Goal: Task Accomplishment & Management: Manage account settings

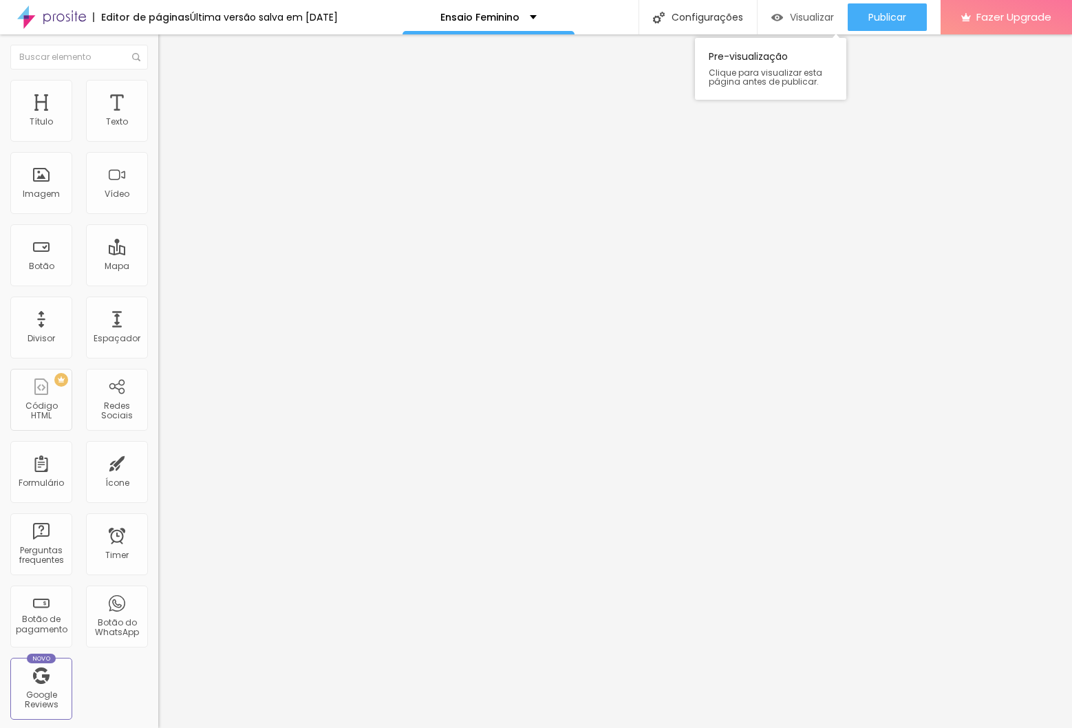
click at [824, 23] on span "Visualizar" at bounding box center [812, 17] width 44 height 11
click at [471, 12] on div "Ensaio Feminino" at bounding box center [489, 17] width 172 height 34
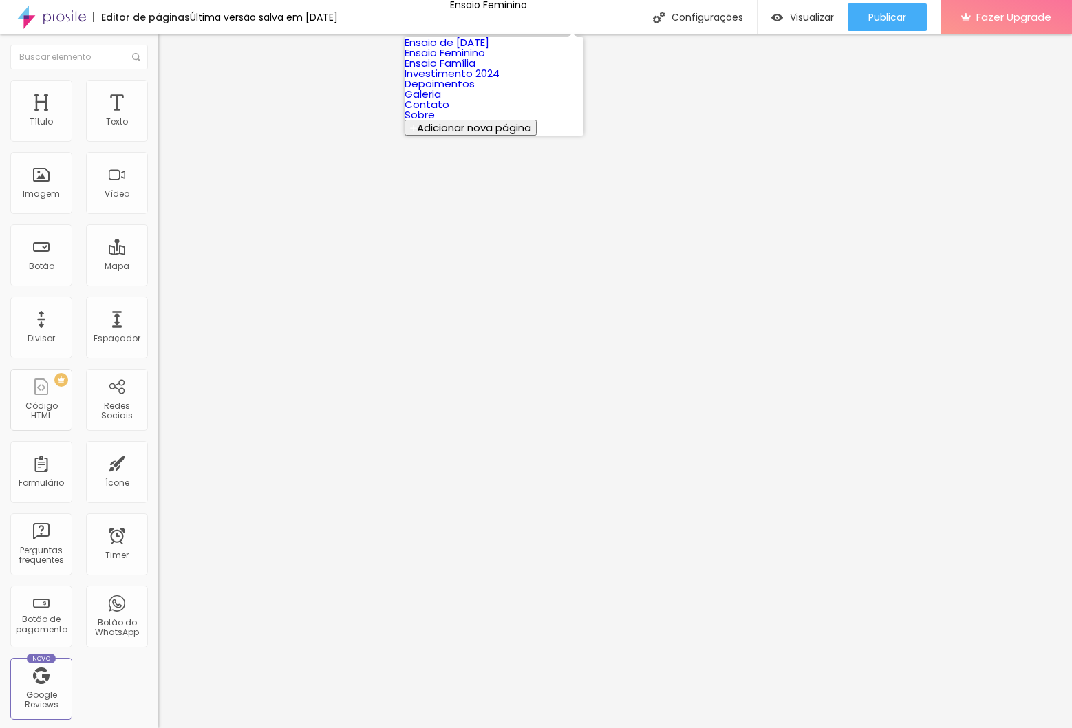
click at [487, 50] on link "Ensaio de [DATE]" at bounding box center [447, 42] width 85 height 14
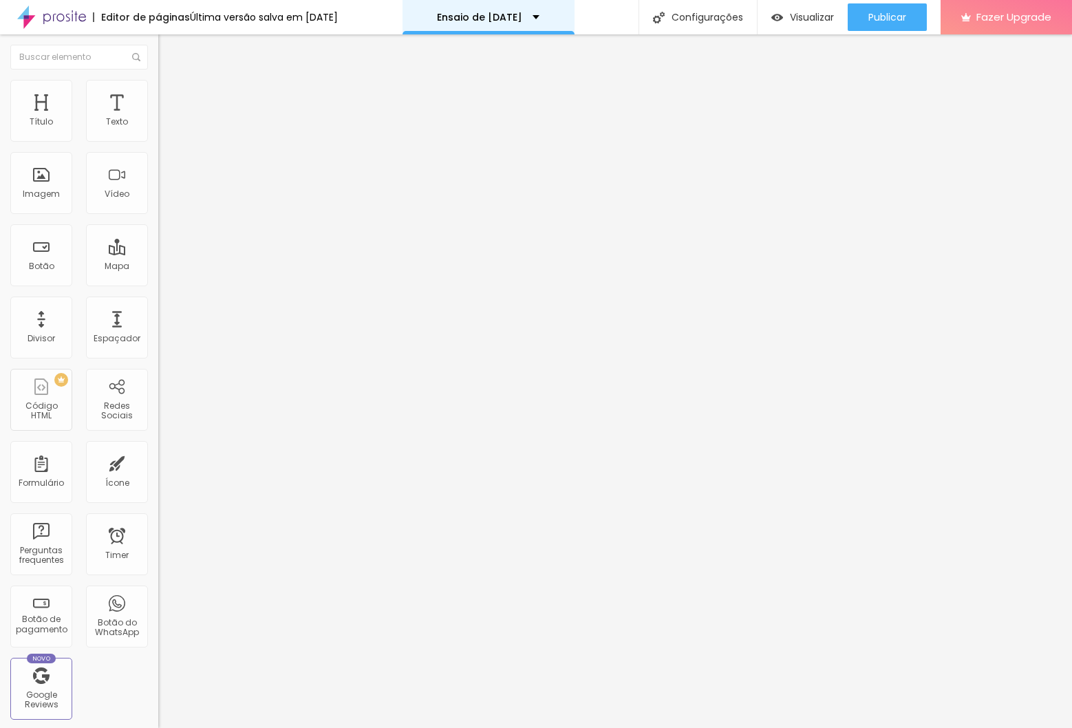
click at [539, 17] on div "Ensaio de [DATE]" at bounding box center [488, 17] width 103 height 10
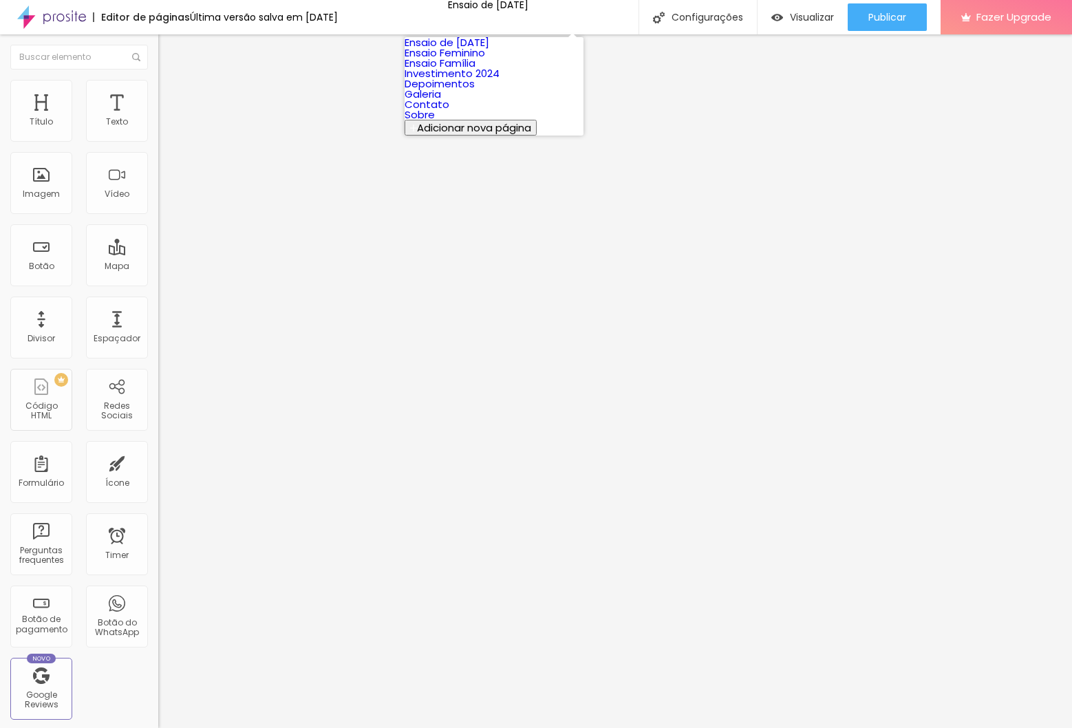
click at [491, 81] on link "Investimento 2024" at bounding box center [452, 73] width 95 height 14
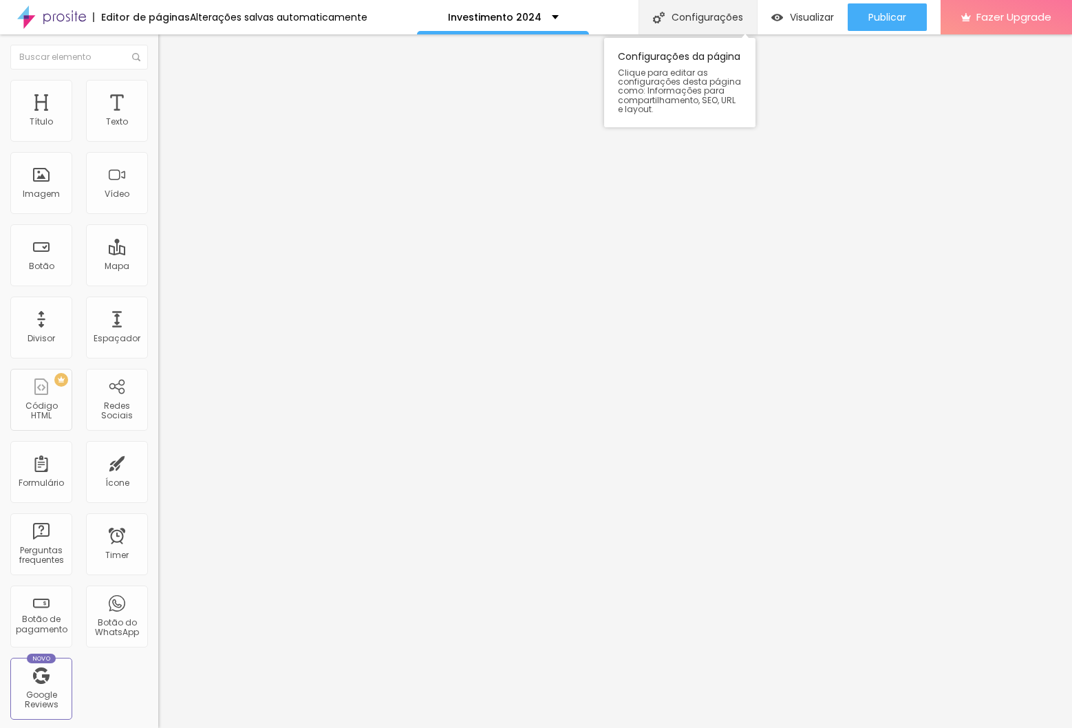
click at [712, 24] on div "Configurações" at bounding box center [698, 17] width 118 height 34
type input "Investimento"
type input "/investimento"
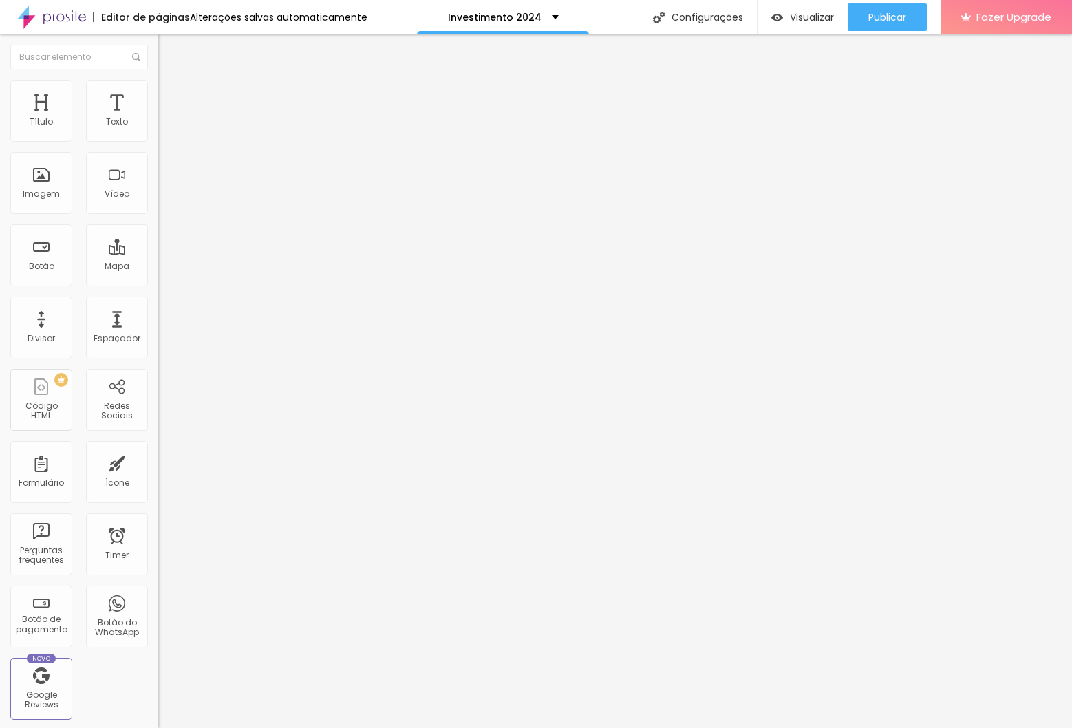
click at [782, 727] on div at bounding box center [536, 742] width 1072 height 12
click at [526, 17] on div "Investimento" at bounding box center [503, 17] width 83 height 10
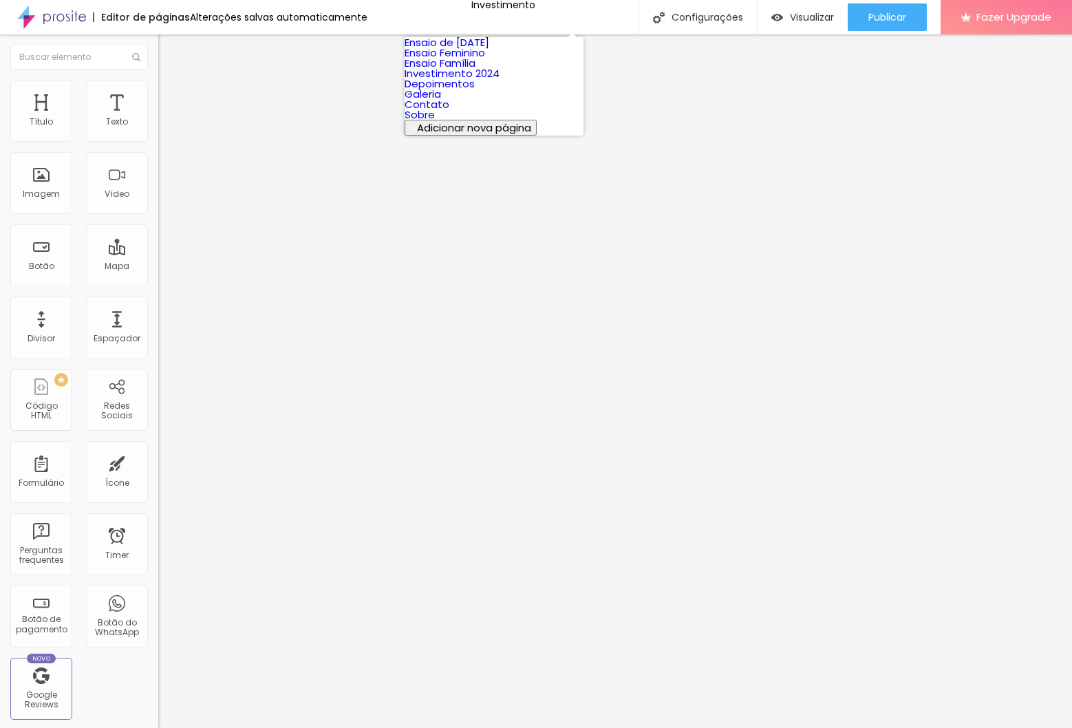
click at [449, 111] on link "Contato" at bounding box center [427, 104] width 45 height 14
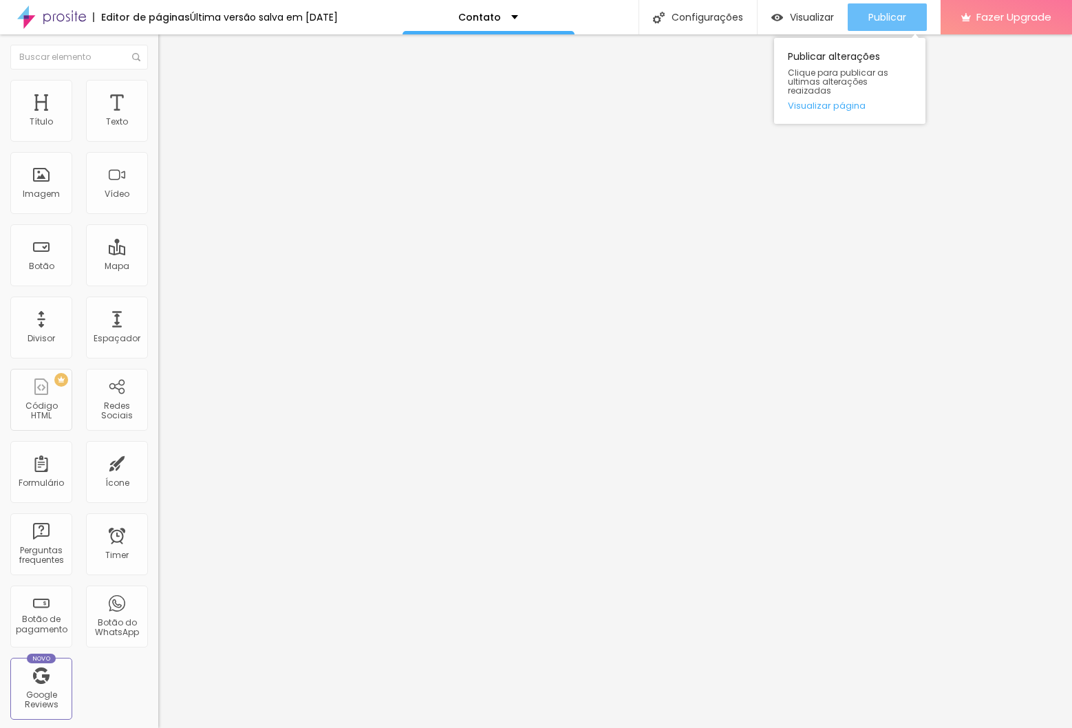
click at [884, 16] on span "Publicar" at bounding box center [887, 17] width 38 height 11
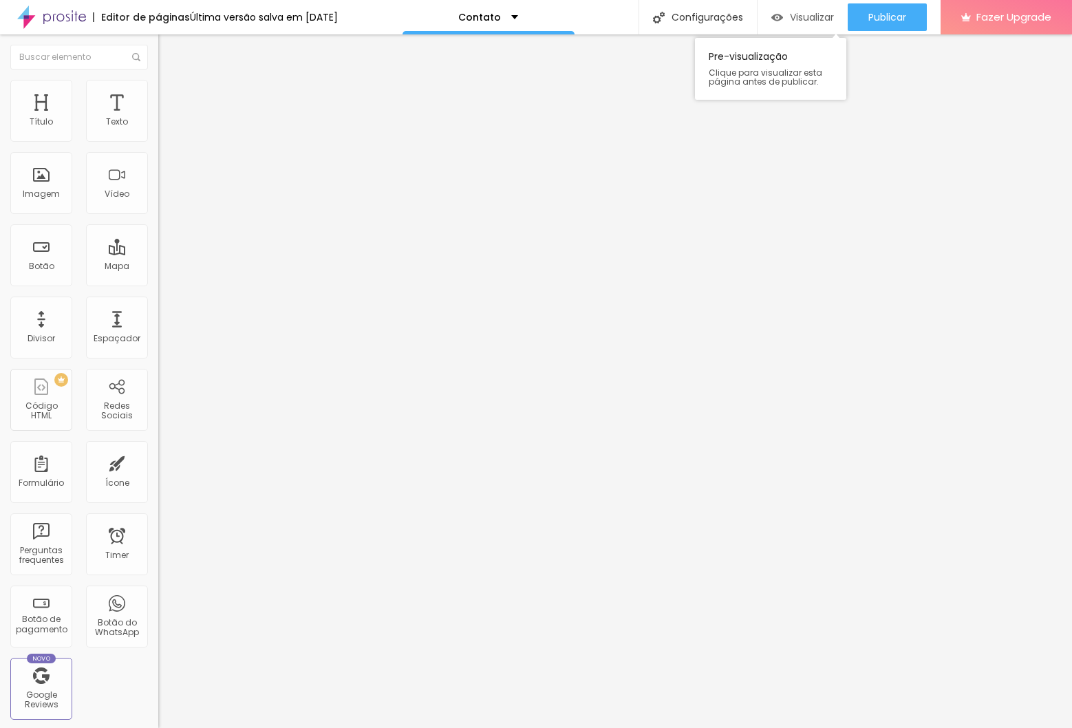
click at [811, 19] on span "Visualizar" at bounding box center [812, 17] width 44 height 11
click at [508, 17] on div "Contato" at bounding box center [488, 17] width 60 height 10
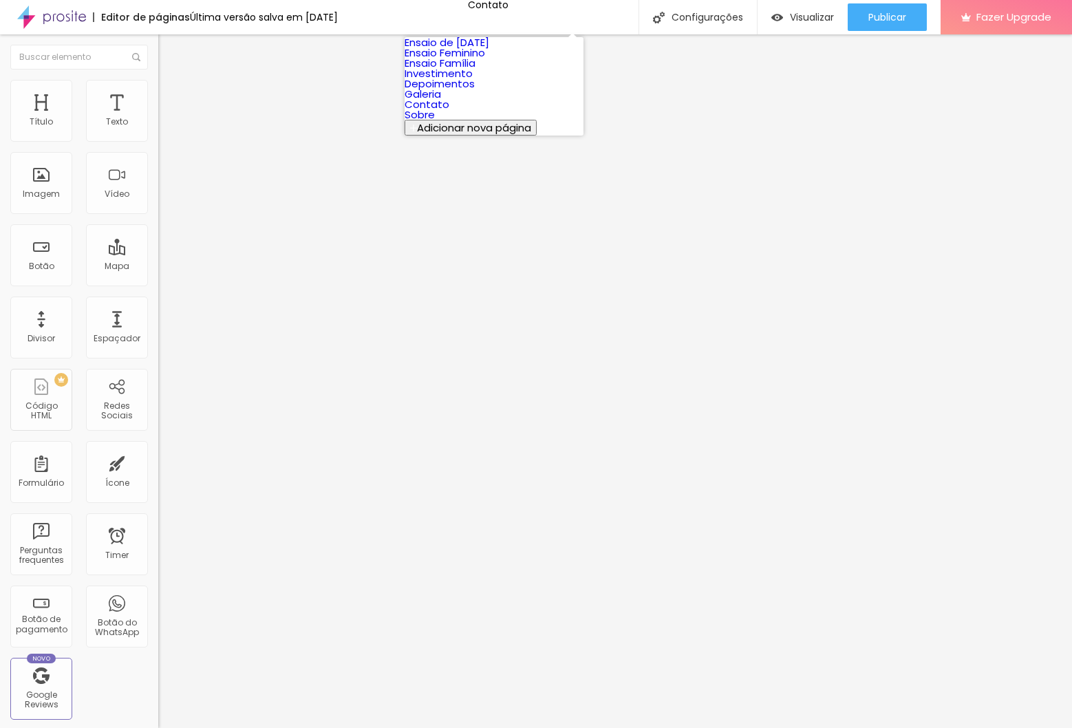
click at [485, 60] on link "Ensaio Feminino" at bounding box center [445, 52] width 81 height 14
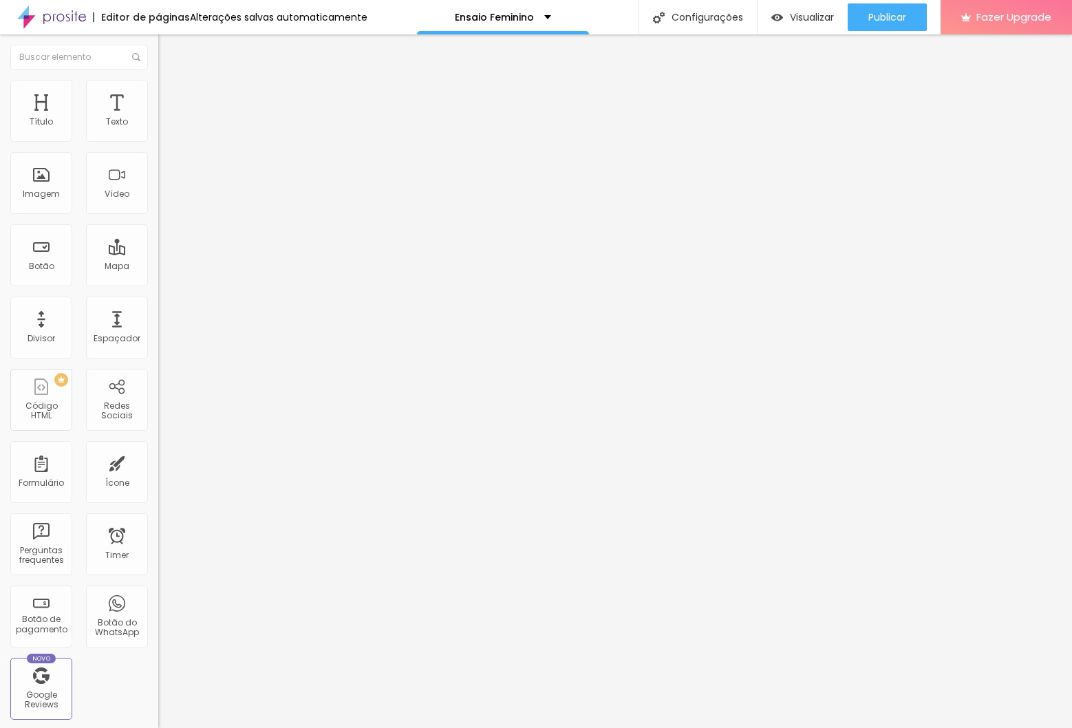
click at [158, 89] on li "Estilo" at bounding box center [237, 87] width 158 height 14
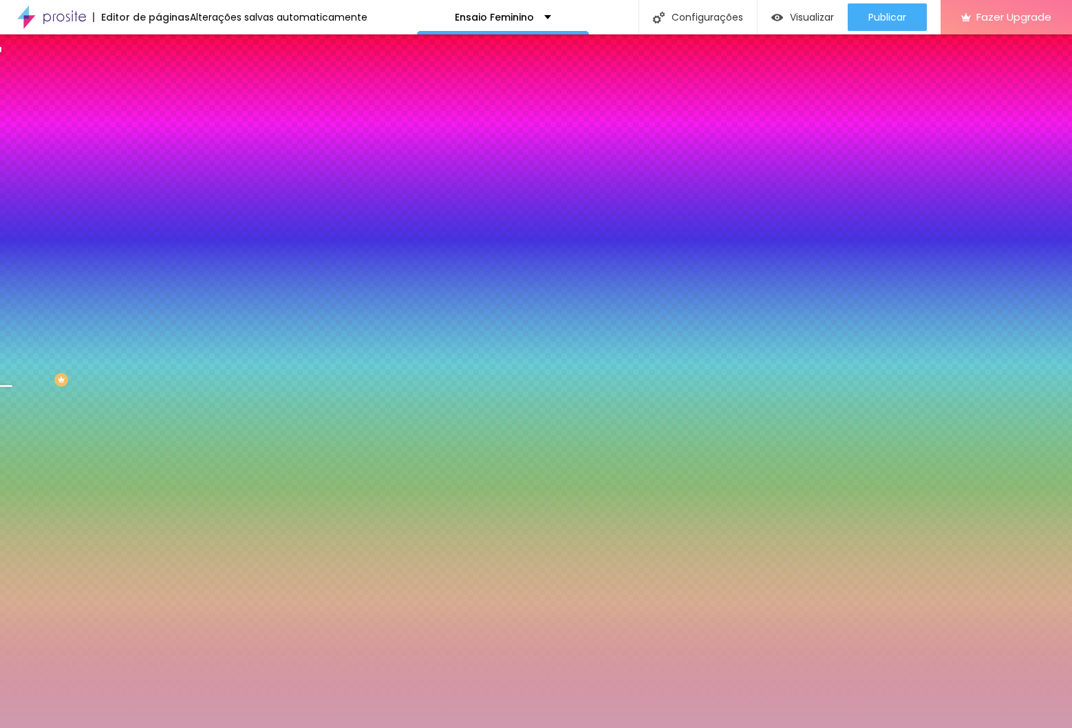
click at [158, 131] on div at bounding box center [237, 131] width 158 height 0
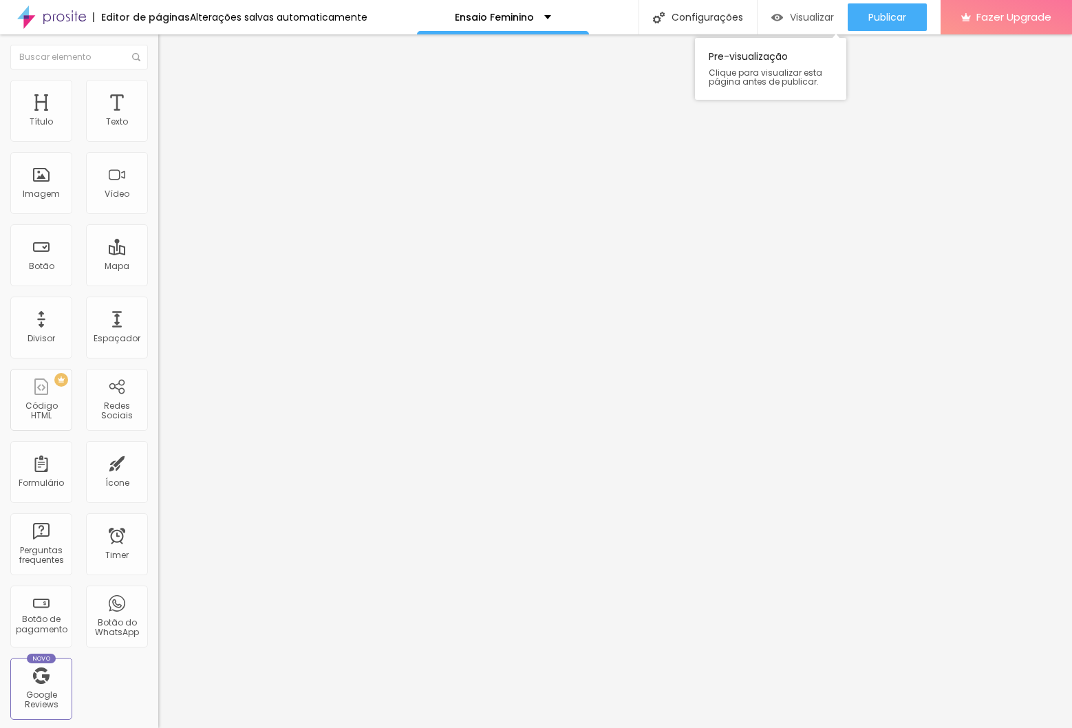
click at [816, 8] on div "Visualizar" at bounding box center [802, 17] width 63 height 28
click at [497, 25] on div "Ensaio Feminino" at bounding box center [503, 17] width 172 height 34
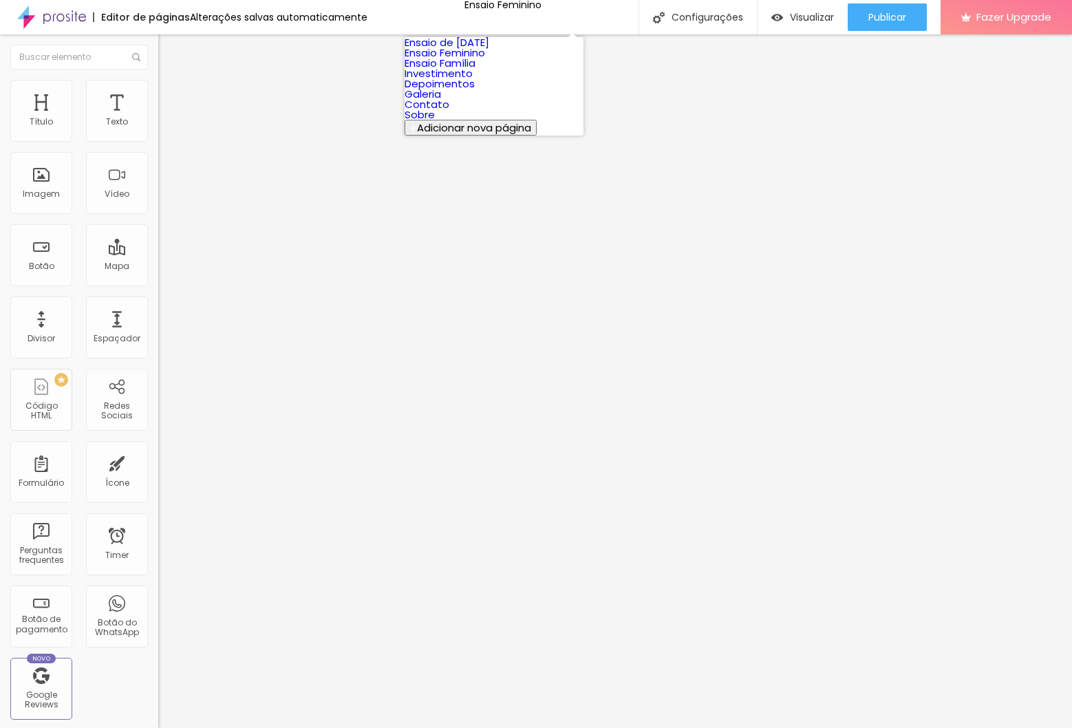
click at [473, 81] on link "Investimento" at bounding box center [439, 73] width 68 height 14
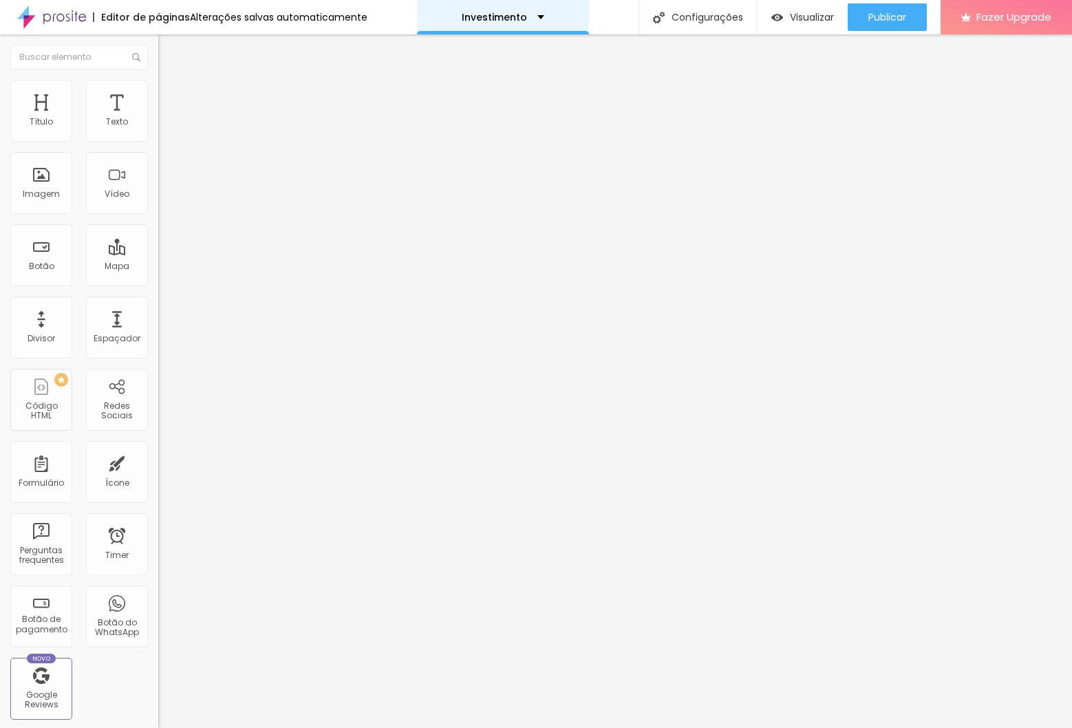
click at [526, 6] on div "Investimento" at bounding box center [503, 17] width 172 height 34
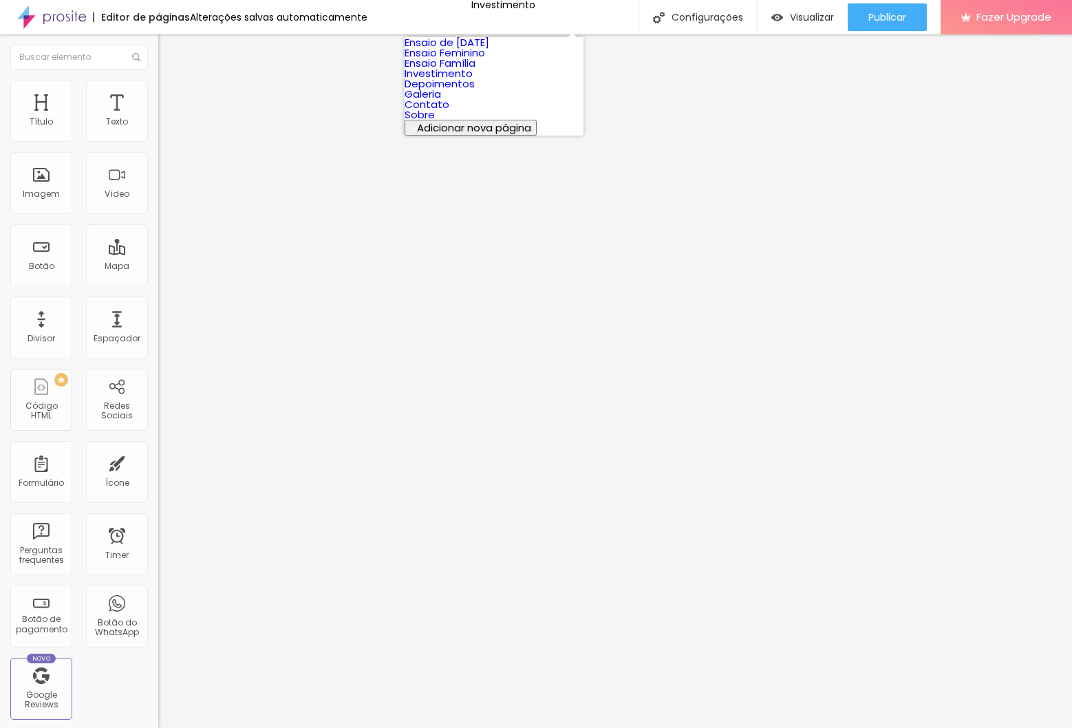
click at [485, 60] on link "Ensaio Feminino" at bounding box center [445, 52] width 81 height 14
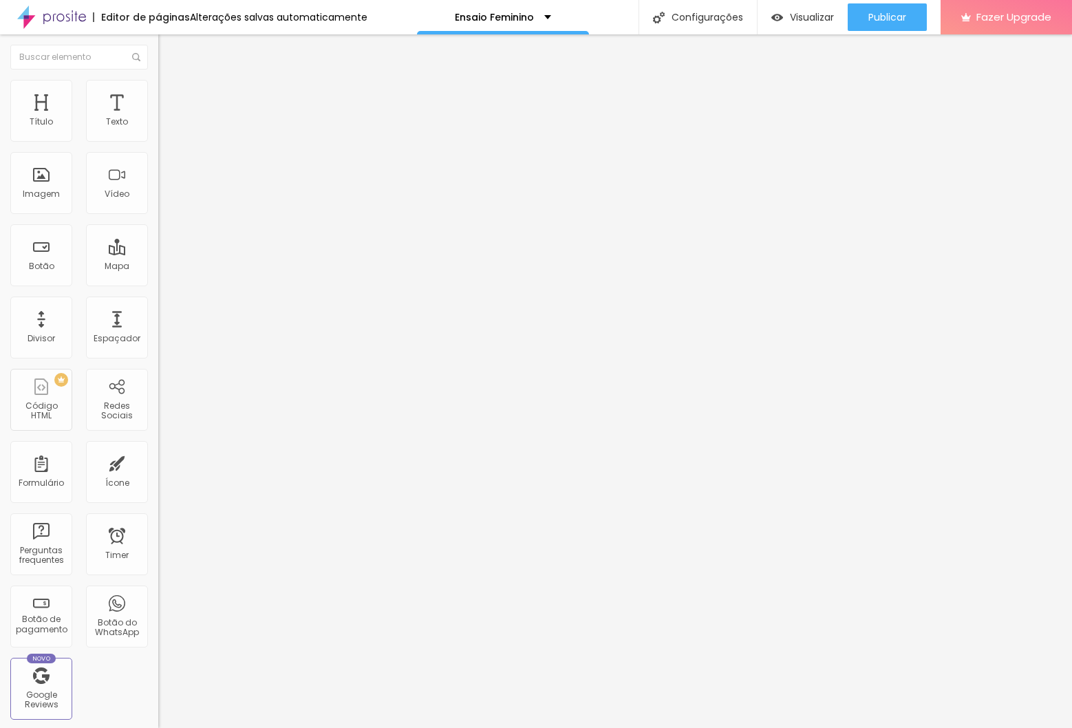
click at [158, 80] on li "Estilo" at bounding box center [237, 87] width 158 height 14
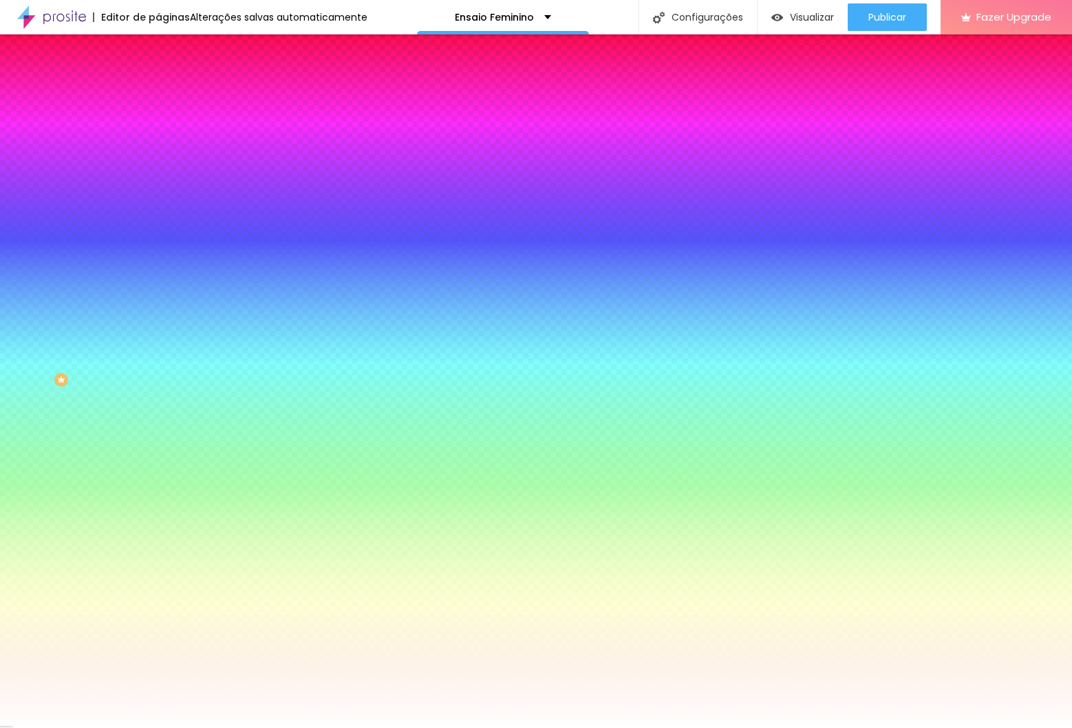
click at [158, 127] on span "Adicionar imagem" at bounding box center [202, 121] width 89 height 12
click at [158, 187] on div at bounding box center [237, 187] width 158 height 0
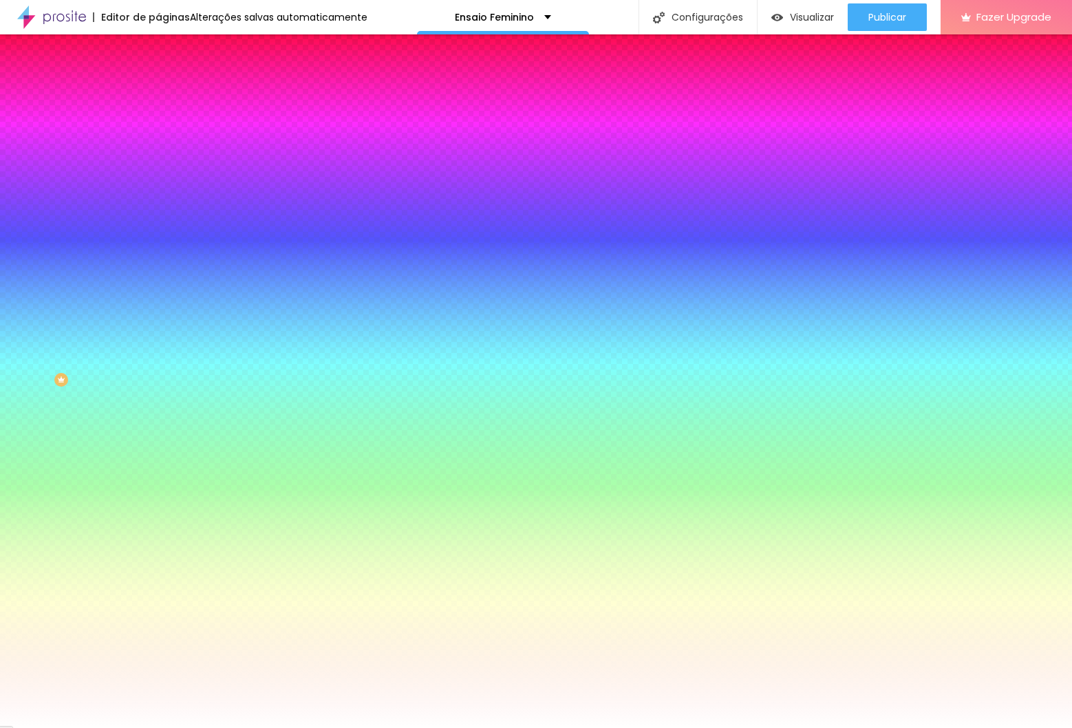
click at [158, 187] on button "Voltar ao padrão" at bounding box center [205, 179] width 94 height 16
click at [164, 183] on icon "button" at bounding box center [169, 178] width 10 height 10
click at [158, 247] on button "button" at bounding box center [167, 240] width 19 height 14
radio input "false"
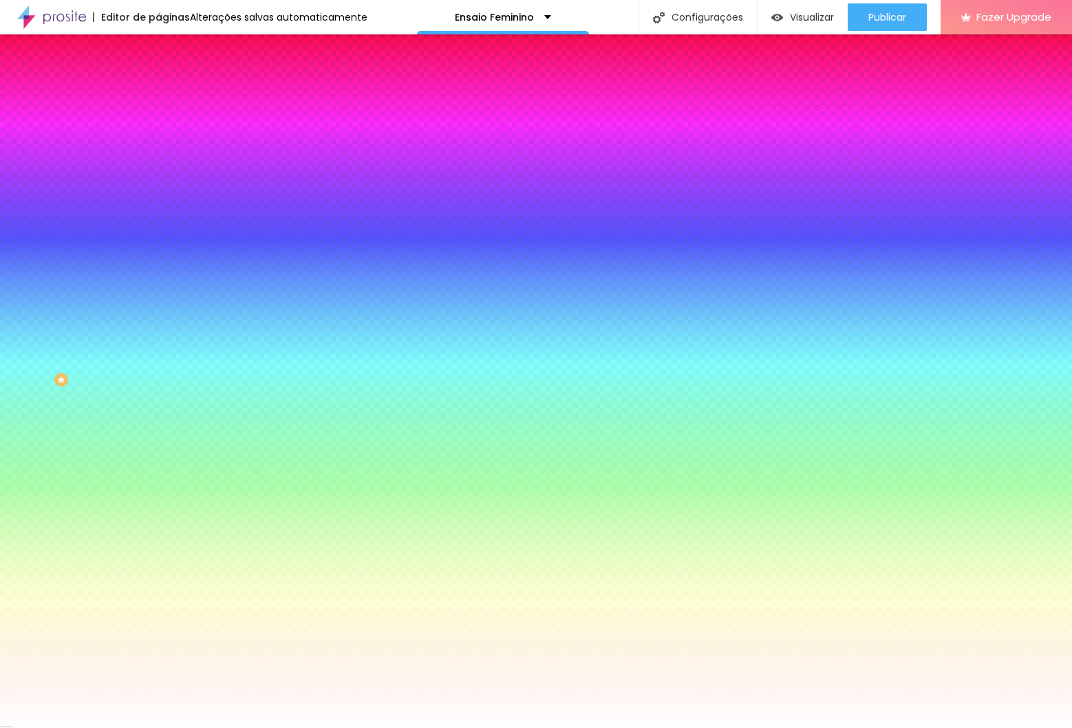
click at [290, 727] on div at bounding box center [536, 736] width 1072 height 0
radio input "false"
radio input "true"
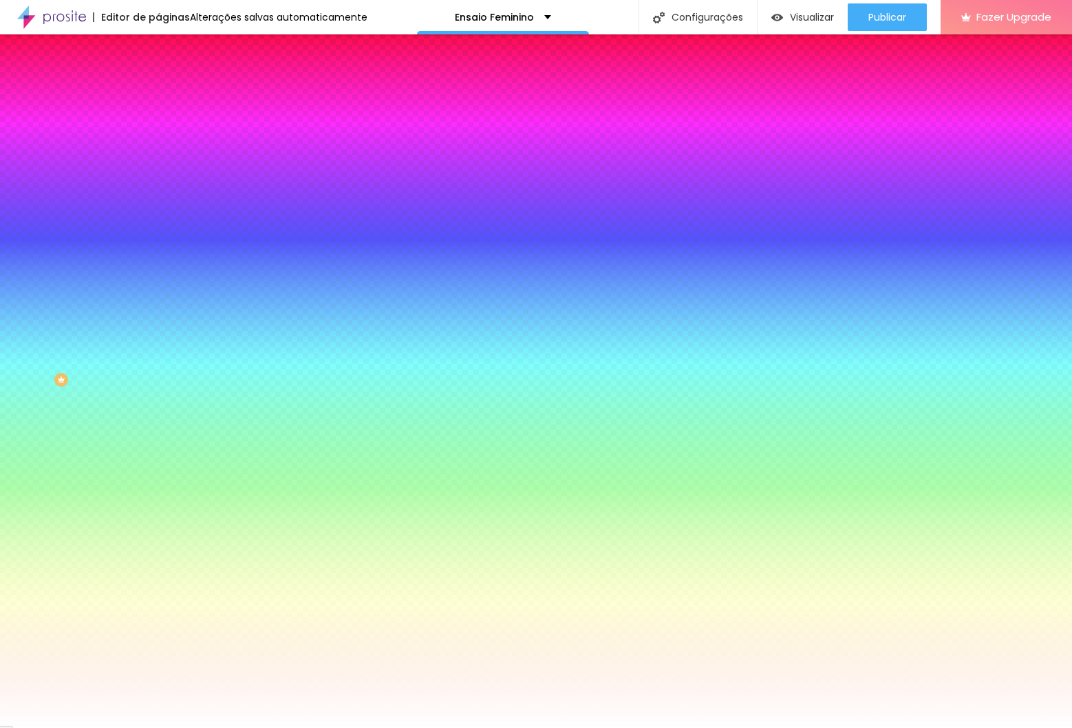
click at [103, 727] on div at bounding box center [536, 728] width 1072 height 0
click at [158, 247] on button "button" at bounding box center [167, 240] width 19 height 14
radio input "false"
radio input "true"
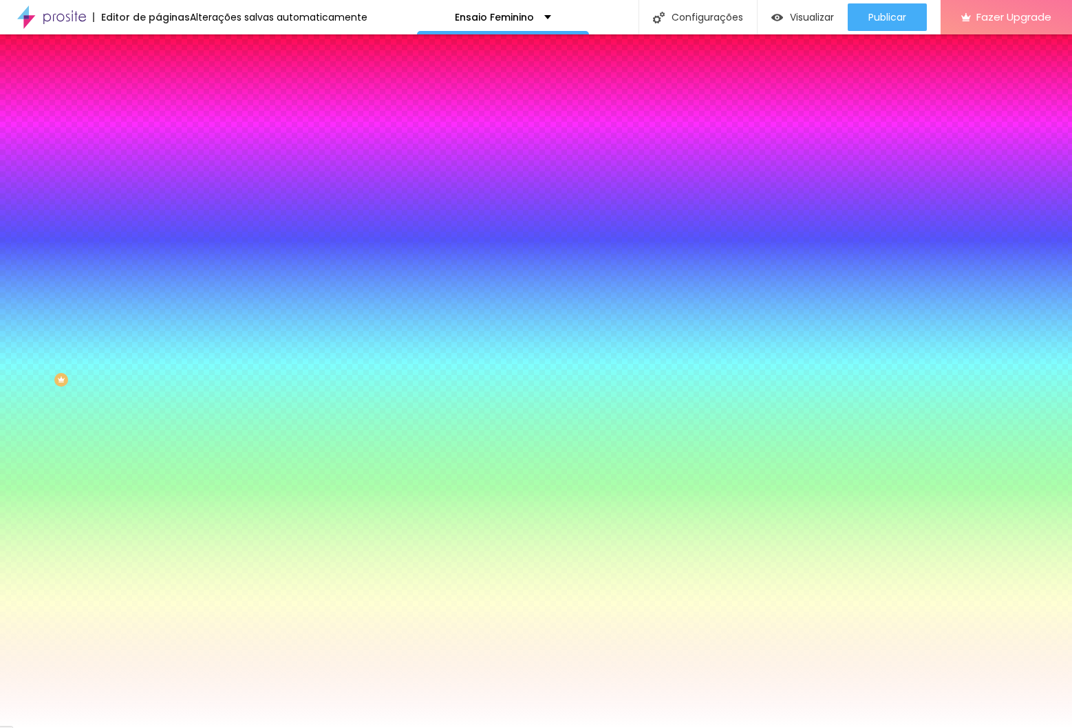
radio input "true"
radio input "false"
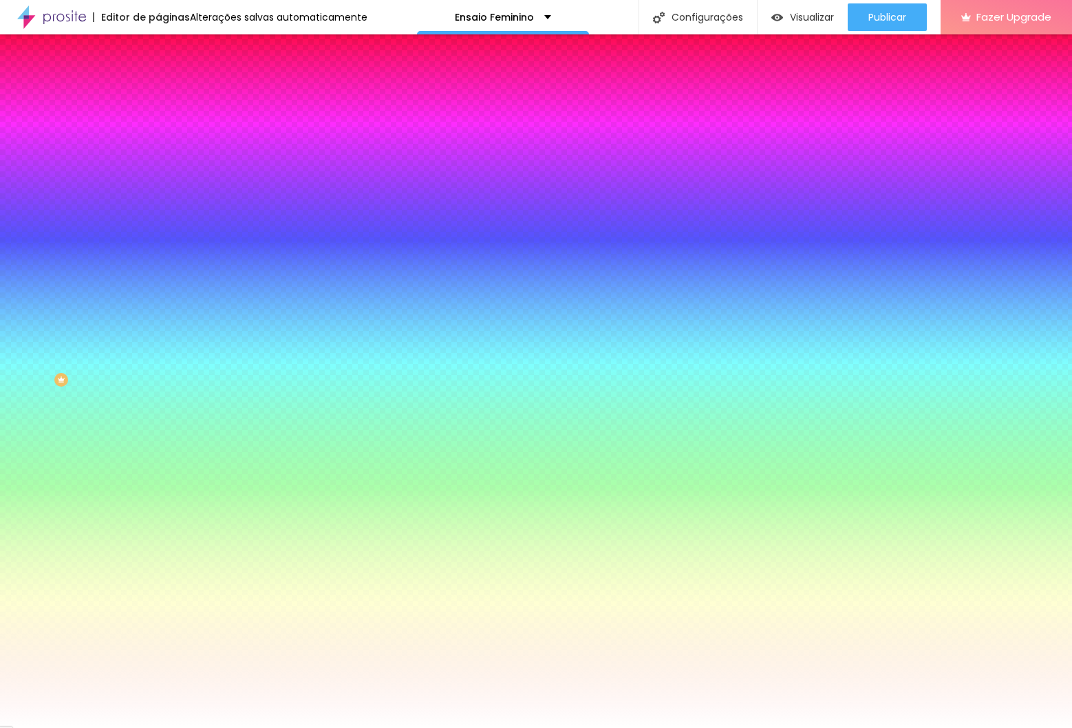
radio input "false"
radio input "true"
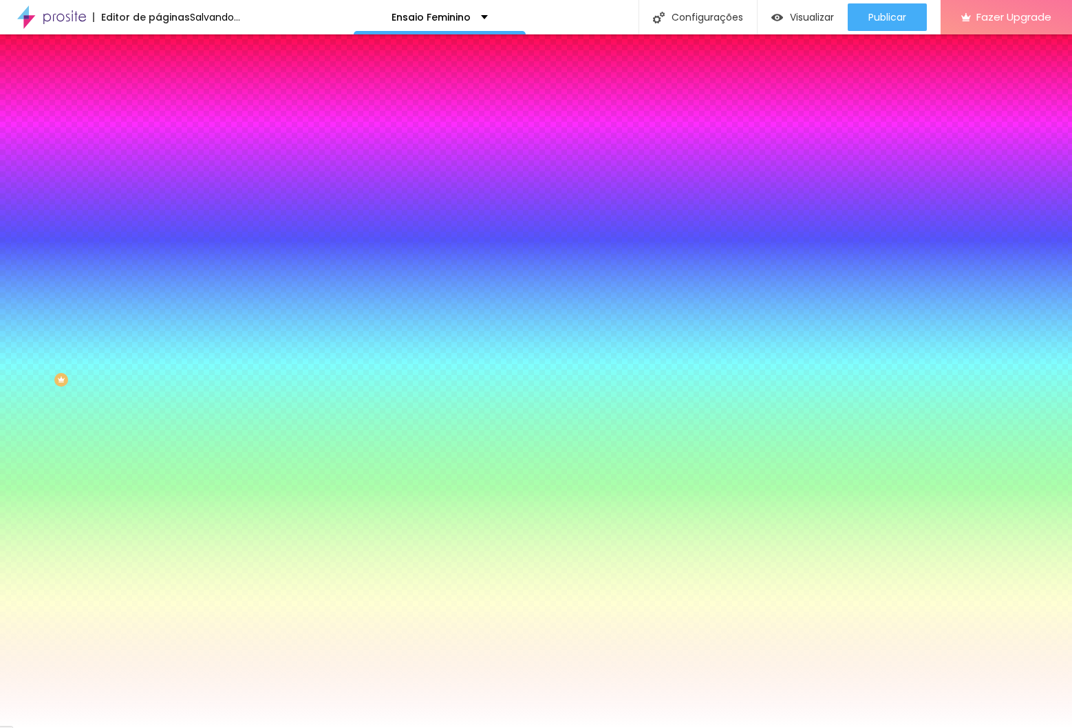
click at [295, 727] on div at bounding box center [536, 736] width 1072 height 0
click at [69, 727] on div at bounding box center [536, 728] width 1072 height 0
click at [158, 125] on div "Trocar imagem" at bounding box center [237, 121] width 158 height 10
click at [158, 143] on span "Nenhum" at bounding box center [176, 137] width 36 height 12
click at [158, 164] on span "Parallax" at bounding box center [175, 159] width 34 height 12
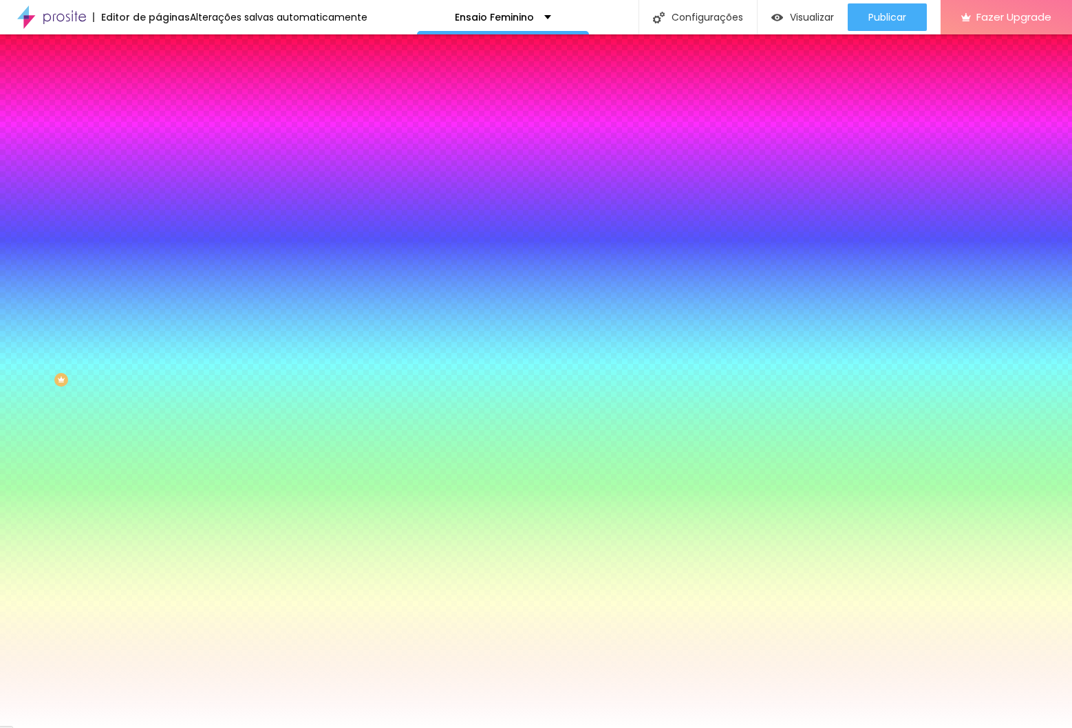
click at [158, 201] on input "#FFFFFF" at bounding box center [240, 194] width 165 height 14
click at [158, 209] on div "Efeitos de fundo" at bounding box center [237, 205] width 158 height 8
click at [158, 94] on img at bounding box center [164, 100] width 12 height 12
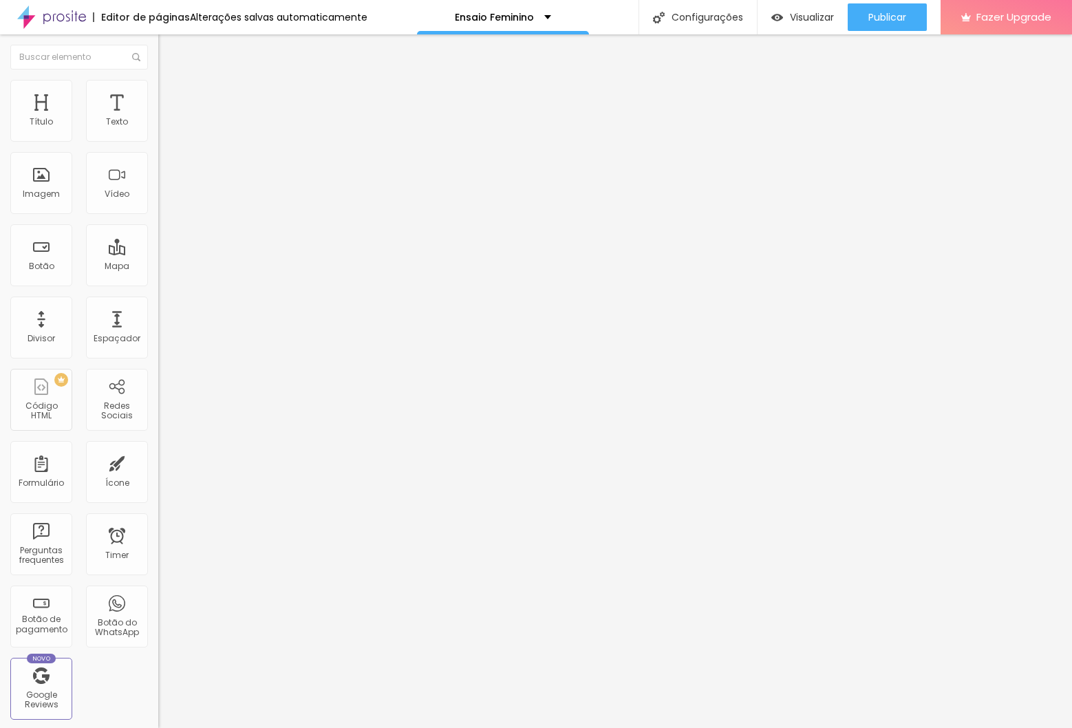
drag, startPoint x: 31, startPoint y: 72, endPoint x: 28, endPoint y: 80, distance: 8.9
click at [158, 72] on li "Conteúdo" at bounding box center [237, 73] width 158 height 14
click at [158, 125] on span "Encaixotado" at bounding box center [185, 120] width 54 height 12
click at [158, 147] on span "Completo" at bounding box center [179, 141] width 42 height 12
click at [158, 133] on span "Encaixotado" at bounding box center [185, 128] width 54 height 12
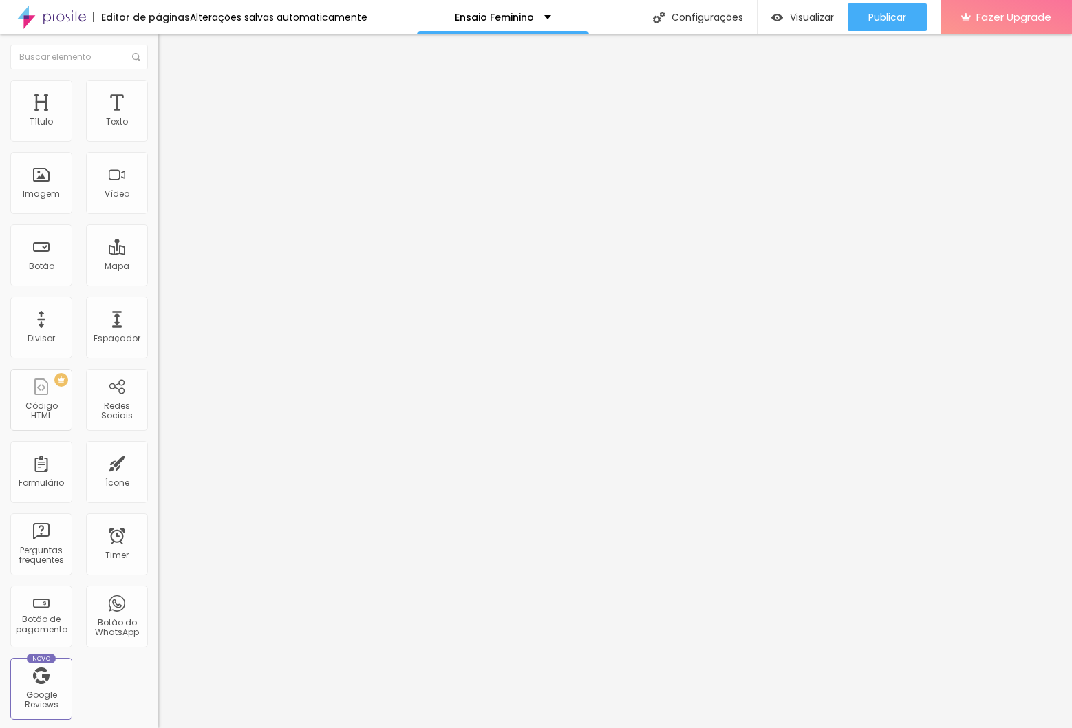
click at [171, 94] on span "Estilo" at bounding box center [181, 89] width 21 height 12
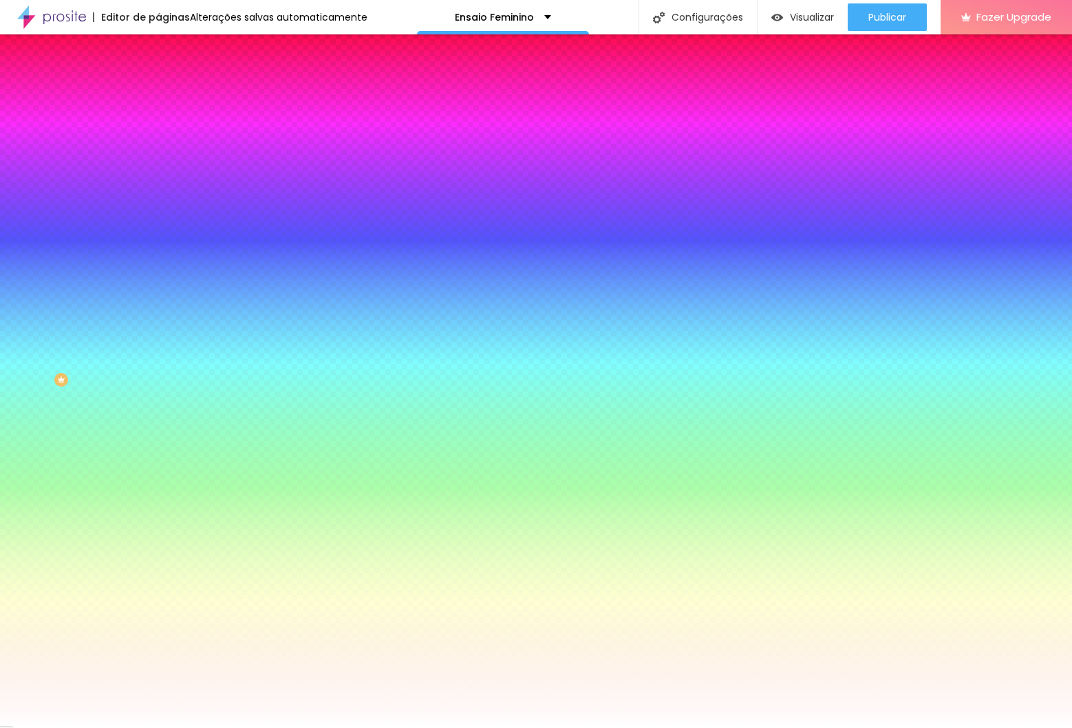
click at [158, 187] on div at bounding box center [237, 187] width 158 height 0
drag, startPoint x: 133, startPoint y: 370, endPoint x: 133, endPoint y: 332, distance: 38.5
click at [12, 458] on div at bounding box center [6, 459] width 14 height 2
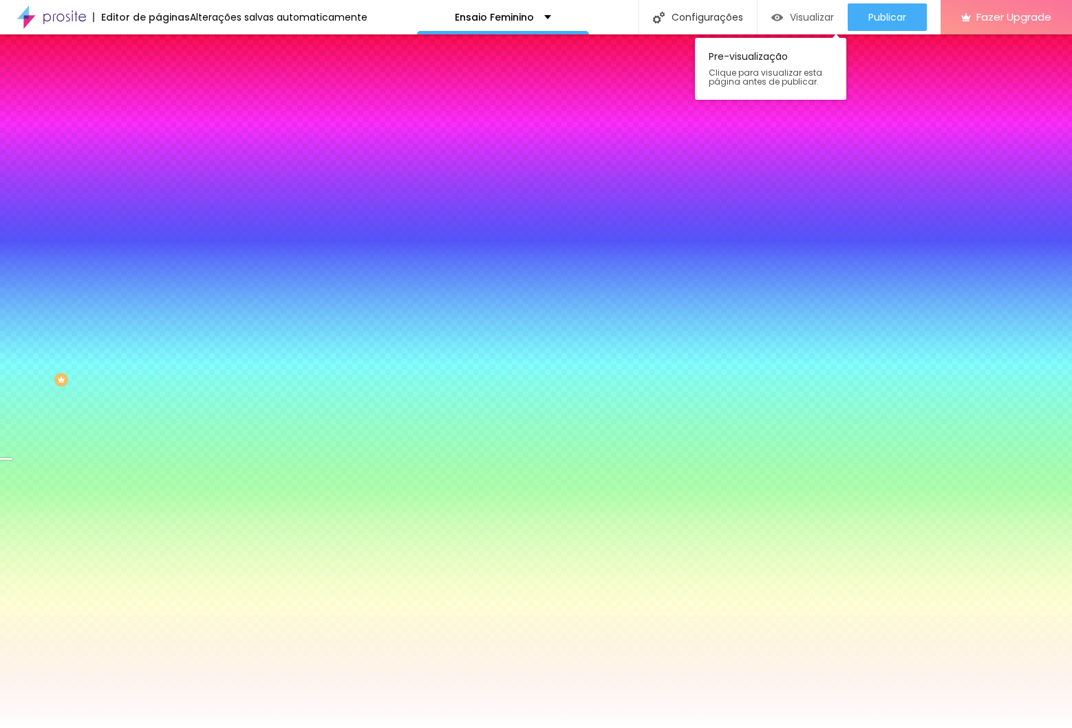
click at [800, 13] on span "Visualizar" at bounding box center [812, 17] width 44 height 11
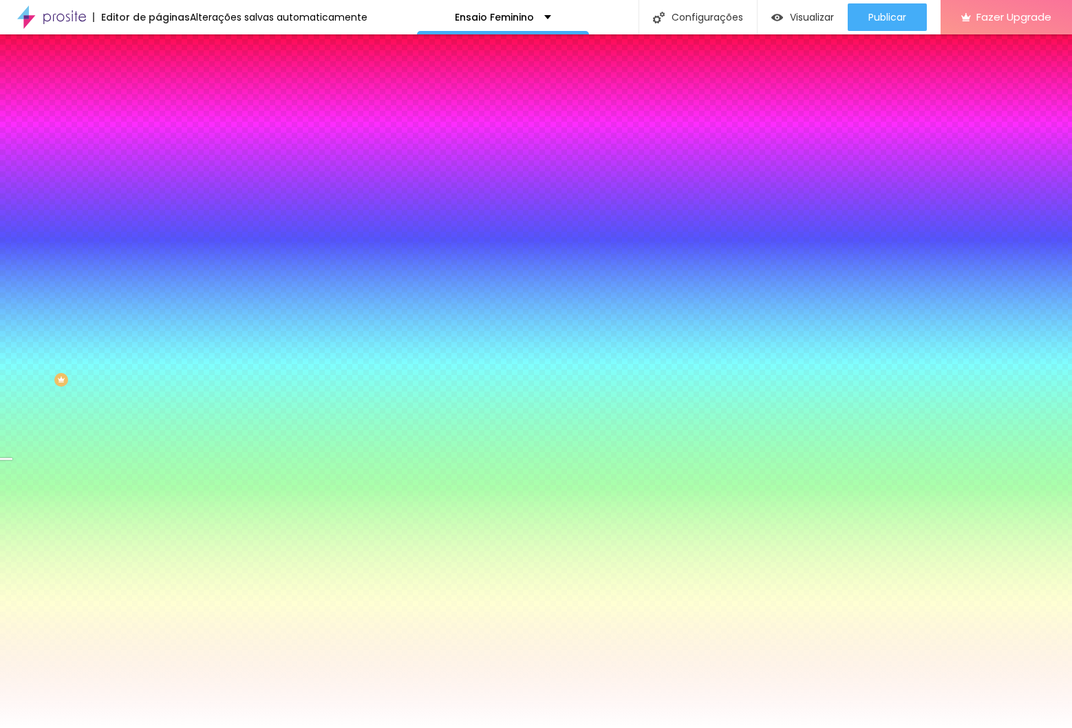
click at [158, 201] on input "#FFFFFF" at bounding box center [240, 194] width 165 height 14
click at [158, 187] on div at bounding box center [237, 187] width 158 height 0
drag, startPoint x: 138, startPoint y: 332, endPoint x: 143, endPoint y: 337, distance: 7.3
click at [12, 494] on div at bounding box center [6, 495] width 14 height 2
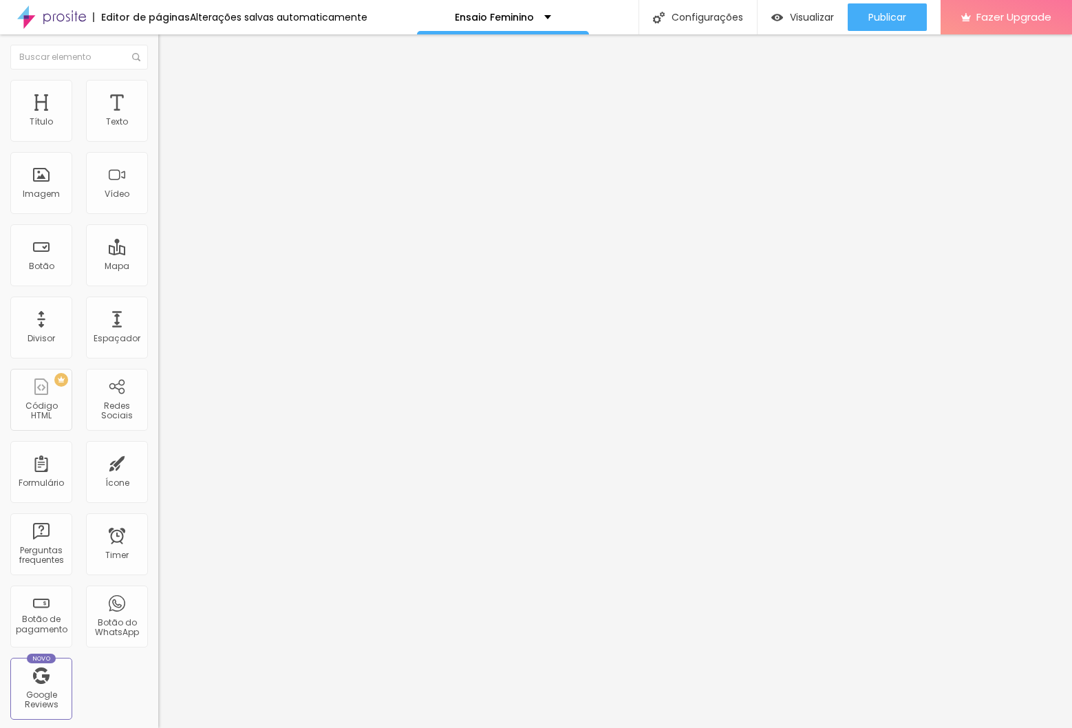
click at [171, 93] on span "Estilo" at bounding box center [181, 89] width 21 height 12
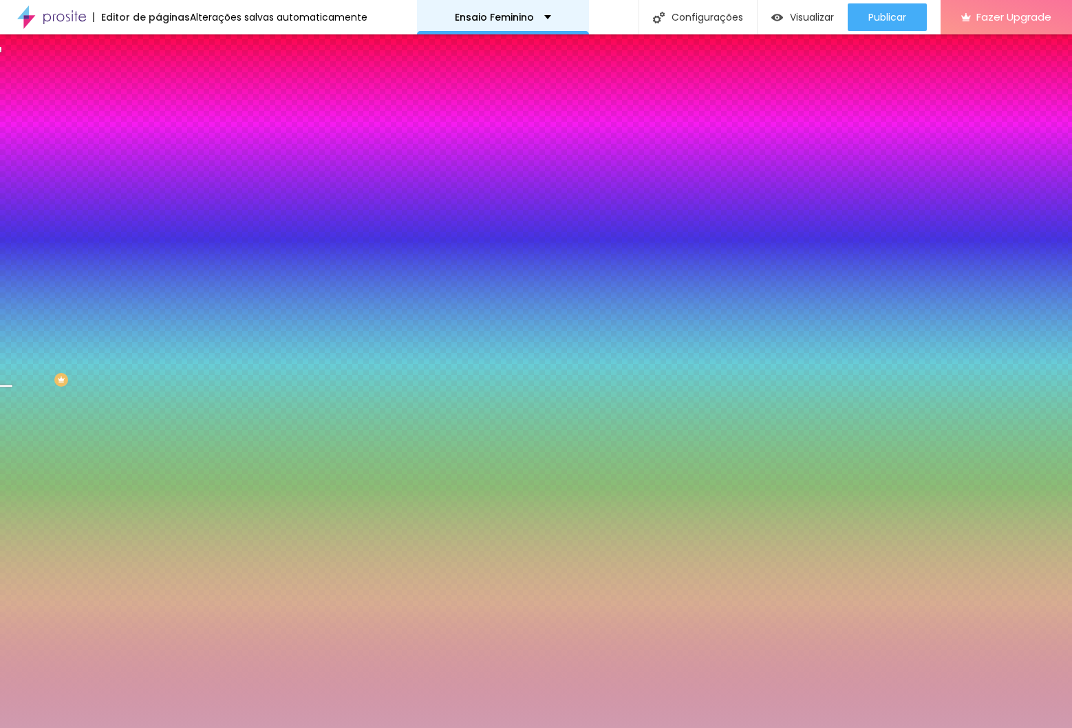
click at [491, 15] on p "Ensaio Feminino" at bounding box center [494, 17] width 79 height 10
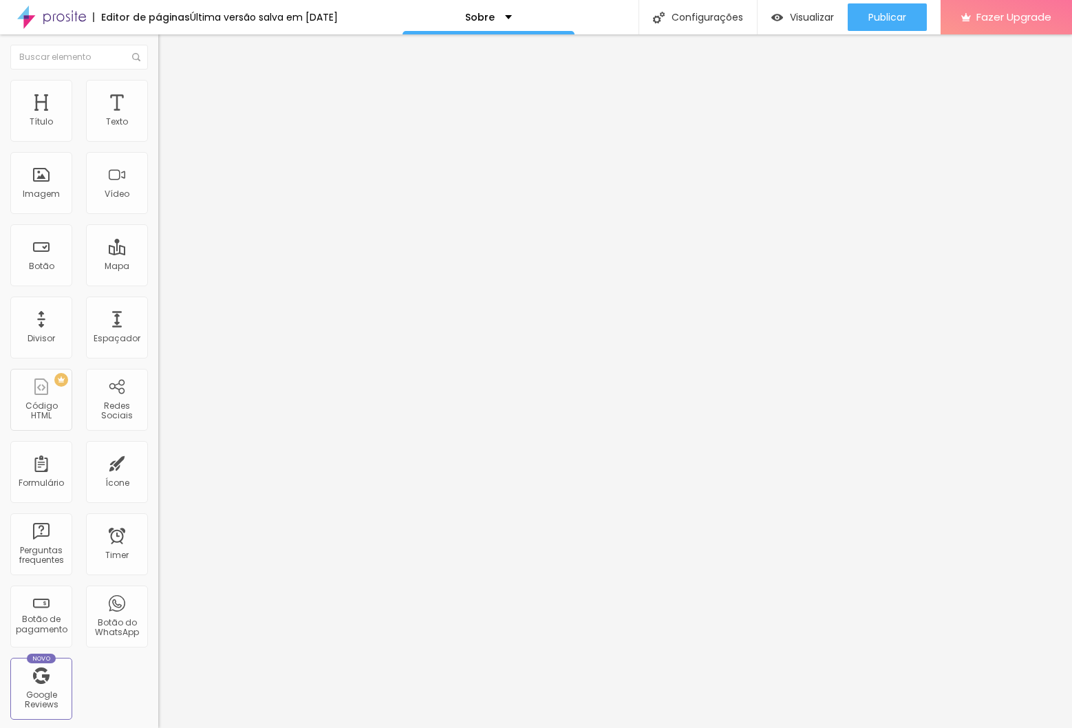
click at [158, 102] on li "Estilo" at bounding box center [237, 98] width 158 height 14
click at [164, 228] on img at bounding box center [168, 232] width 8 height 8
radio input "false"
radio input "true"
click at [164, 228] on img at bounding box center [168, 232] width 8 height 8
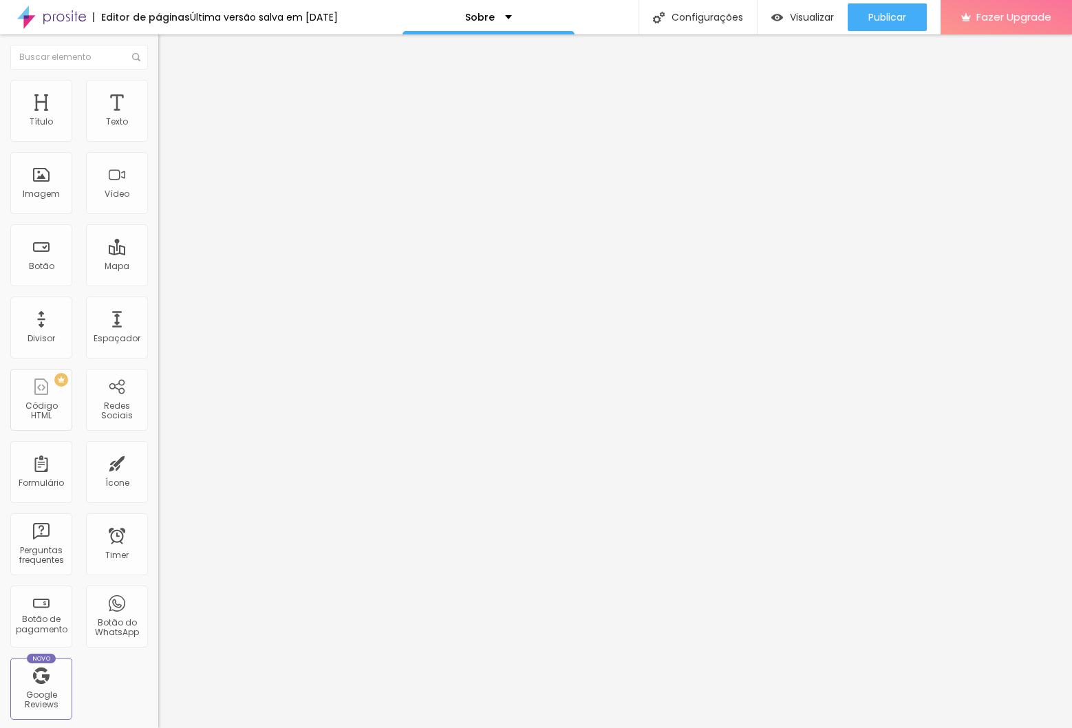
radio input "true"
radio input "false"
click at [164, 228] on img at bounding box center [168, 232] width 8 height 8
radio input "false"
click at [164, 228] on img at bounding box center [168, 232] width 8 height 8
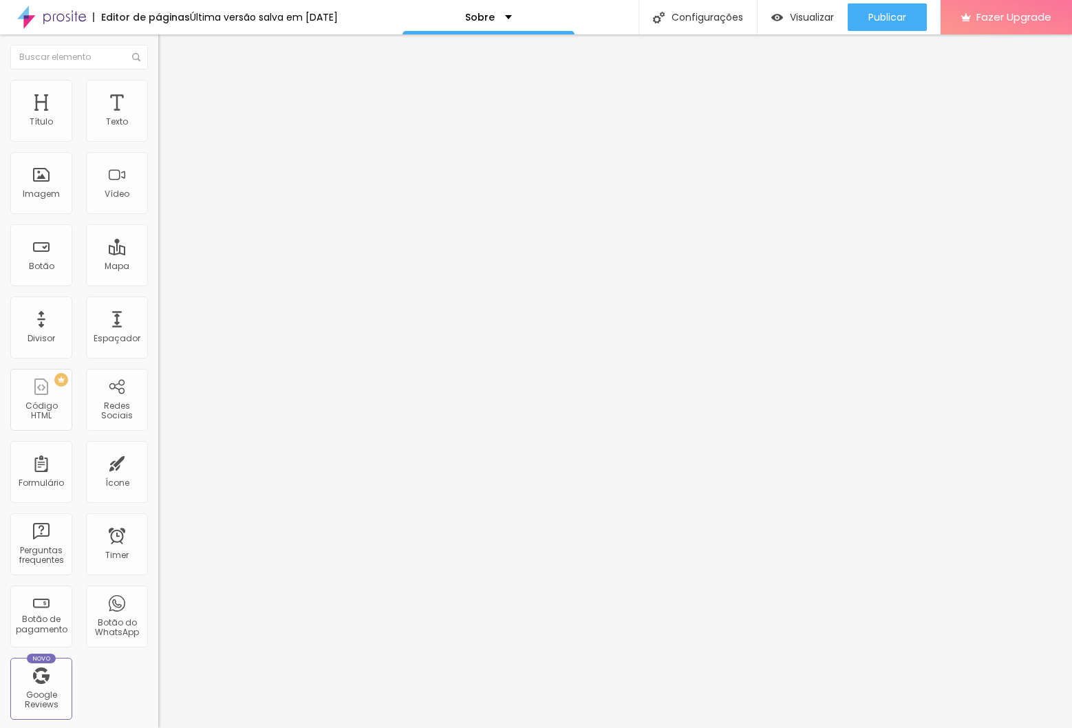
radio input "false"
radio input "true"
click at [158, 489] on span "Arredondada" at bounding box center [187, 495] width 58 height 12
click at [158, 508] on div "Curvada" at bounding box center [237, 512] width 158 height 8
click at [158, 451] on span "Verde claro" at bounding box center [182, 457] width 48 height 12
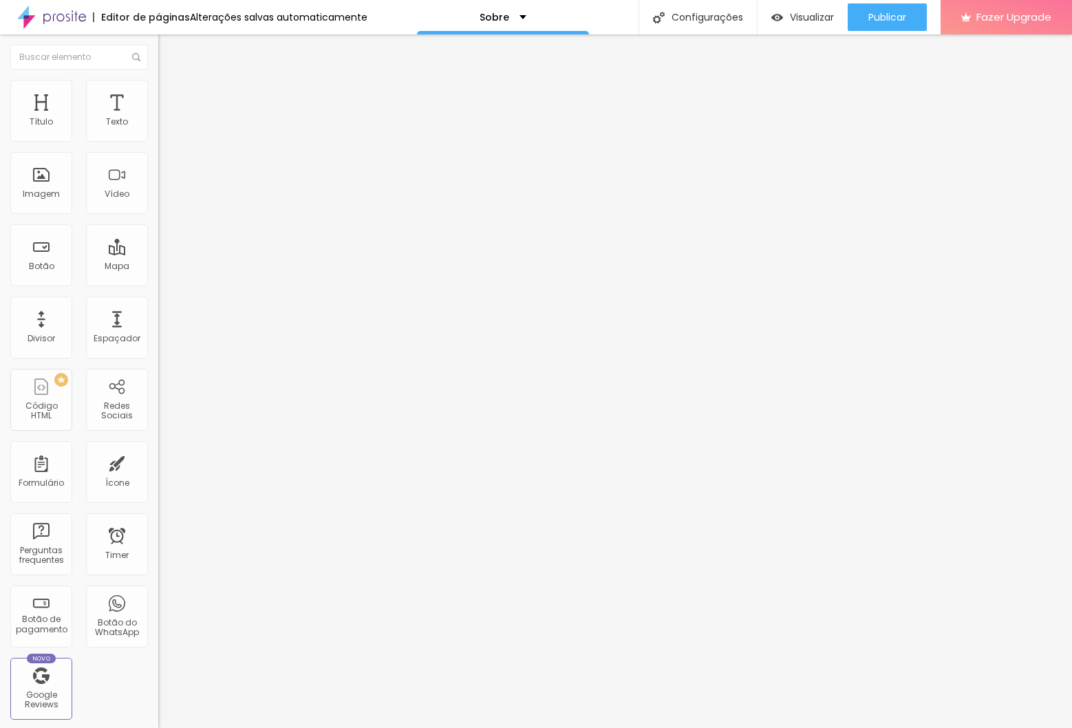
click at [158, 475] on div "Verde escuro" at bounding box center [237, 479] width 158 height 8
click at [158, 83] on li "Estilo" at bounding box center [237, 87] width 158 height 14
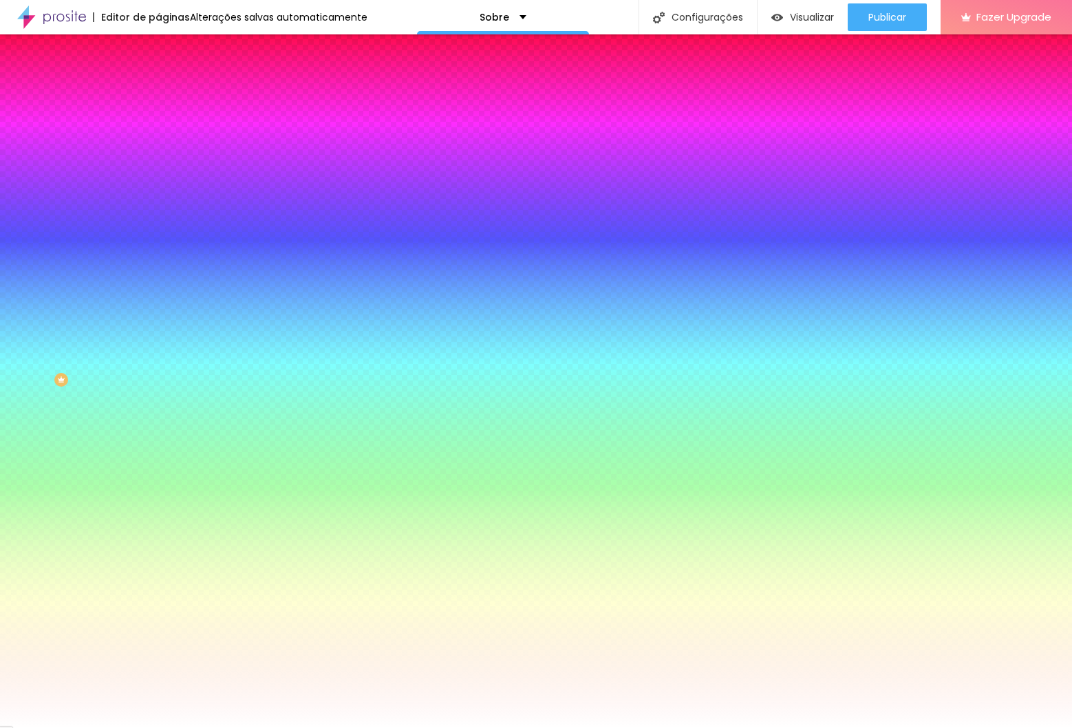
click at [158, 94] on li "Avançado" at bounding box center [237, 101] width 158 height 14
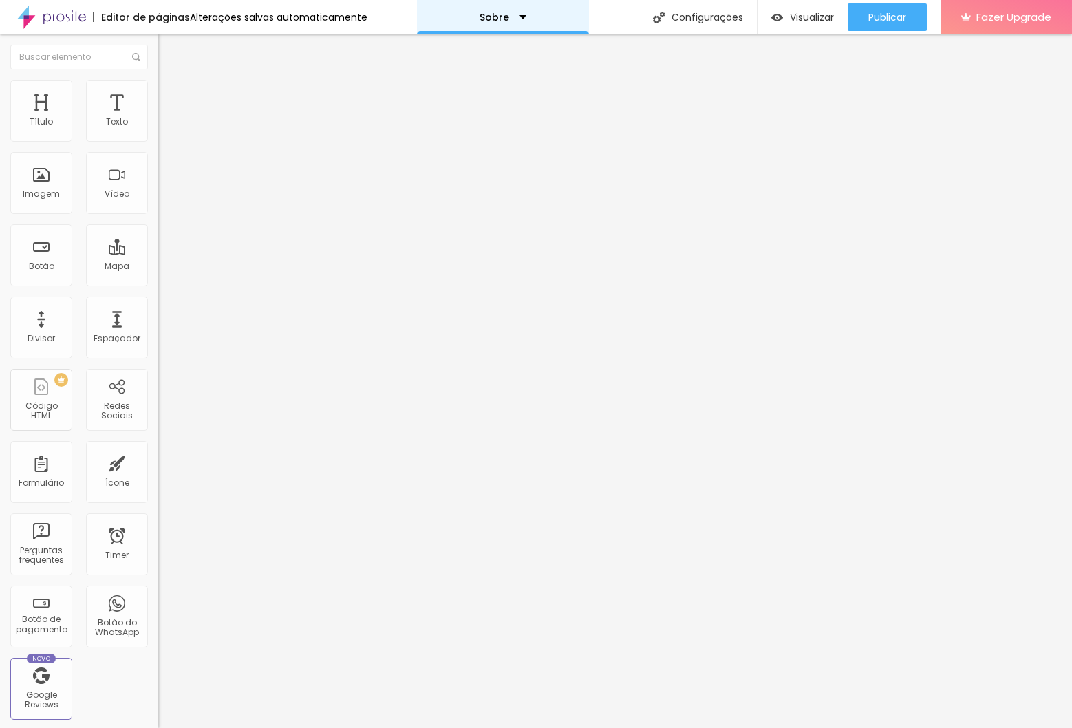
click at [506, 7] on div "Sobre" at bounding box center [503, 17] width 172 height 34
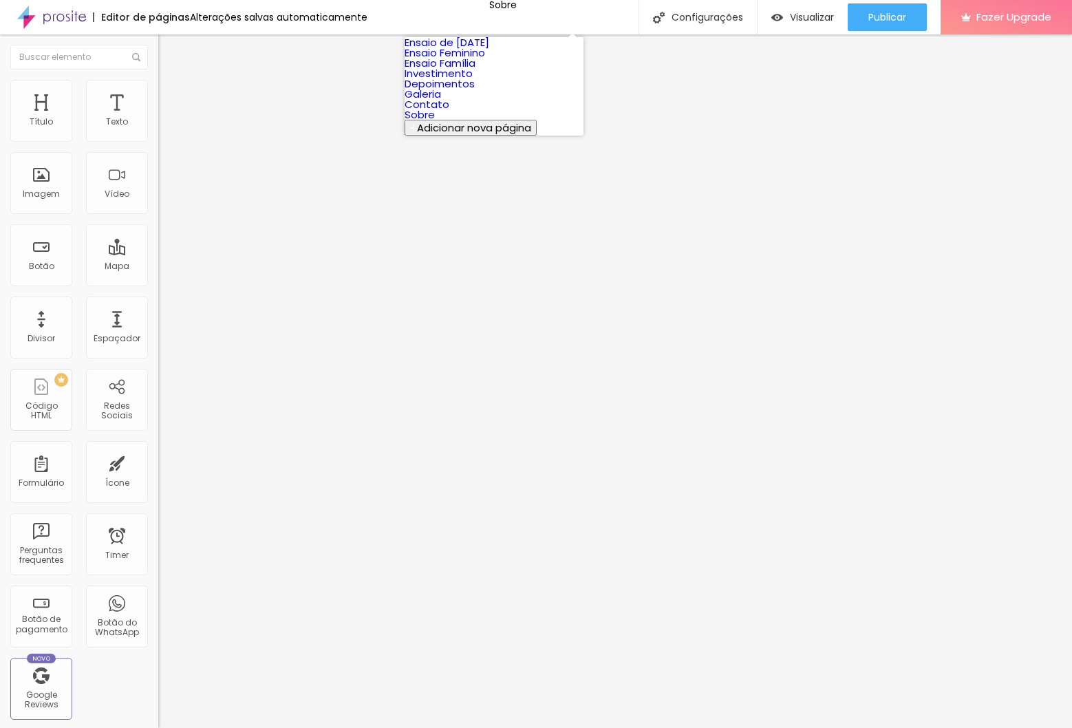
click at [449, 111] on link "Contato" at bounding box center [427, 104] width 45 height 14
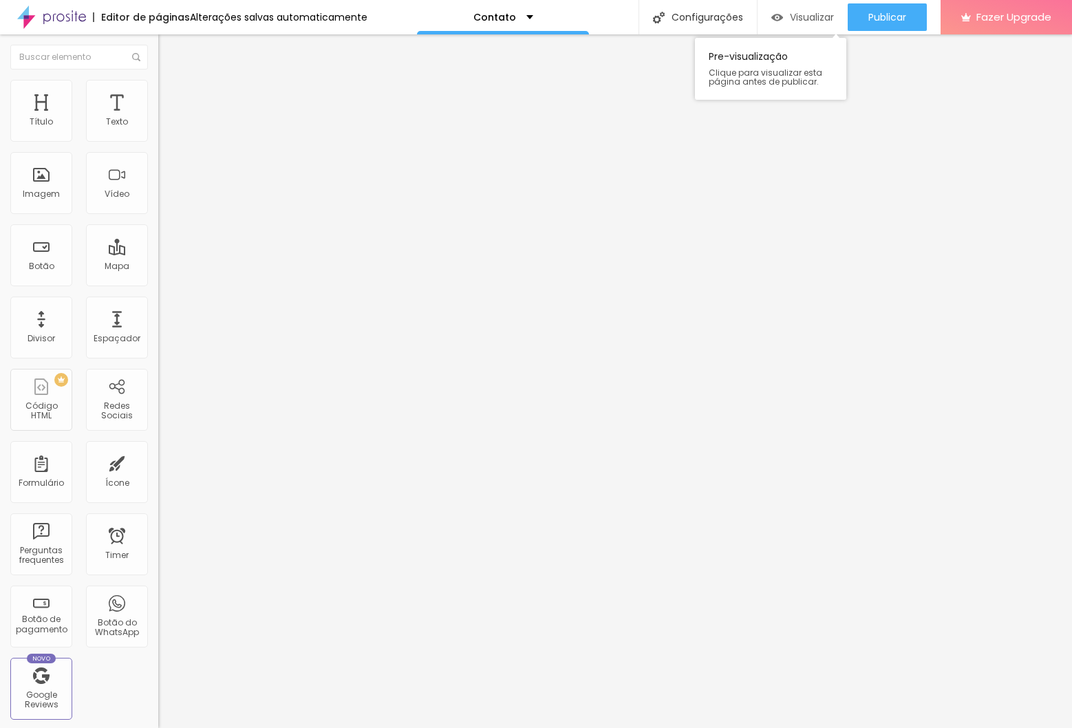
click at [778, 13] on img "button" at bounding box center [777, 18] width 12 height 12
click at [167, 134] on div "Contato" at bounding box center [237, 128] width 140 height 12
click at [158, 139] on img at bounding box center [162, 143] width 8 height 8
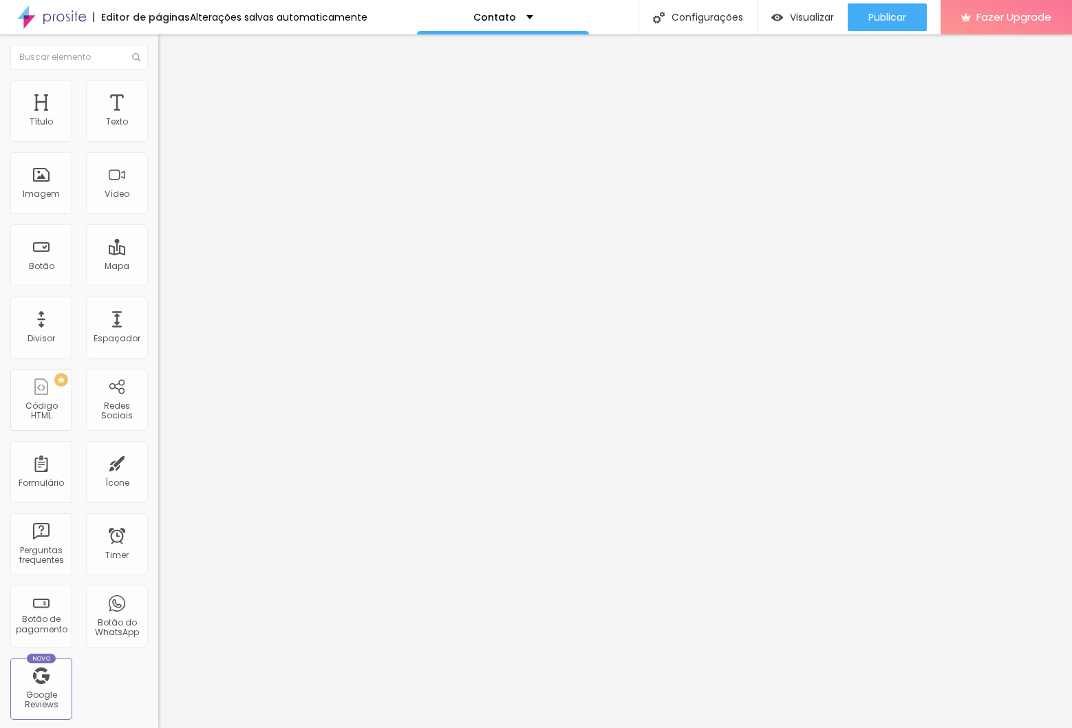
scroll to position [383, 0]
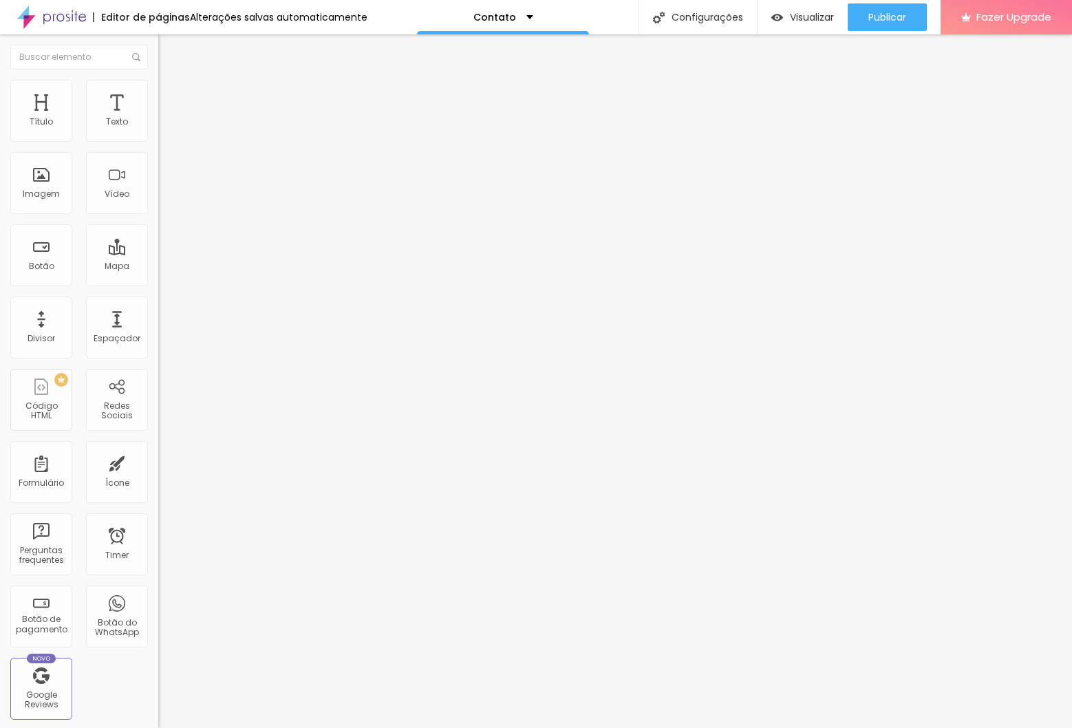
drag, startPoint x: 485, startPoint y: 317, endPoint x: 302, endPoint y: 314, distance: 183.1
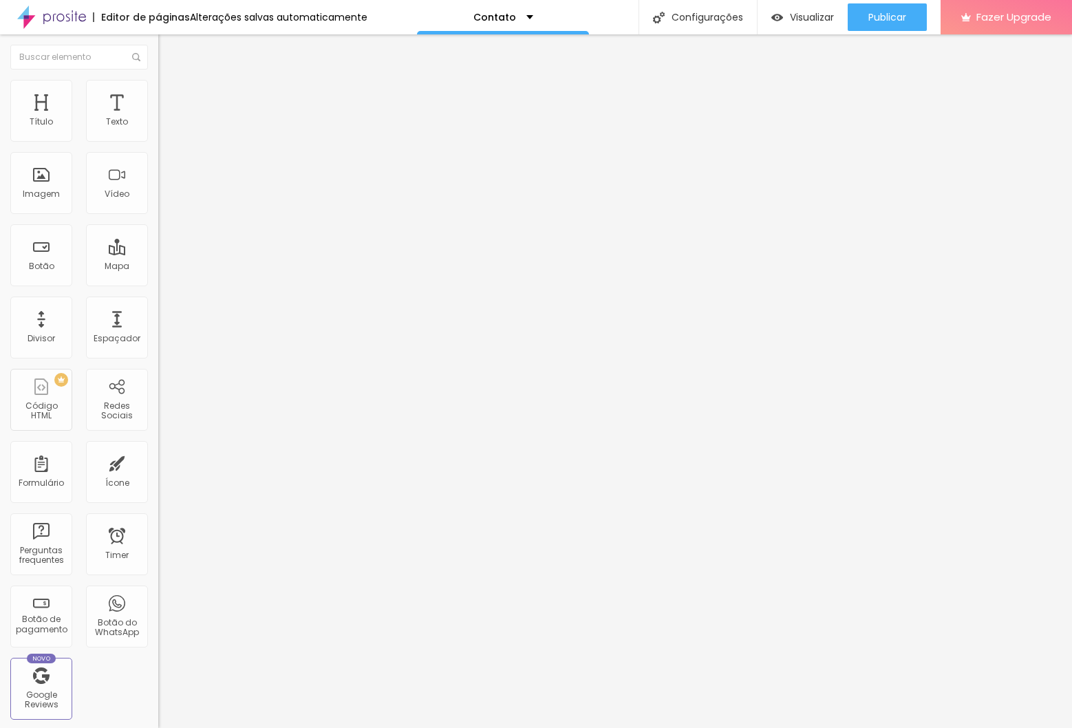
type input "Como conheceu meu trabalho?"
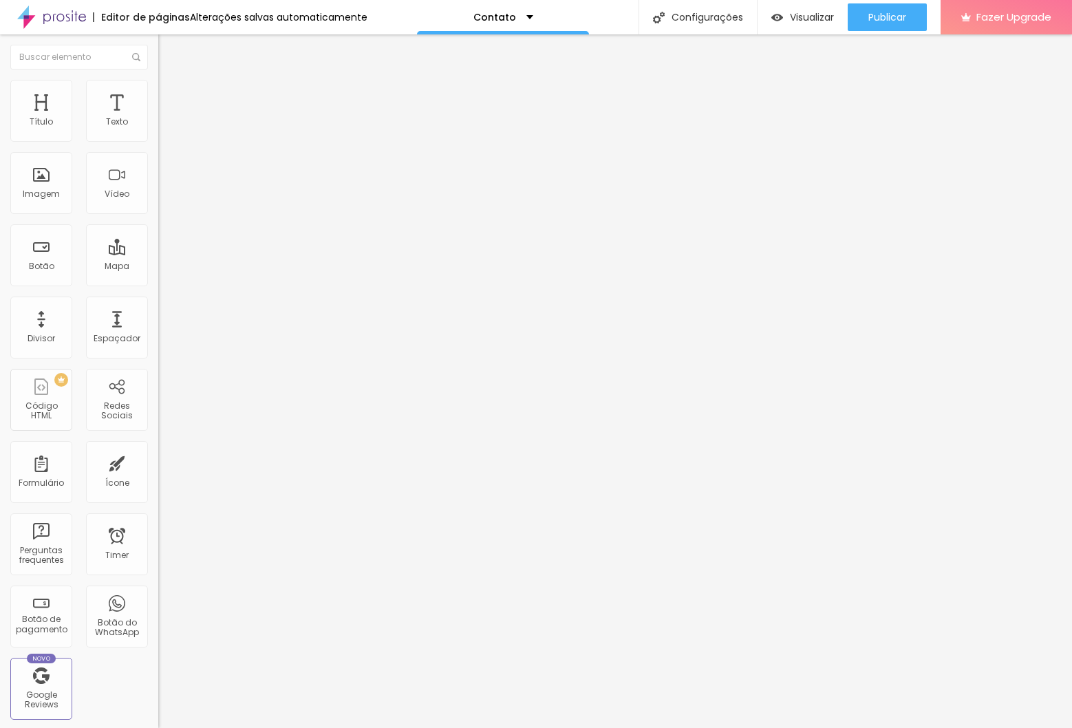
type input "1"
type input "Facebook"
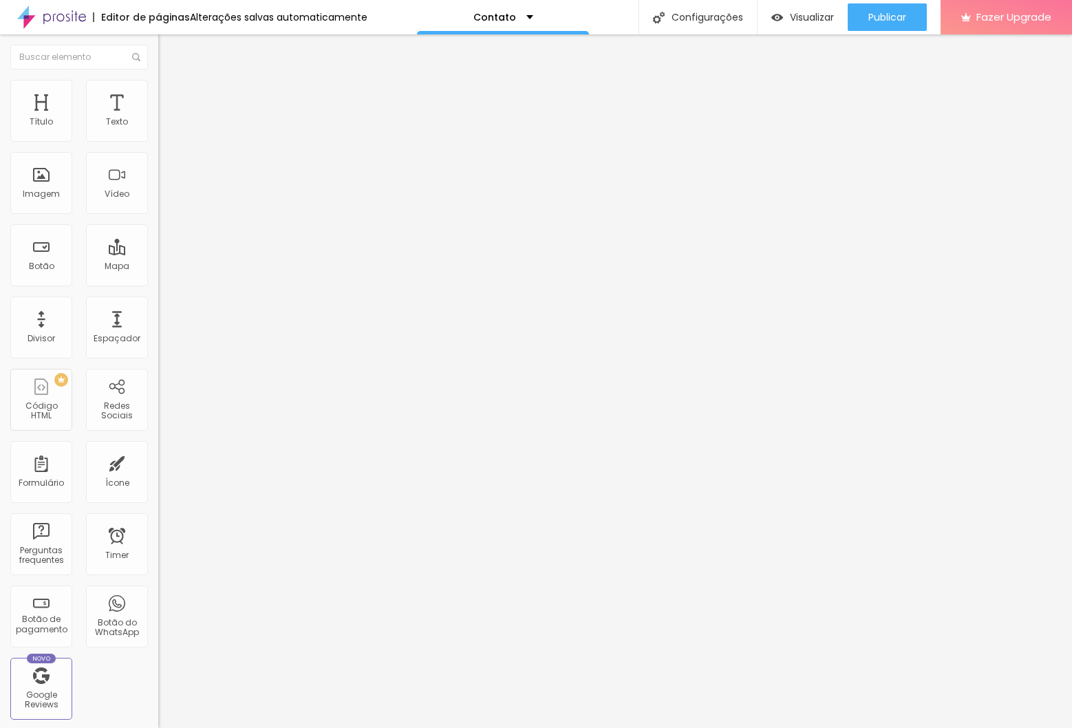
type input "Instagram"
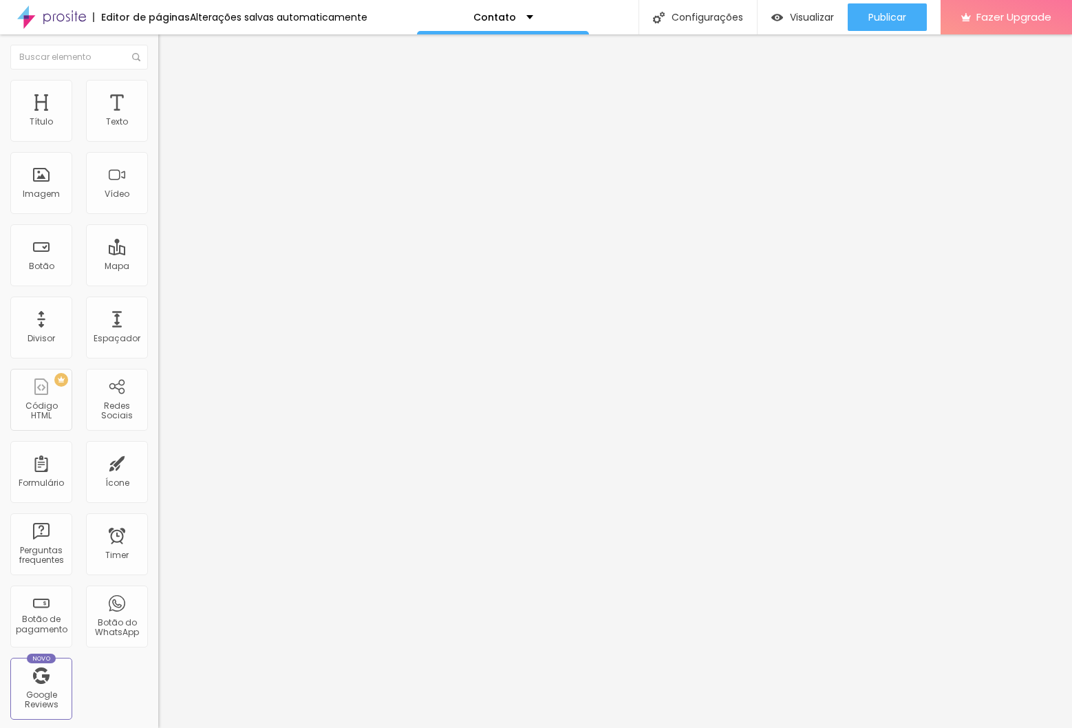
type input "Indicação"
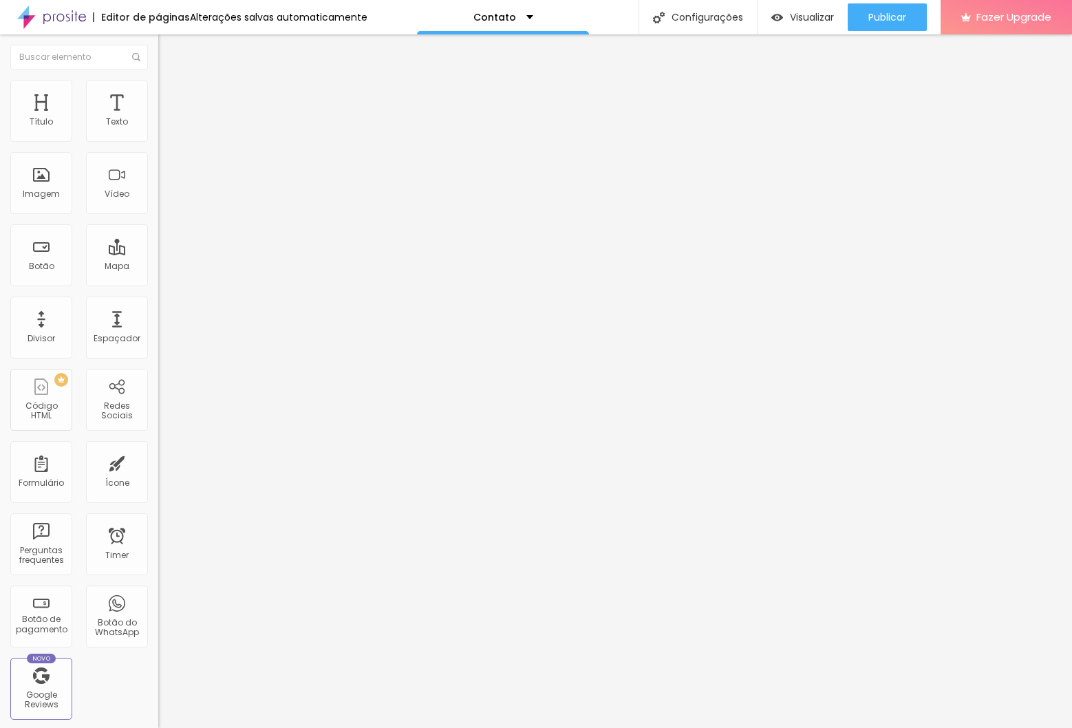
click at [777, 15] on img "button" at bounding box center [777, 18] width 12 height 12
click at [158, 139] on img at bounding box center [162, 143] width 8 height 8
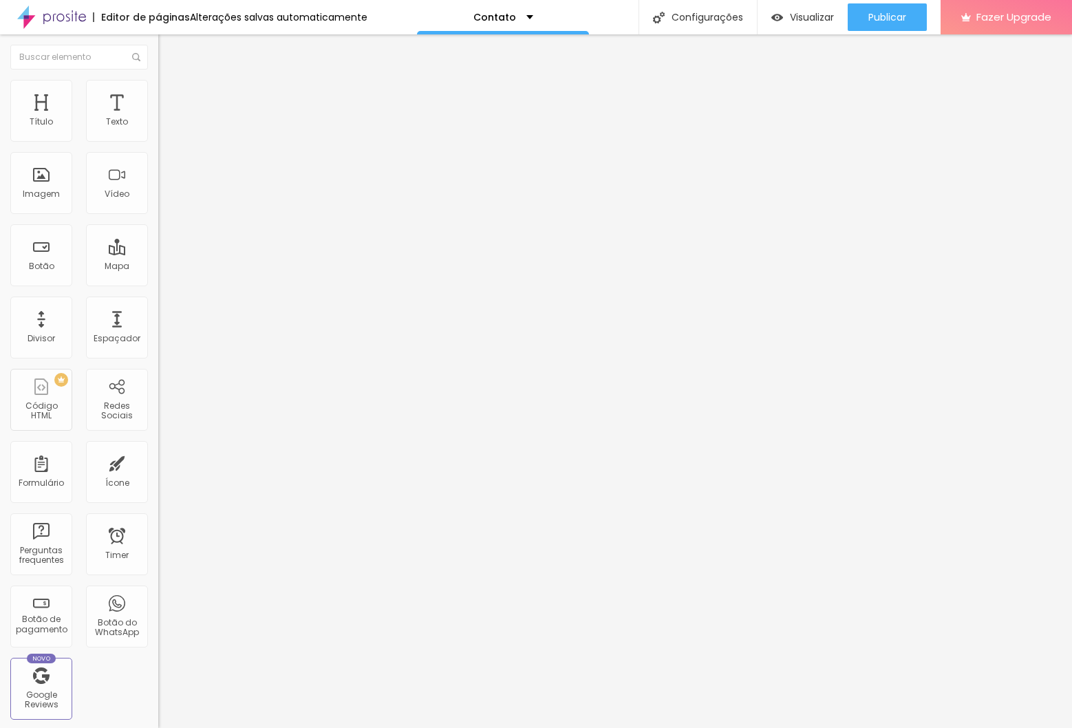
scroll to position [544, 0]
drag, startPoint x: 392, startPoint y: 412, endPoint x: 411, endPoint y: 410, distance: 19.3
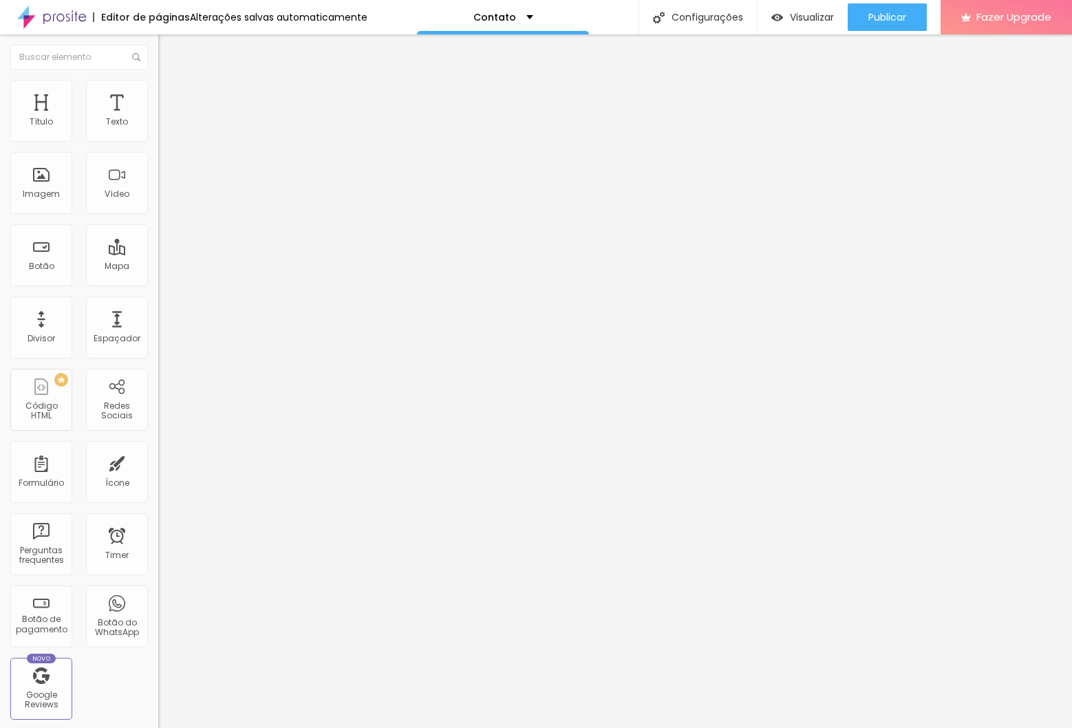
drag, startPoint x: 393, startPoint y: 409, endPoint x: 344, endPoint y: 407, distance: 48.9
type input "Google"
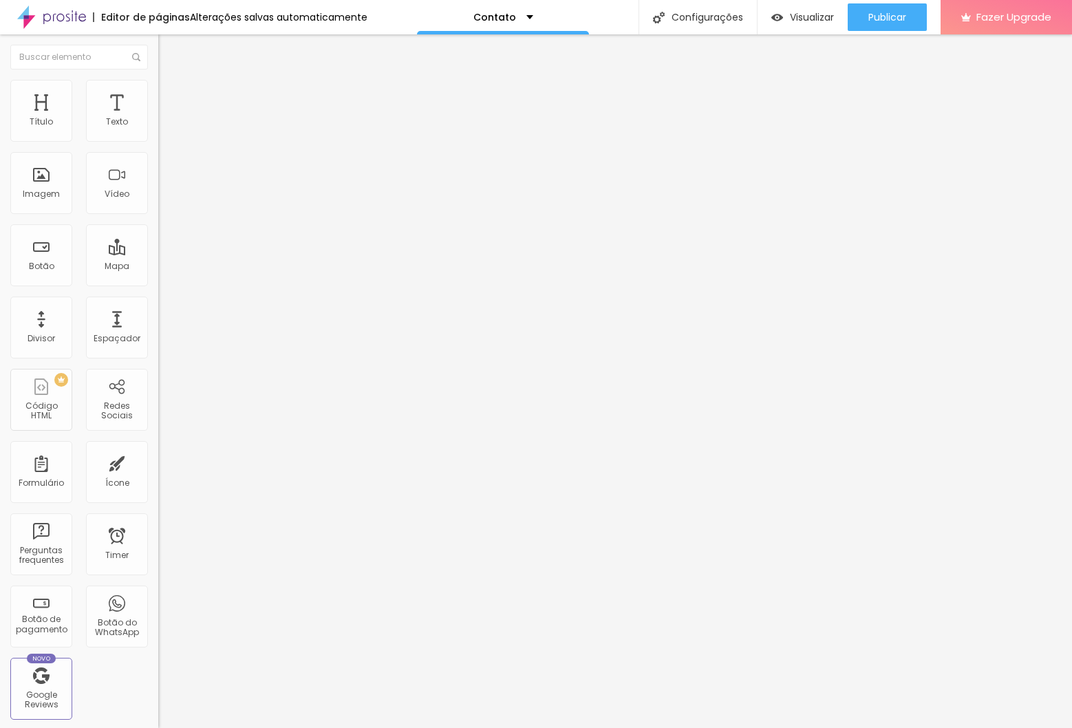
drag, startPoint x: 407, startPoint y: 439, endPoint x: 333, endPoint y: 437, distance: 74.3
type input "Já sou cliente!"
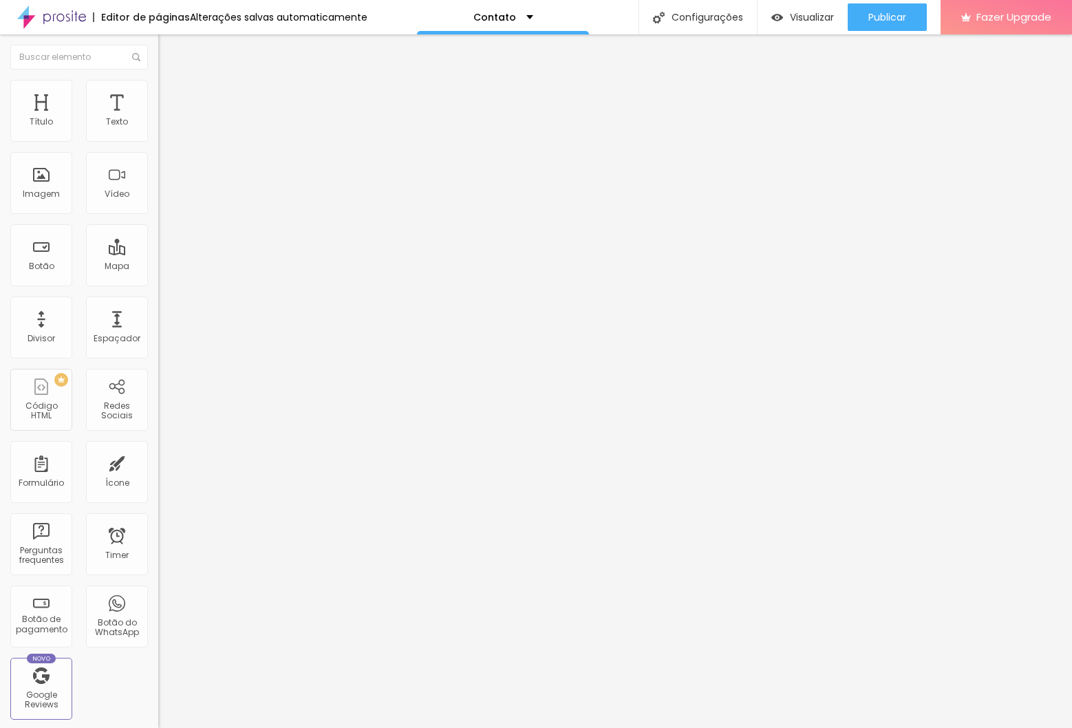
type input "Outro"
drag, startPoint x: 327, startPoint y: 412, endPoint x: 329, endPoint y: 354, distance: 57.8
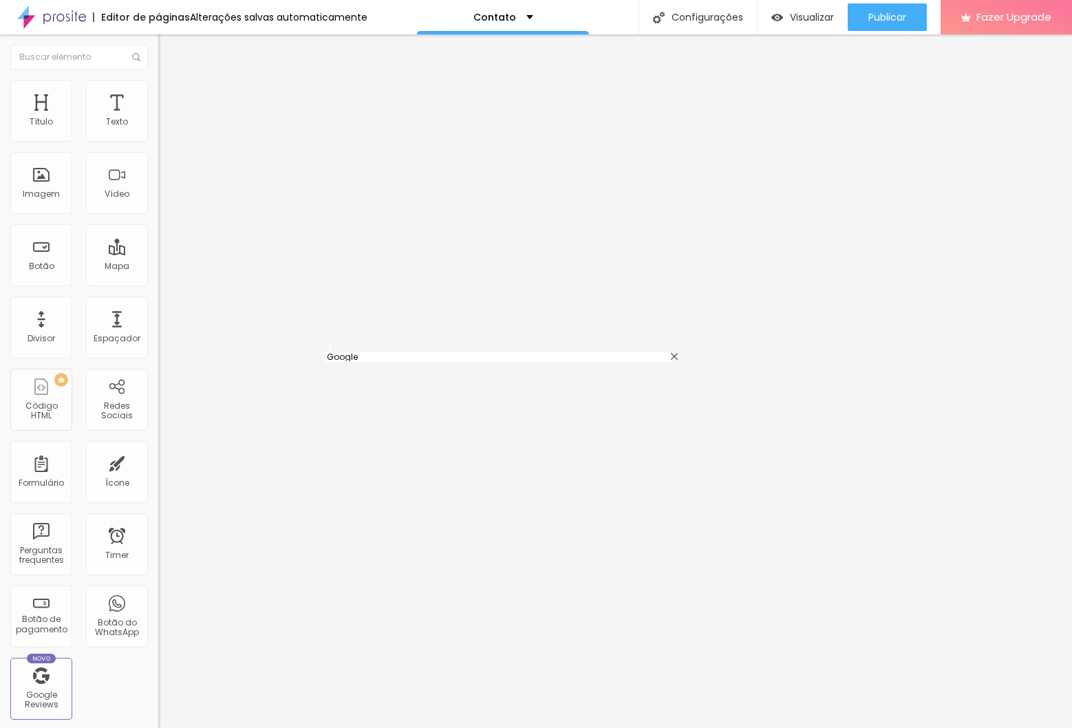
type input "Google"
type input "Instagram"
type input "Indicação"
drag, startPoint x: 330, startPoint y: 405, endPoint x: 331, endPoint y: 380, distance: 25.5
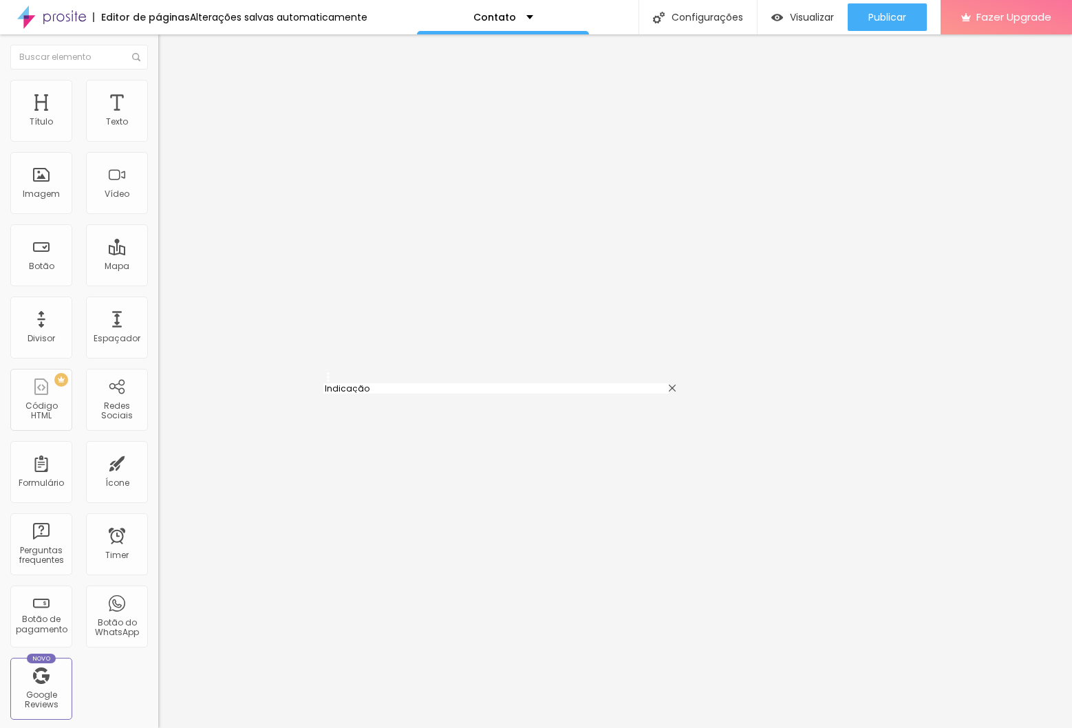
type input "Indicação"
type input "Instagram"
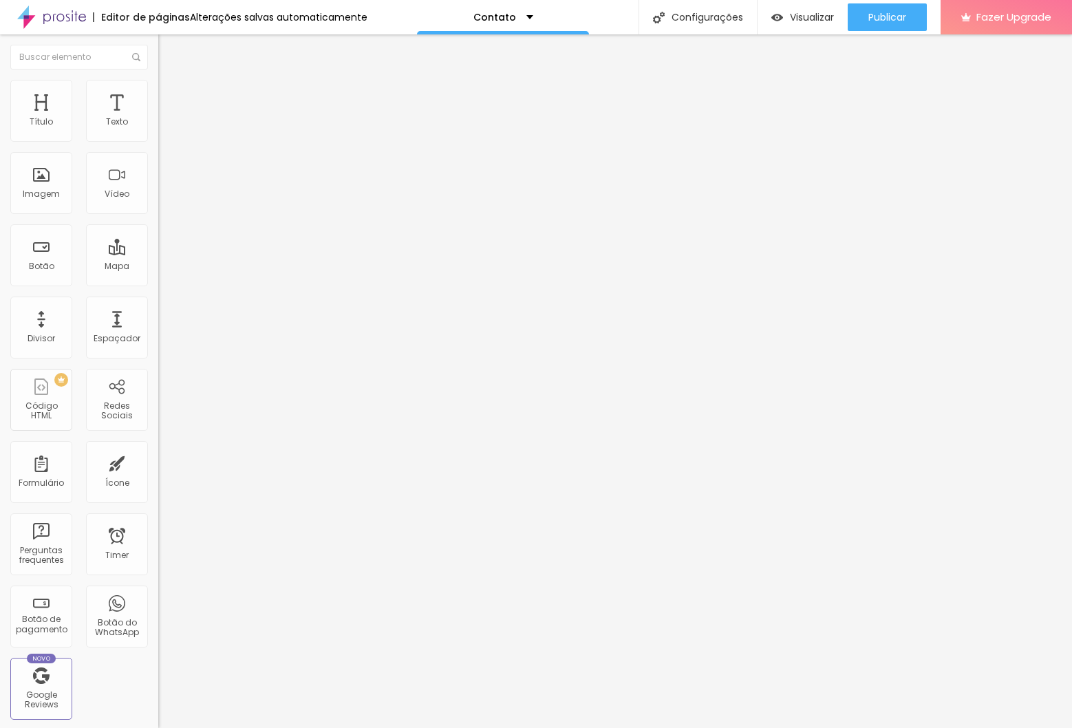
click at [171, 93] on span "Estilo" at bounding box center [181, 89] width 21 height 12
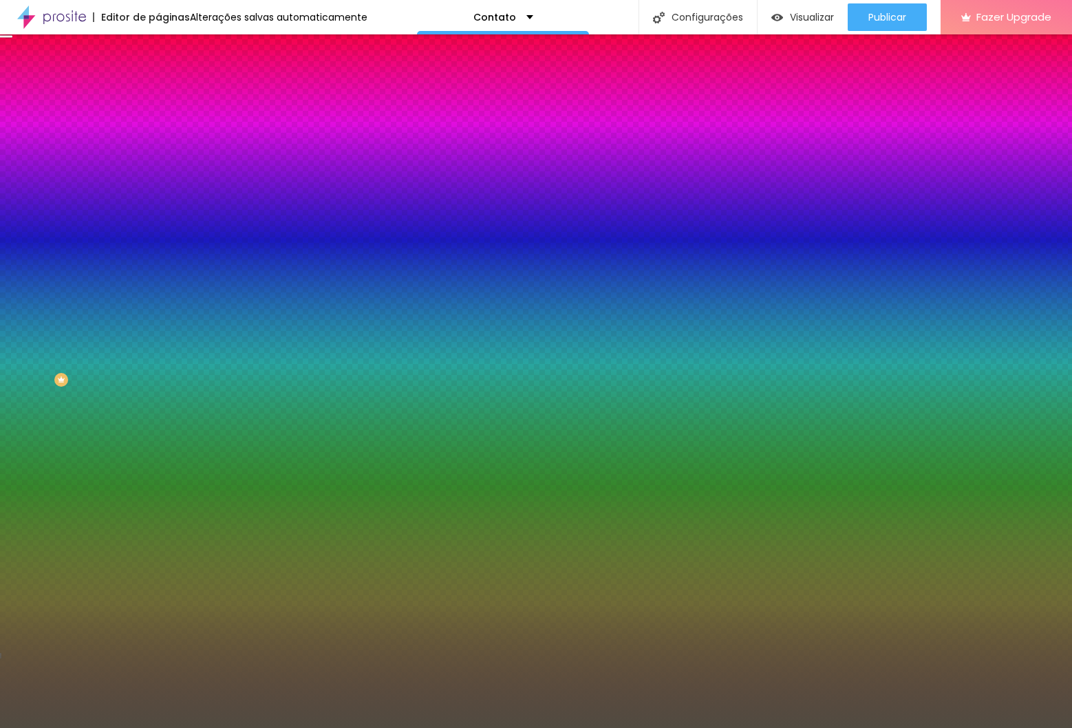
click at [158, 271] on div at bounding box center [237, 271] width 158 height 0
click at [158, 285] on input "#514B41" at bounding box center [240, 278] width 165 height 14
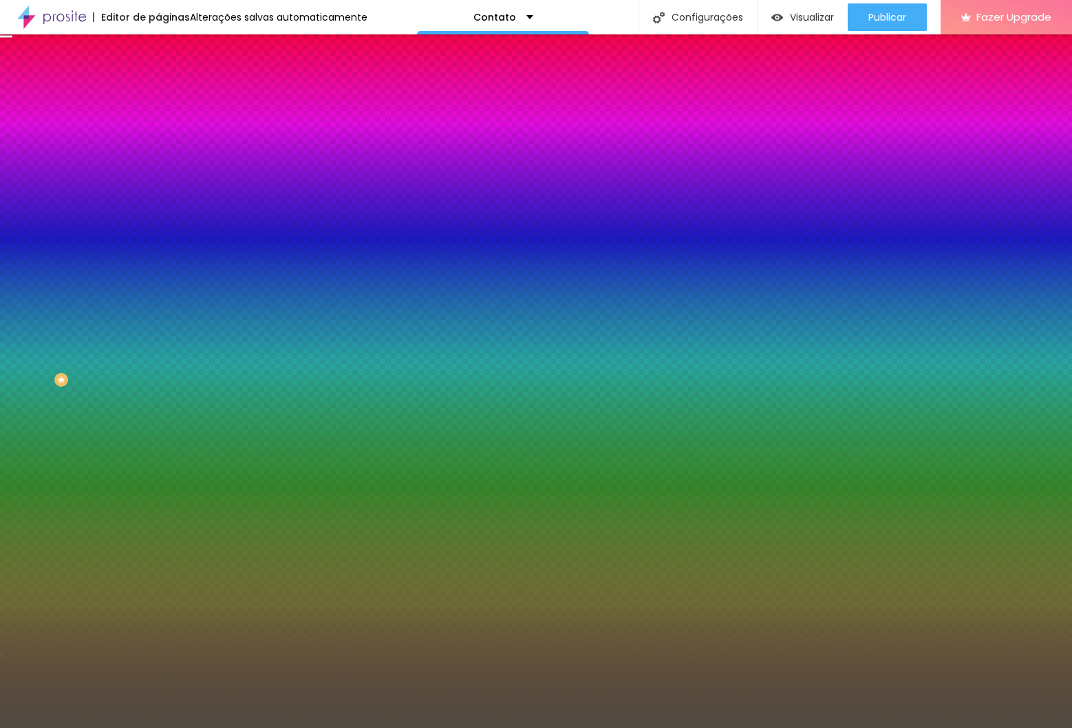
click at [158, 285] on div "Cor de fundo Voltar ao padrão #C" at bounding box center [237, 266] width 158 height 38
click at [158, 271] on div at bounding box center [237, 271] width 158 height 0
click at [158, 285] on input "#C" at bounding box center [240, 278] width 165 height 14
paste input "514B41"
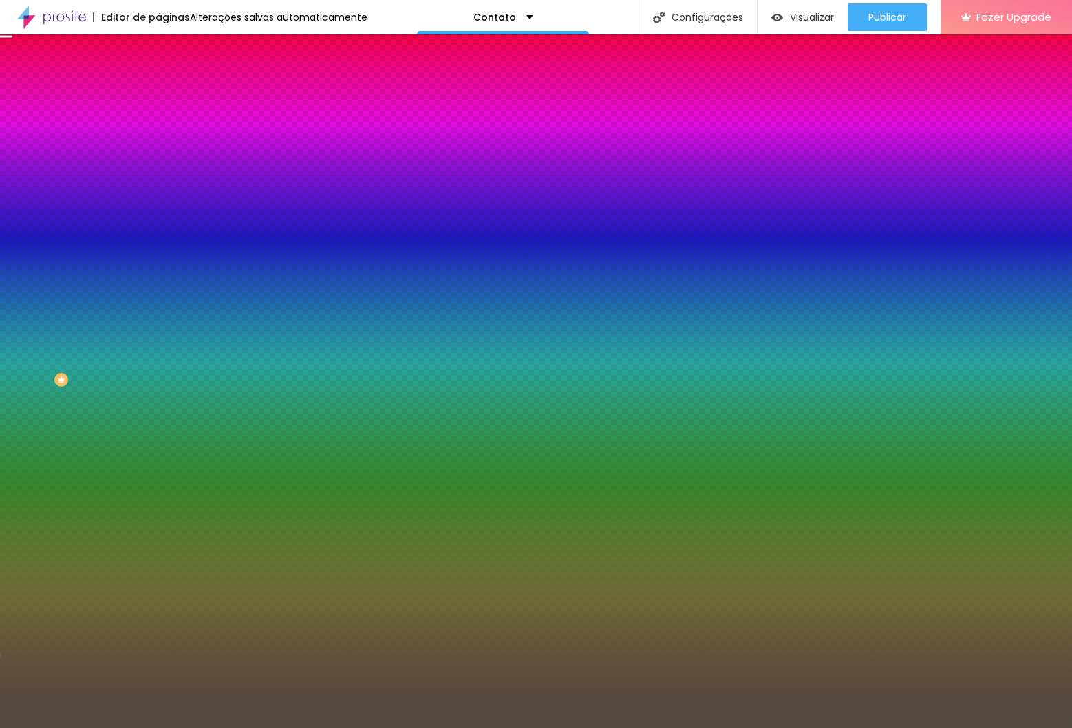
type input "#514B41"
click at [158, 347] on div "Borda Voltar ao padrão" at bounding box center [237, 342] width 158 height 39
click at [158, 94] on li "Avançado" at bounding box center [237, 101] width 158 height 14
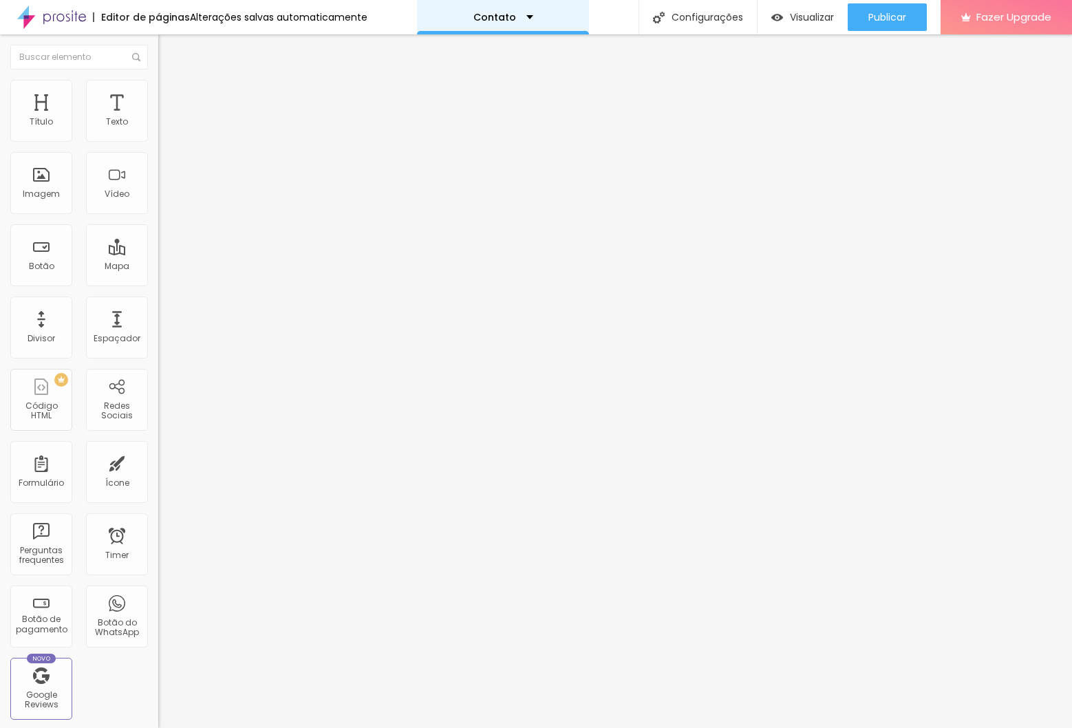
click at [497, 25] on div "Contato" at bounding box center [503, 17] width 172 height 34
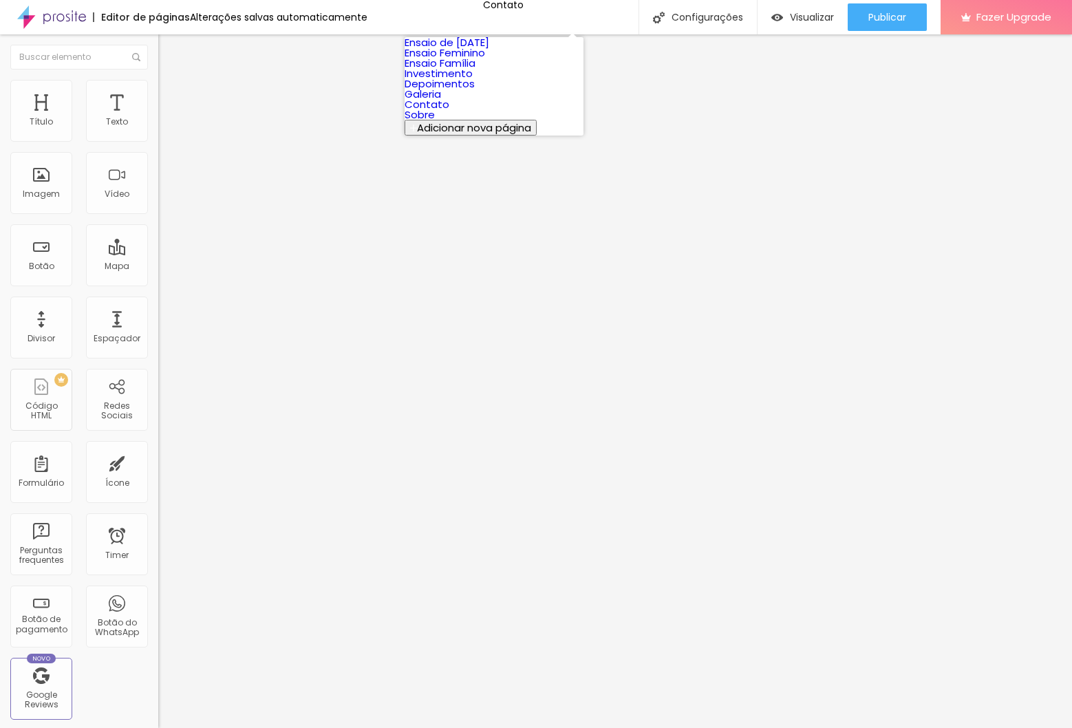
scroll to position [8, 0]
click at [435, 122] on link "Sobre" at bounding box center [420, 114] width 30 height 14
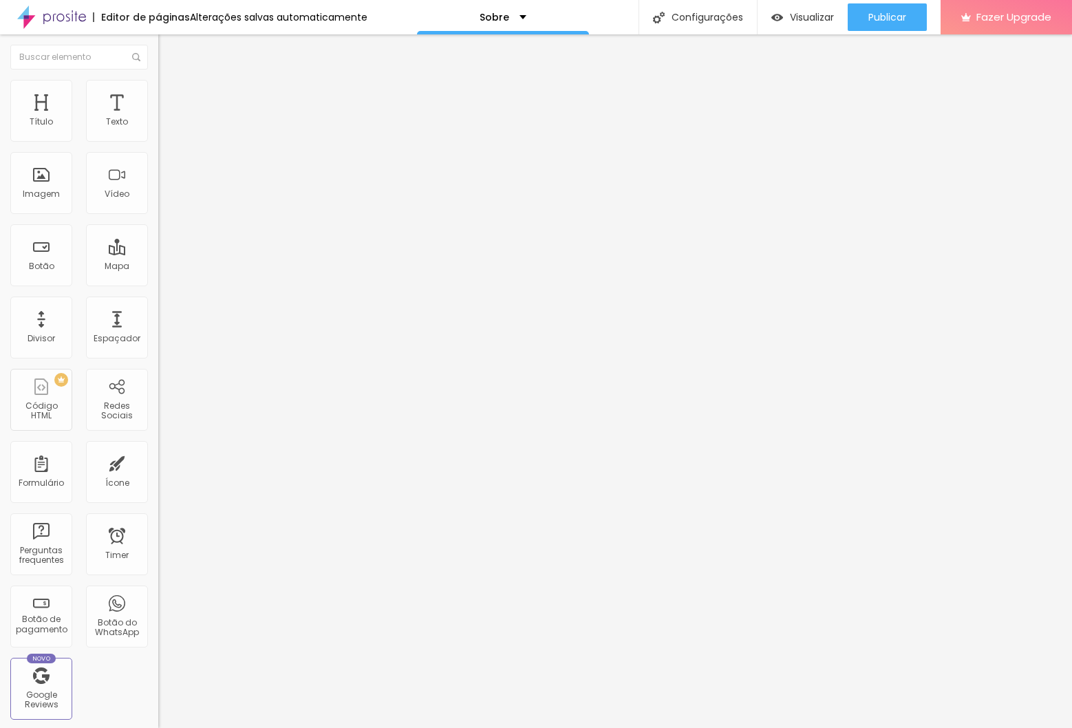
click at [158, 84] on img at bounding box center [164, 86] width 12 height 12
click at [503, 11] on div "Sobre" at bounding box center [503, 17] width 172 height 34
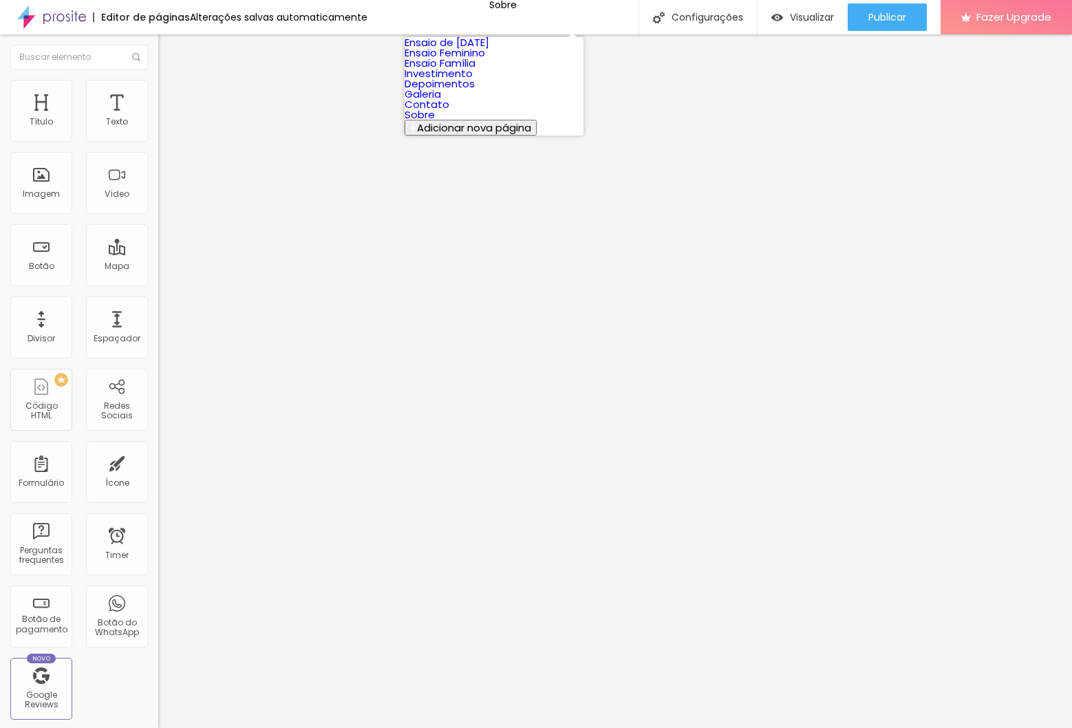
click at [441, 101] on link "Galeria" at bounding box center [423, 94] width 36 height 14
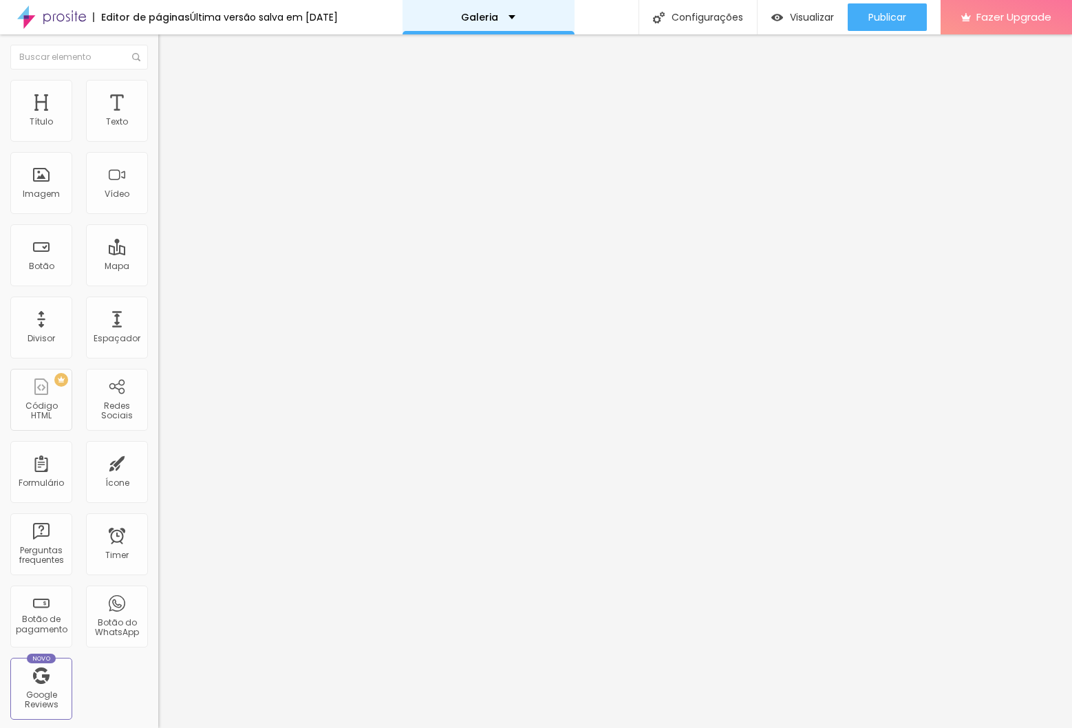
click at [495, 19] on p "Galeria" at bounding box center [479, 17] width 37 height 10
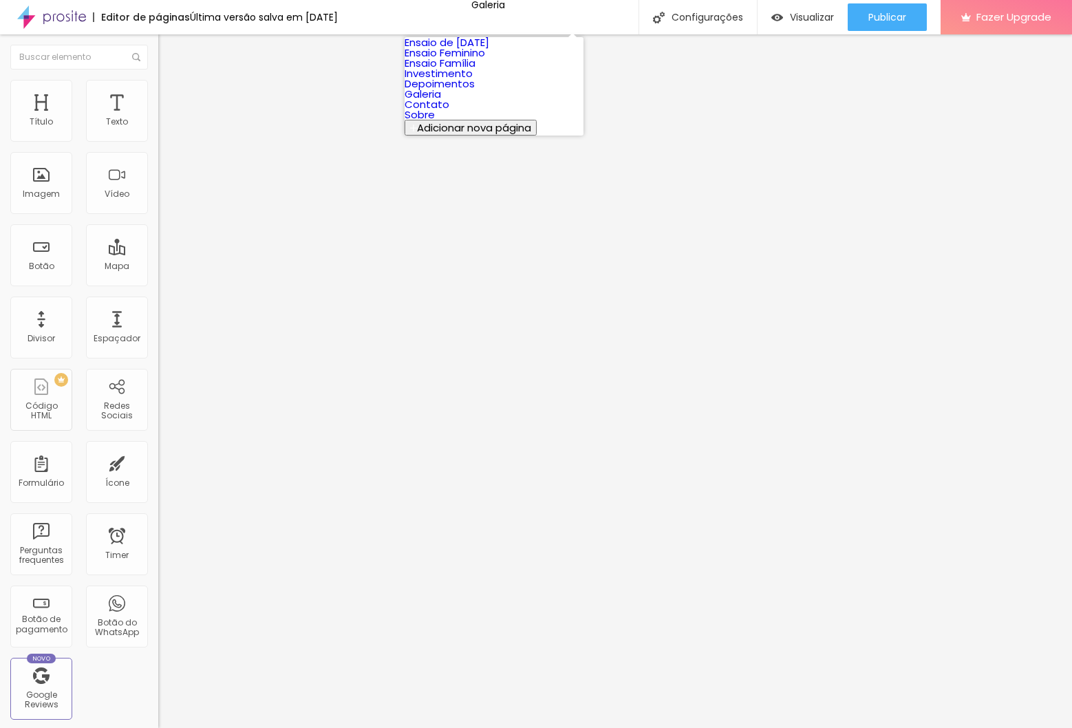
click at [475, 70] on link "Ensaio Família" at bounding box center [440, 63] width 71 height 14
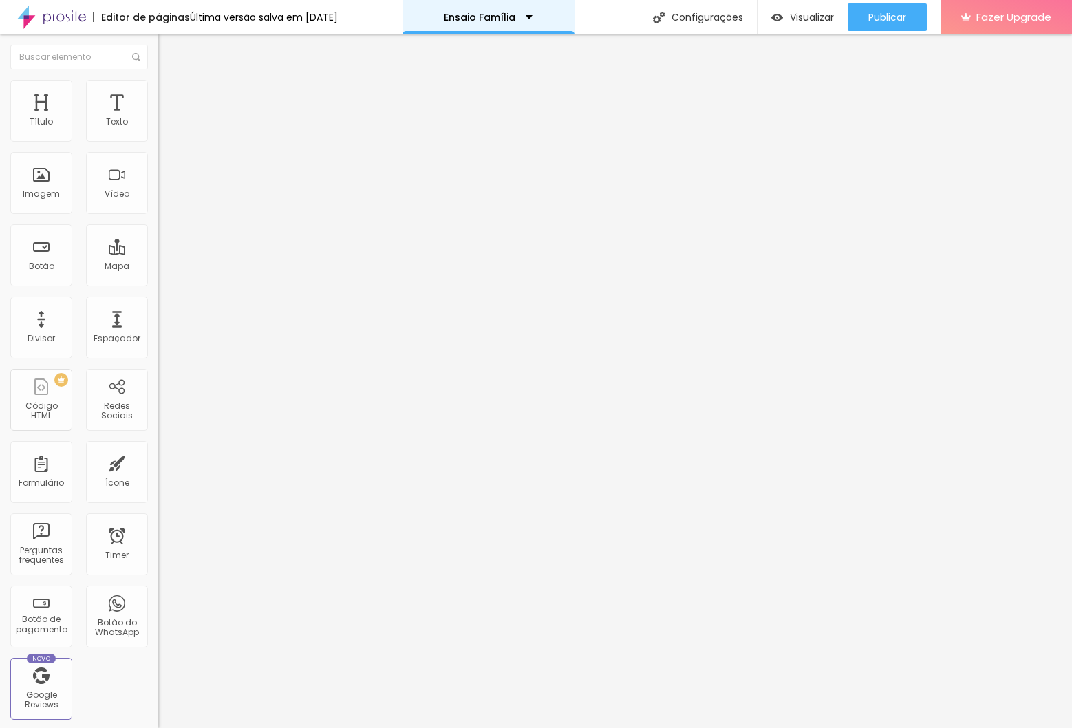
click at [502, 30] on div "Ensaio Família" at bounding box center [489, 17] width 172 height 34
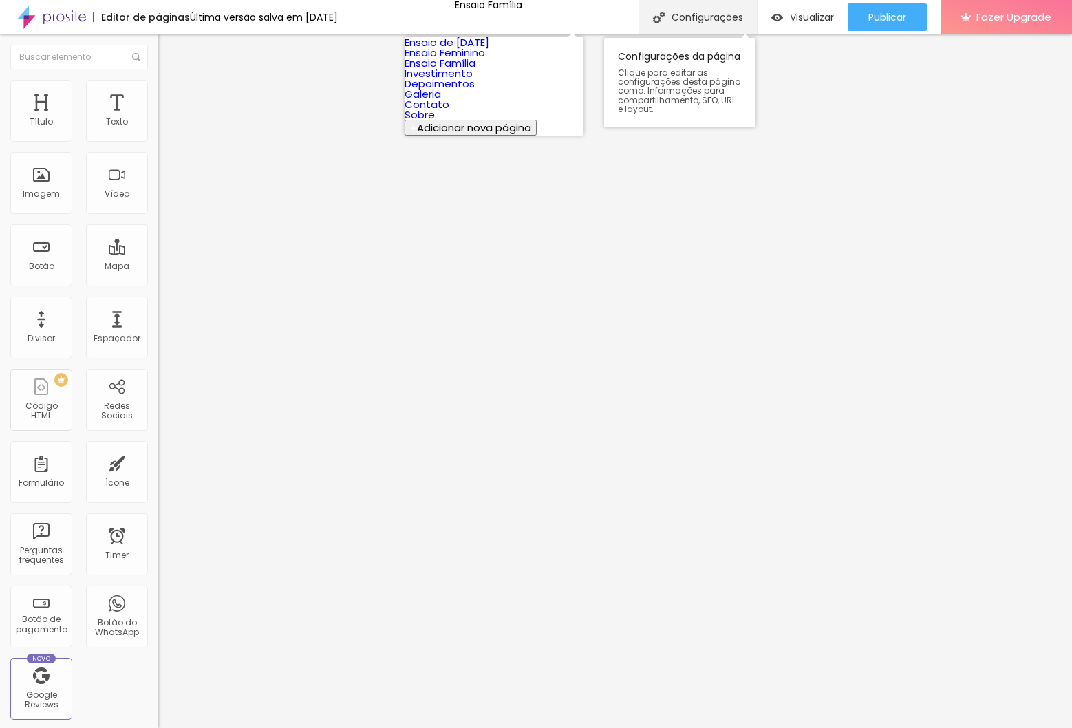
click at [707, 23] on div "Configurações" at bounding box center [698, 17] width 118 height 34
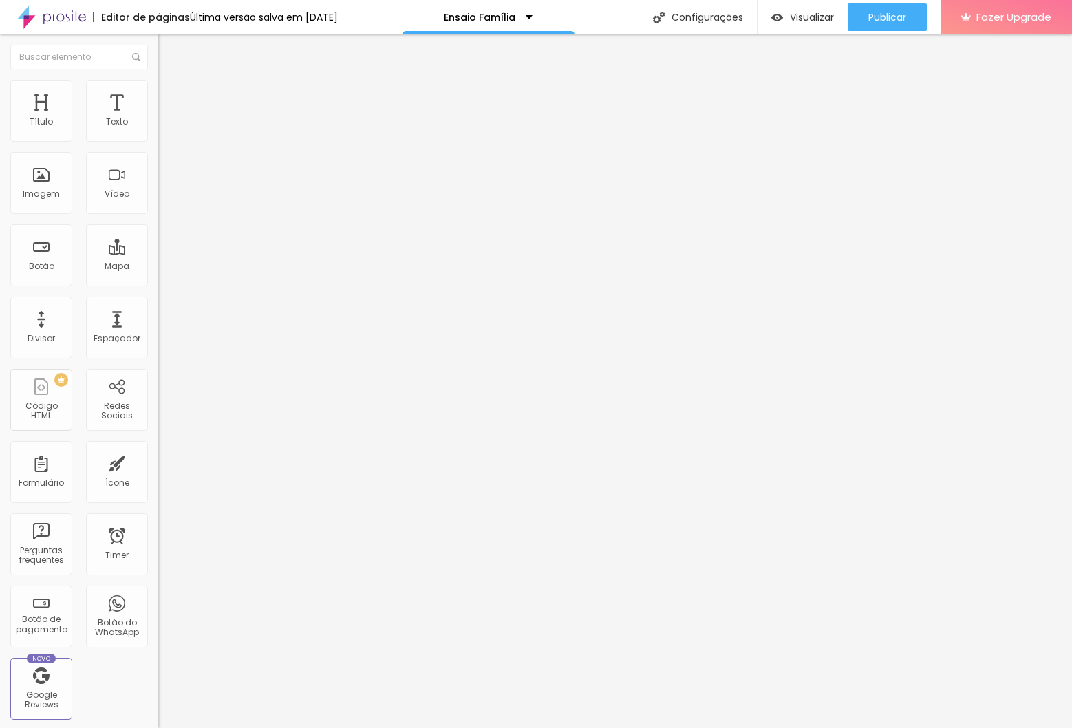
click at [784, 727] on div at bounding box center [536, 742] width 1072 height 12
click at [676, 19] on div "Configurações" at bounding box center [698, 17] width 118 height 34
click at [793, 727] on div at bounding box center [536, 742] width 1072 height 12
click at [484, 14] on p "Investimento" at bounding box center [494, 17] width 65 height 10
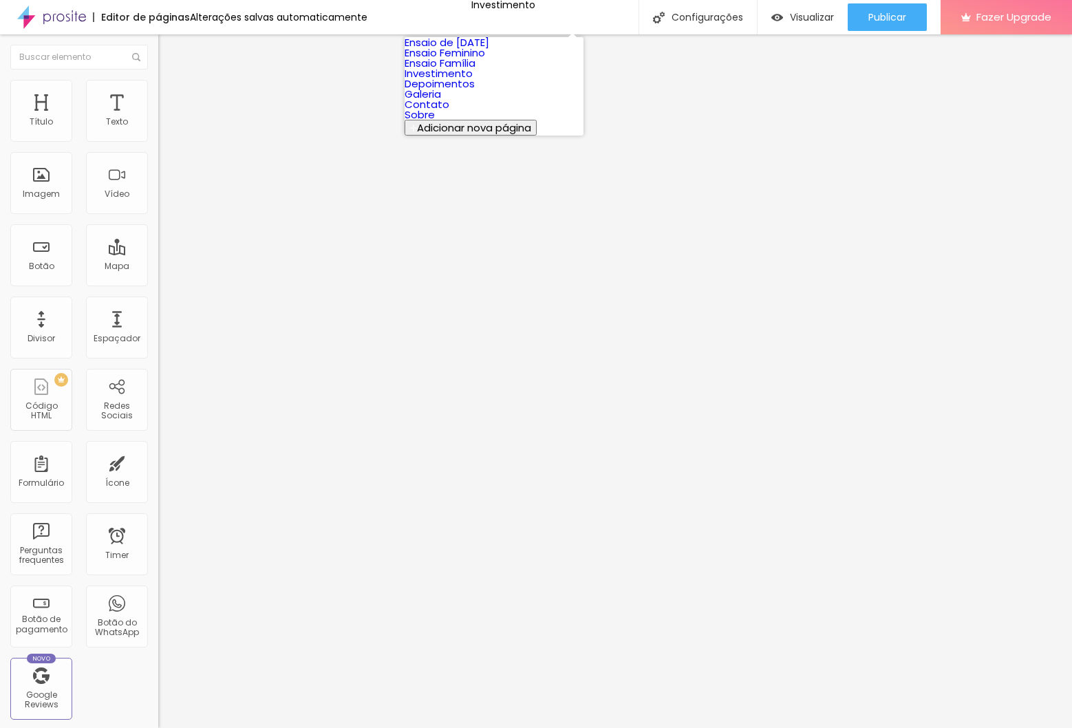
click at [475, 70] on link "Ensaio Família" at bounding box center [440, 63] width 71 height 14
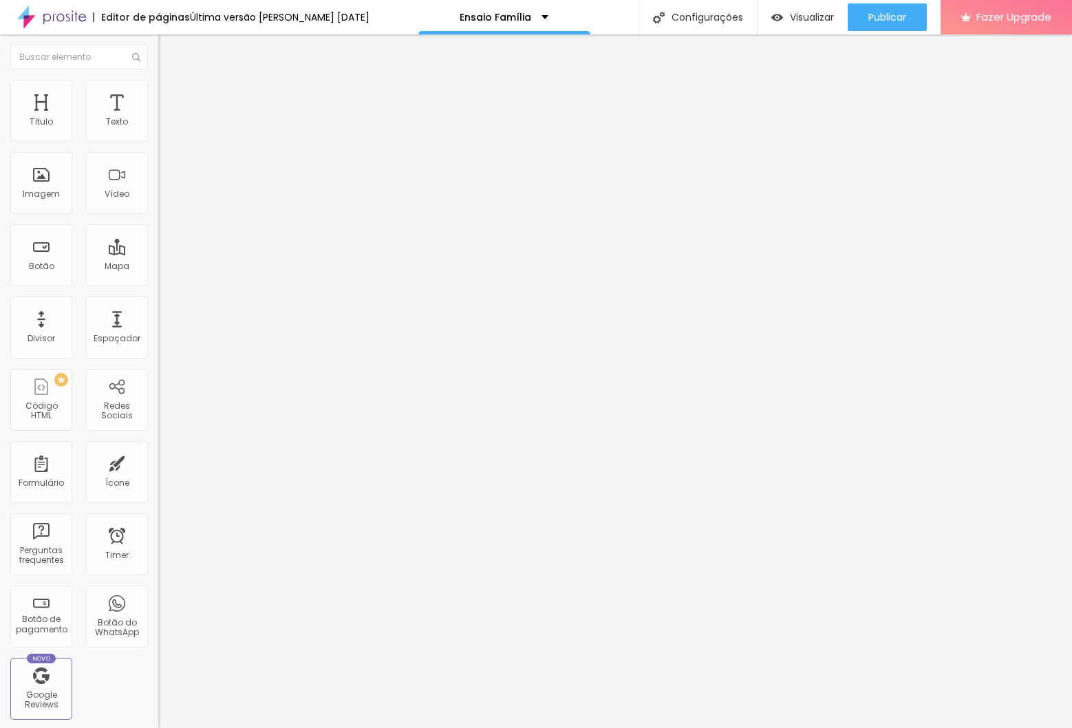
click at [171, 93] on span "Estilo" at bounding box center [181, 89] width 21 height 12
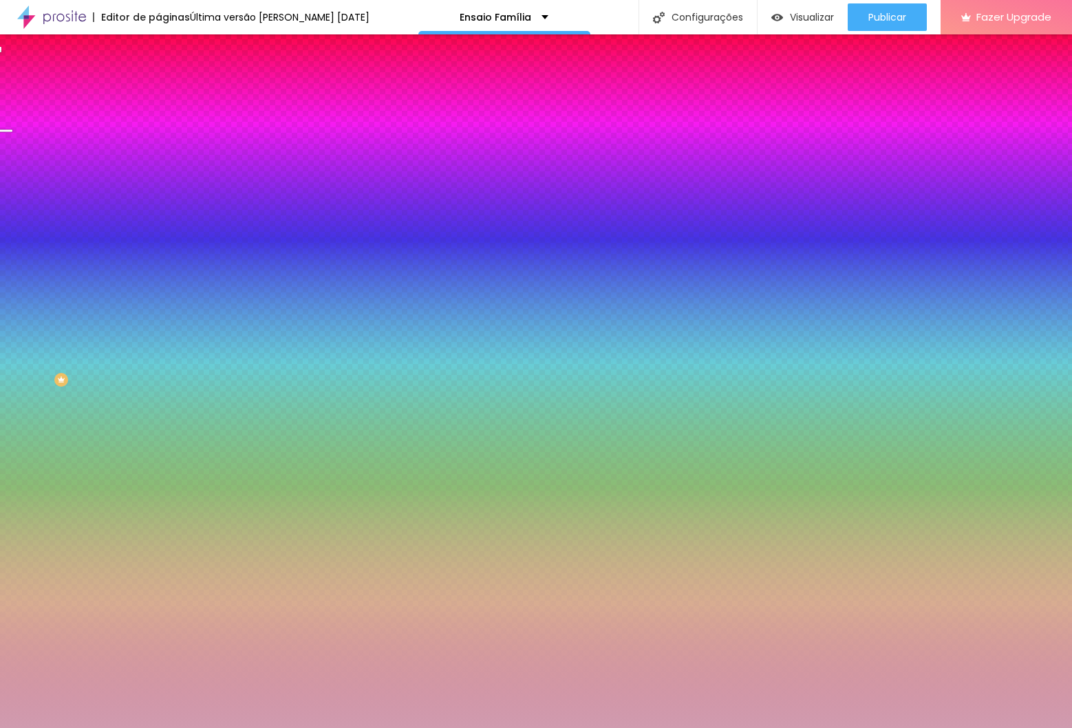
click at [158, 131] on div at bounding box center [237, 131] width 158 height 0
click at [164, 127] on icon "button" at bounding box center [169, 123] width 10 height 10
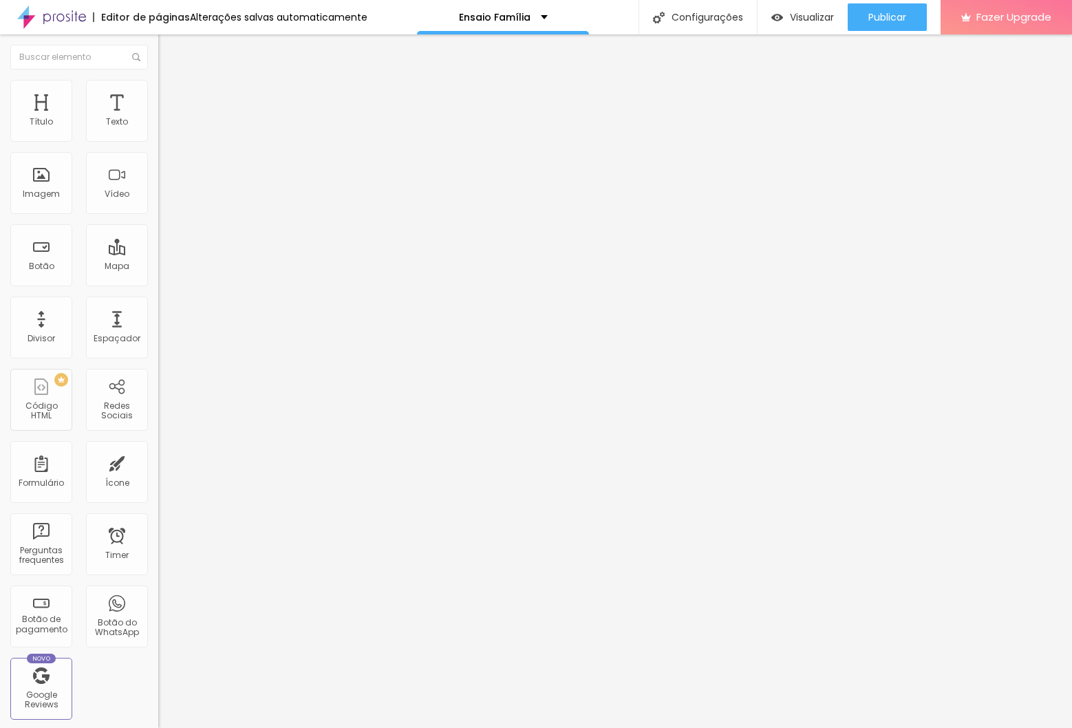
click at [158, 85] on img at bounding box center [164, 86] width 12 height 12
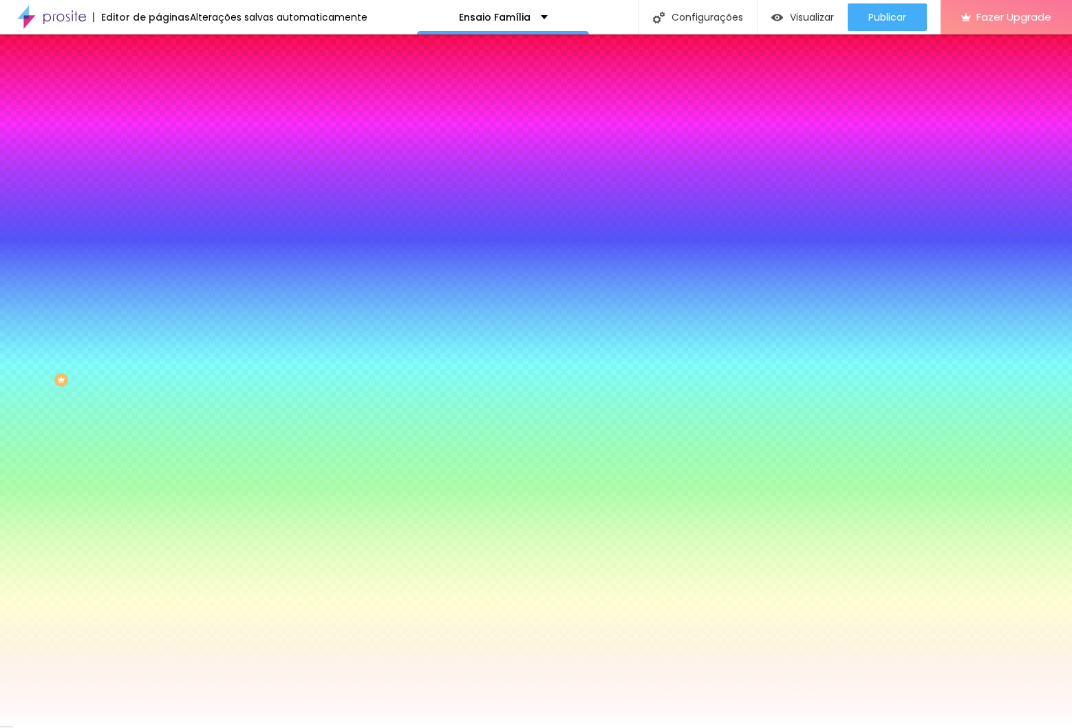
click at [158, 125] on div "Adicionar imagem" at bounding box center [237, 121] width 158 height 10
click at [158, 127] on span "Adicionar imagem" at bounding box center [202, 121] width 89 height 12
click at [158, 187] on div at bounding box center [237, 187] width 158 height 0
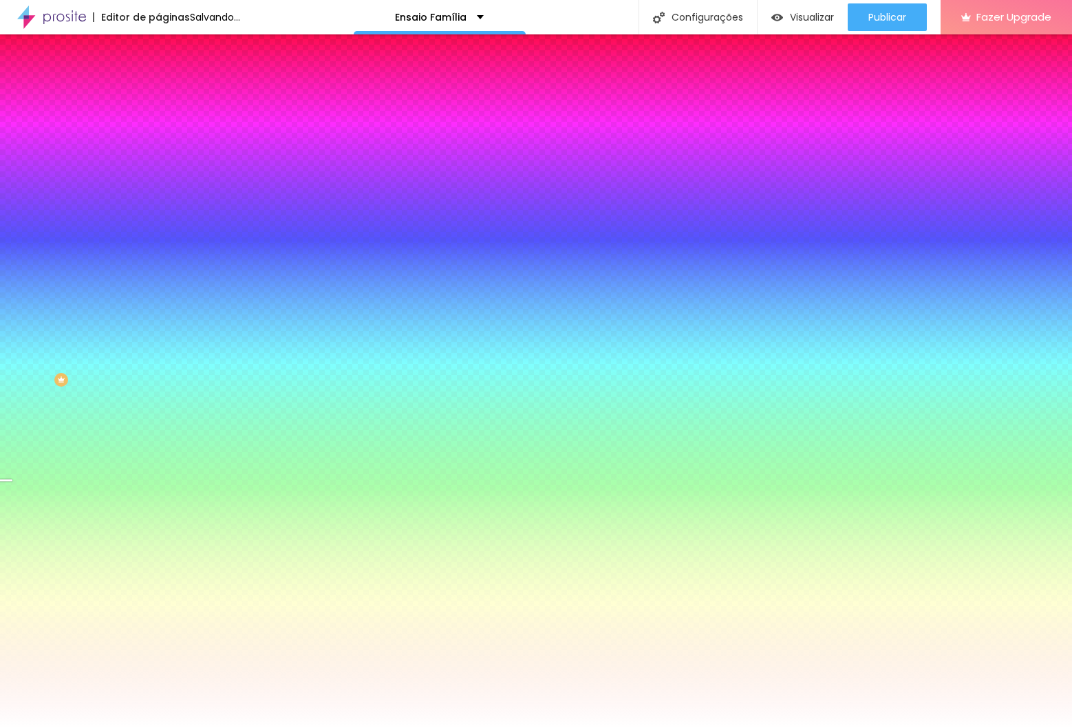
drag, startPoint x: 138, startPoint y: 368, endPoint x: 151, endPoint y: 335, distance: 35.8
click at [158, 286] on div "Imagem de fundo Trocar imagem Efeito da Imagem Nenhum Nenhum Parallax Cor de fu…" at bounding box center [237, 196] width 158 height 178
click at [158, 187] on div at bounding box center [237, 187] width 158 height 0
click at [12, 494] on div at bounding box center [6, 495] width 14 height 2
click at [158, 127] on span "Trocar imagem" at bounding box center [195, 121] width 75 height 12
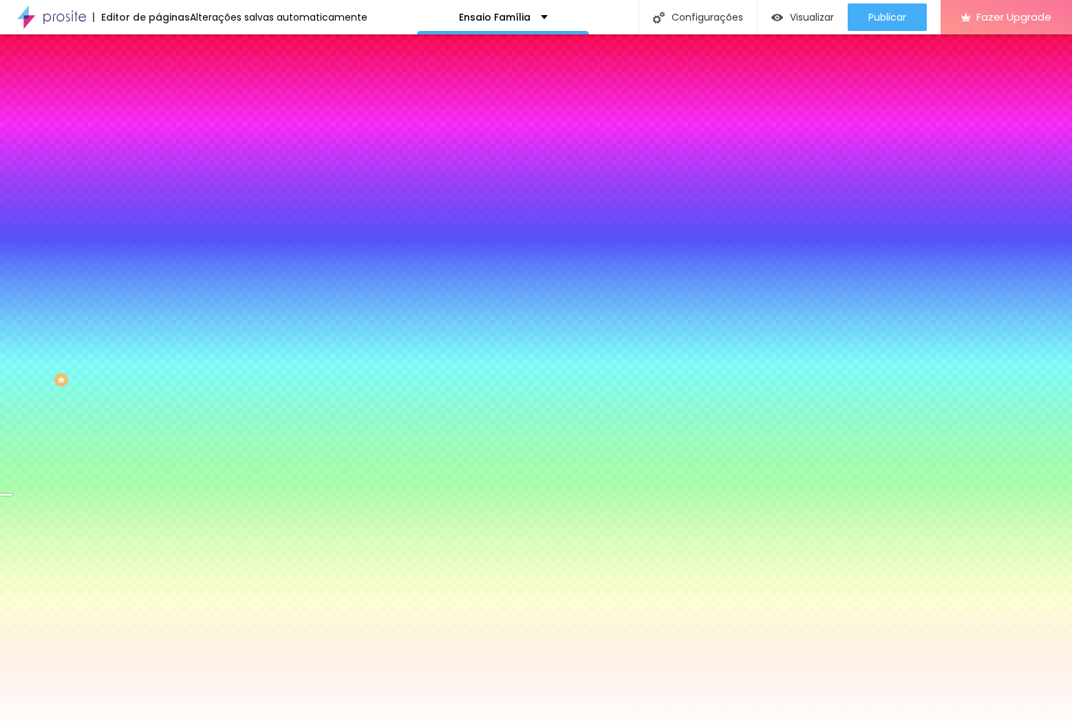
click at [158, 143] on span "Nenhum" at bounding box center [176, 137] width 36 height 12
click at [158, 164] on span "Parallax" at bounding box center [175, 159] width 34 height 12
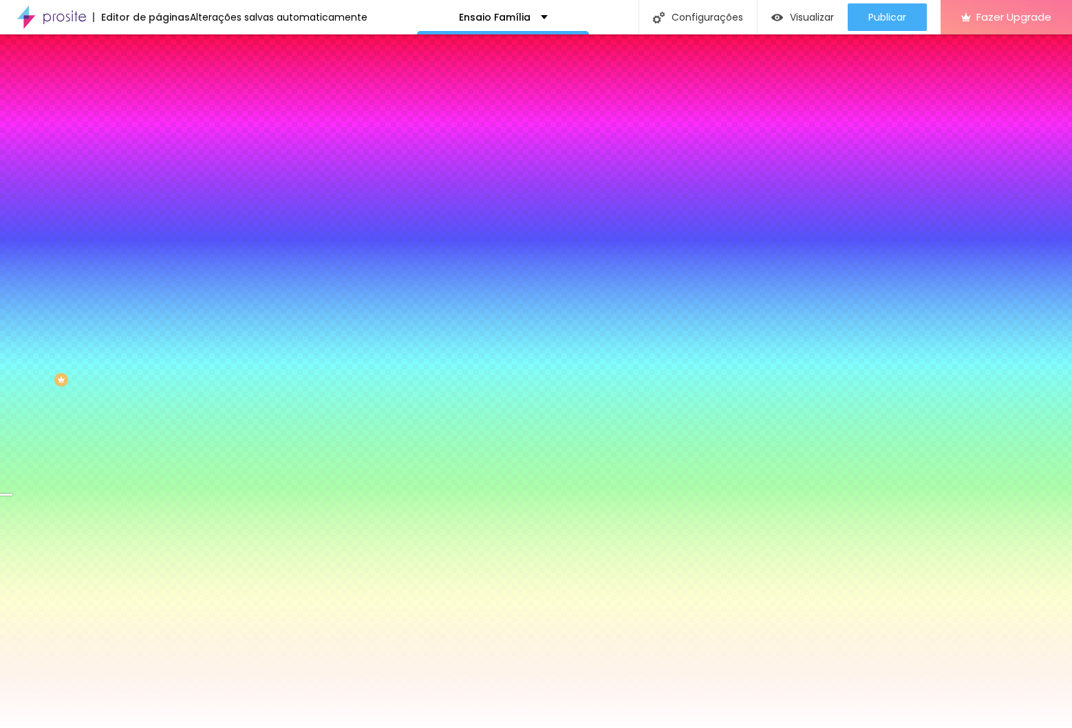
click at [158, 127] on span "Trocar imagem" at bounding box center [195, 121] width 75 height 12
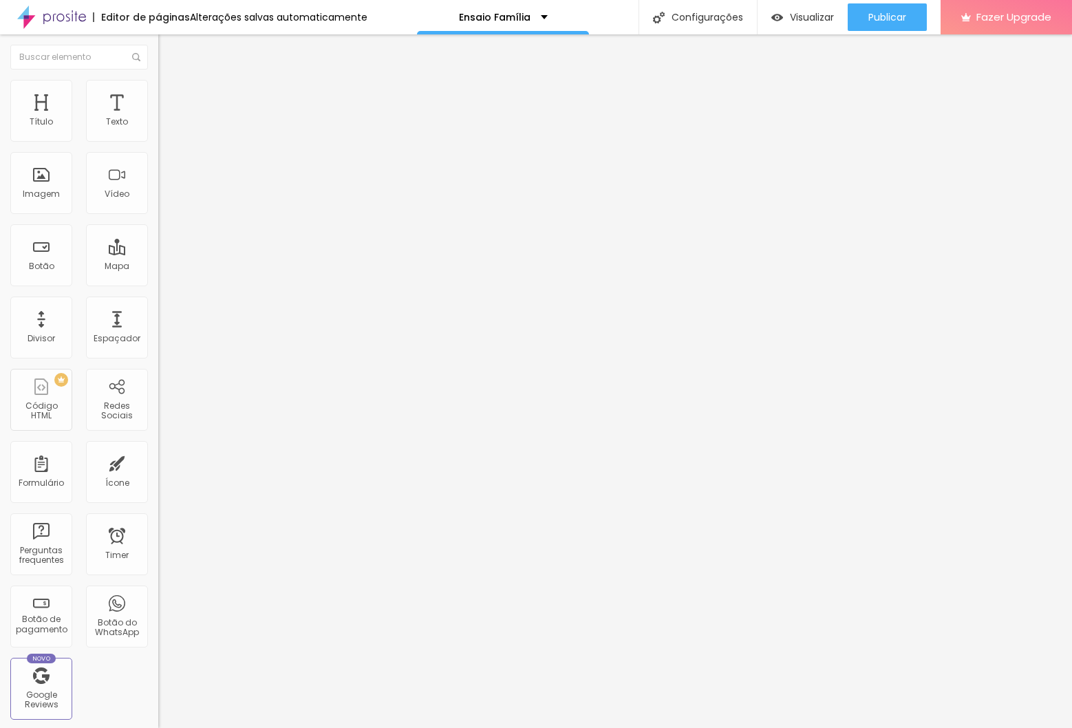
click at [158, 88] on li "Estilo" at bounding box center [237, 87] width 158 height 14
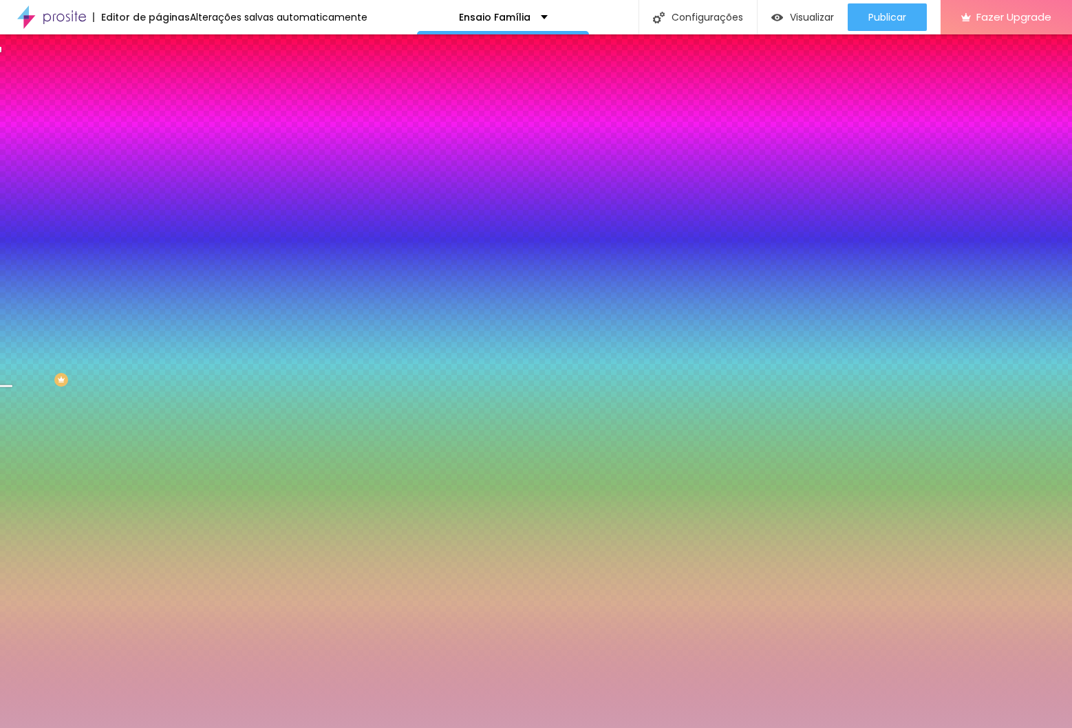
click at [158, 131] on div at bounding box center [237, 131] width 158 height 0
click at [158, 142] on input "#D09BAF" at bounding box center [240, 138] width 165 height 14
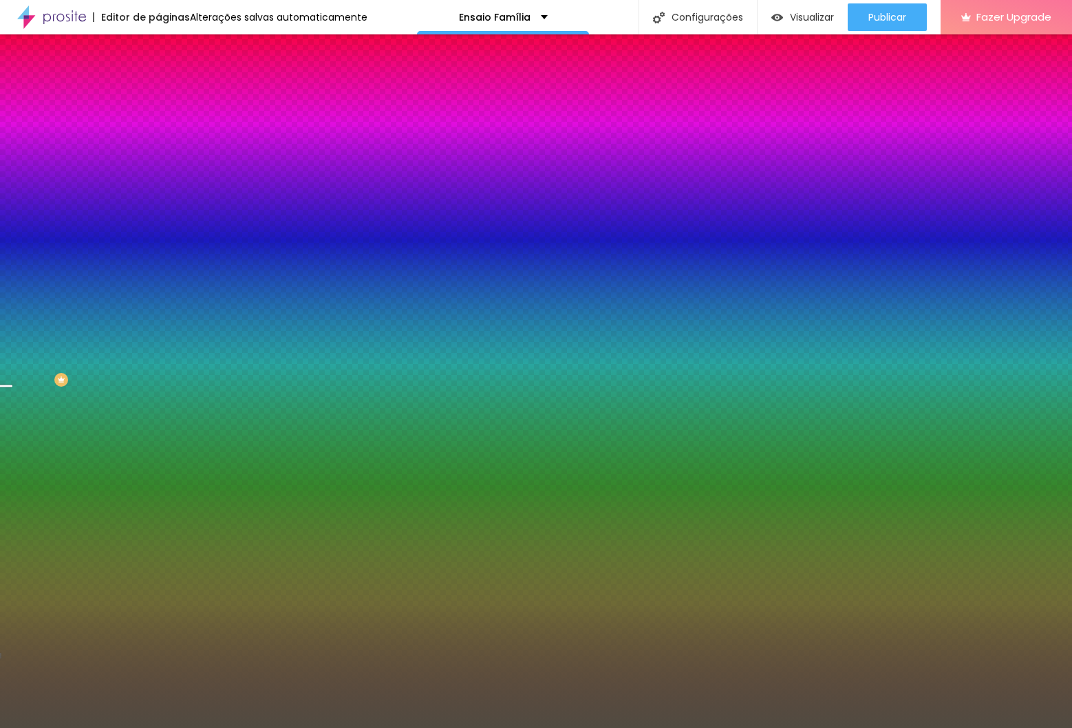
type input "#514B41"
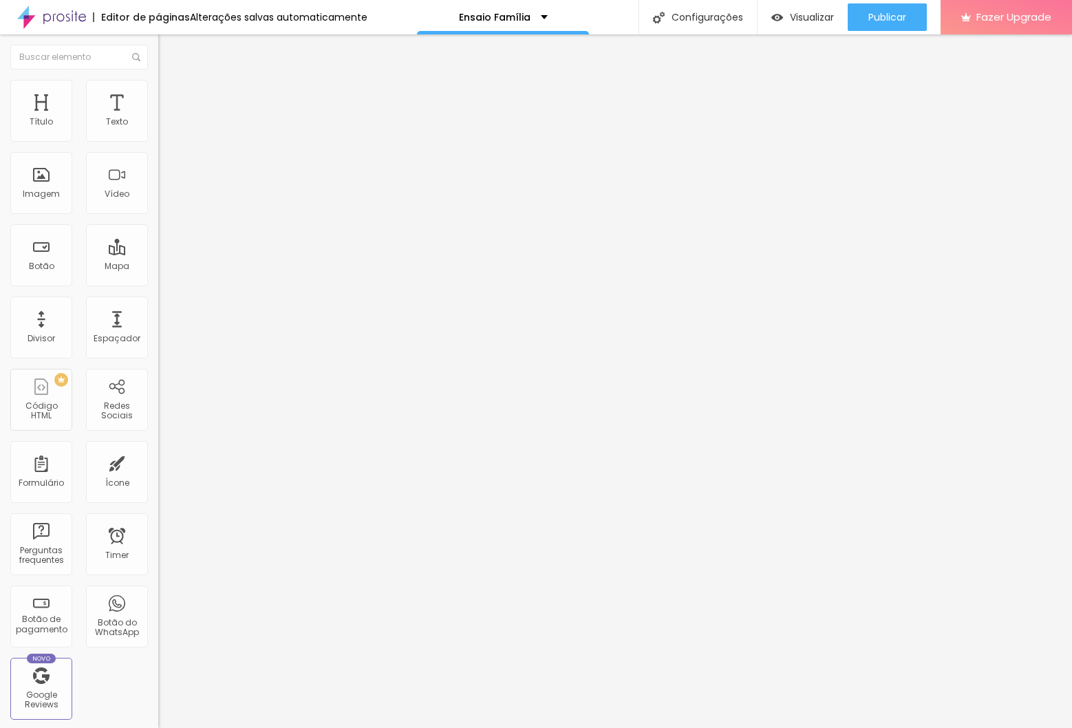
click at [158, 80] on li "Estilo" at bounding box center [237, 87] width 158 height 14
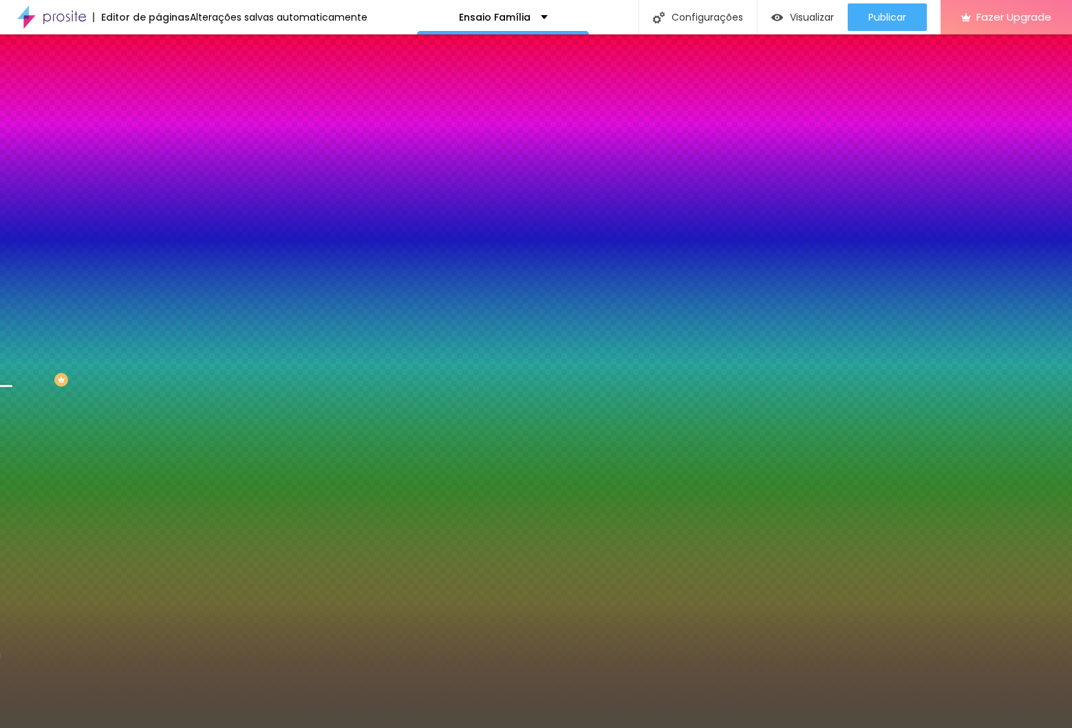
click at [158, 131] on div at bounding box center [237, 131] width 158 height 0
drag, startPoint x: 139, startPoint y: 211, endPoint x: 142, endPoint y: 178, distance: 33.1
click at [14, 162] on div at bounding box center [7, 161] width 14 height 2
click at [158, 376] on div "Editar Coluna Conteúdo Estilo Avançado Cor de fundo Voltar ao padrão #514B41 So…" at bounding box center [237, 381] width 158 height 694
click at [158, 370] on div "Editar Coluna Conteúdo Estilo Avançado Cor de fundo Voltar ao padrão #514B41 So…" at bounding box center [237, 381] width 158 height 694
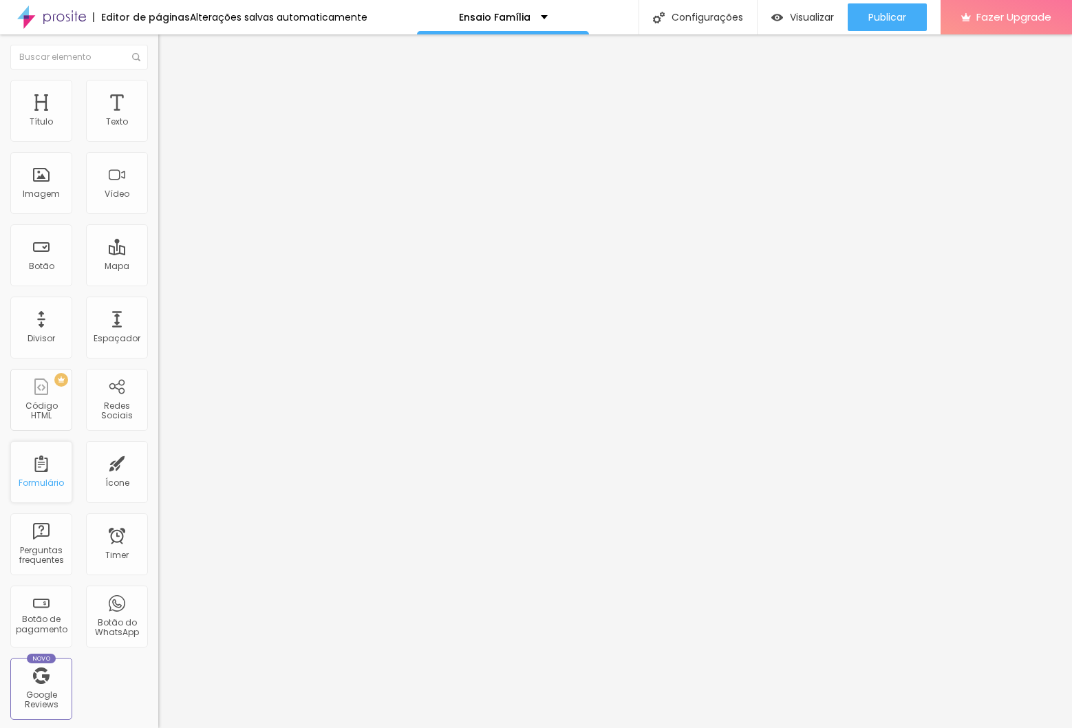
click at [34, 471] on div "Formulário" at bounding box center [41, 472] width 62 height 62
click at [859, 17] on button "Publicar" at bounding box center [887, 17] width 79 height 28
click at [158, 81] on img at bounding box center [164, 86] width 12 height 12
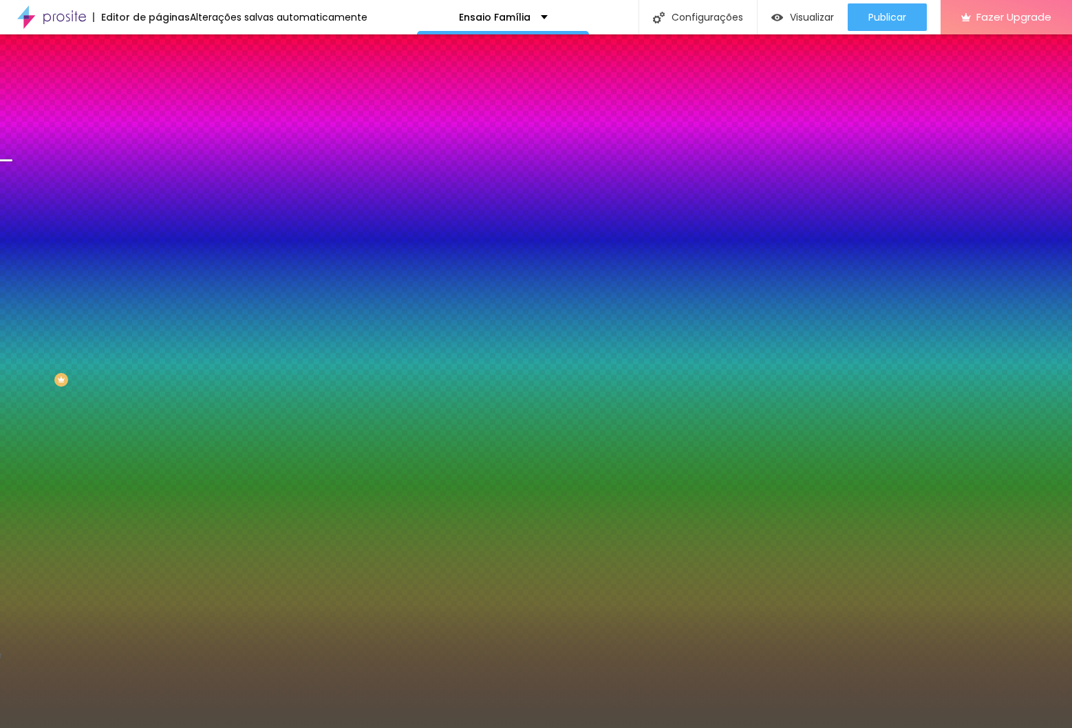
click at [158, 138] on input "#514B41" at bounding box center [240, 138] width 165 height 14
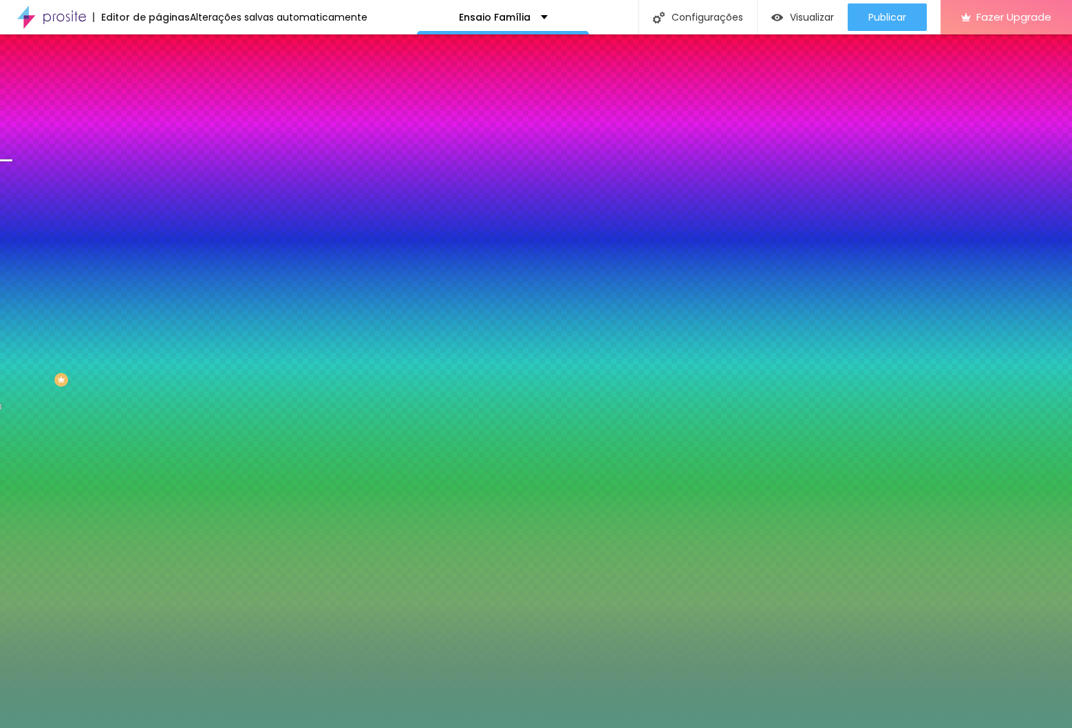
type input "#579581"
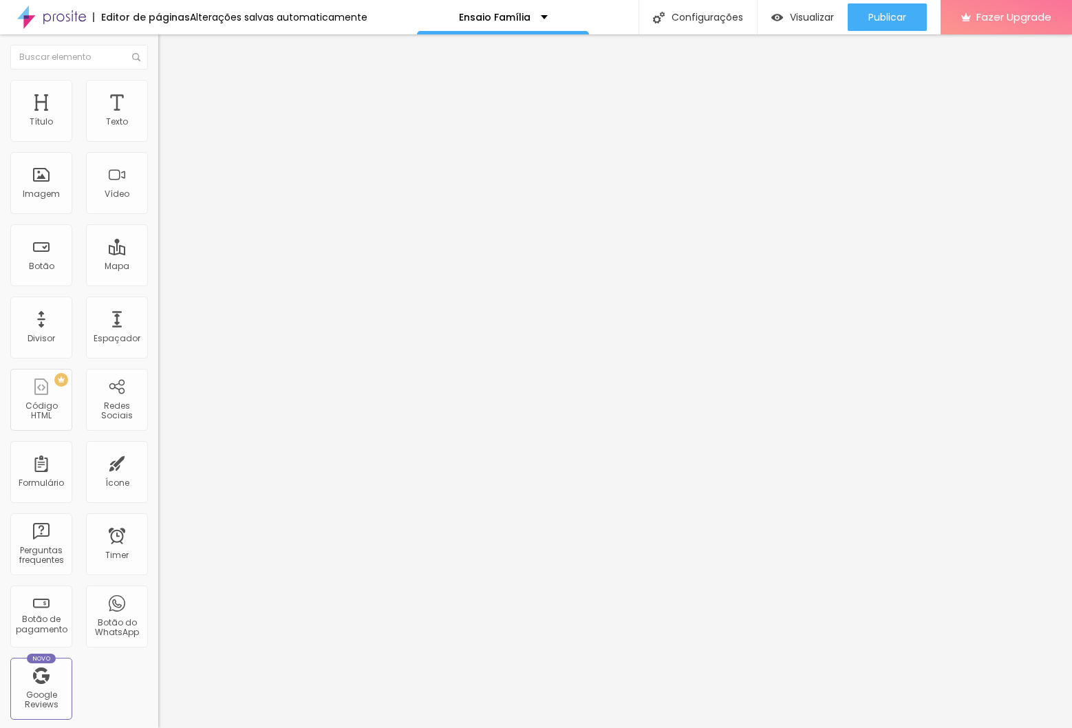
click at [158, 86] on img at bounding box center [164, 86] width 12 height 12
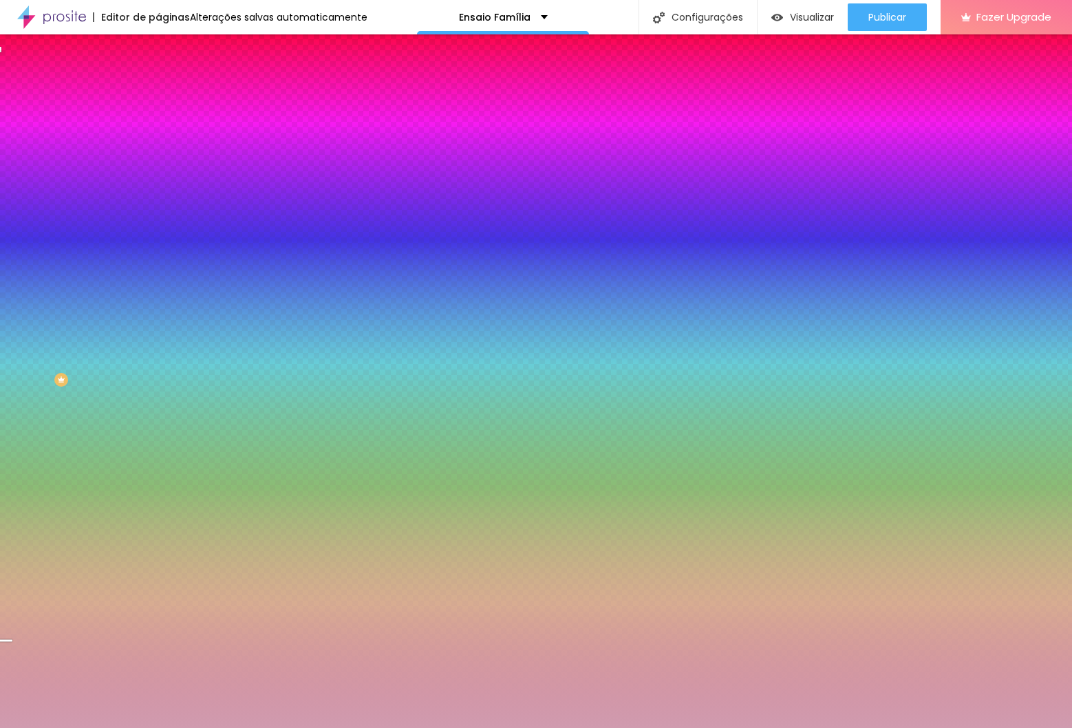
click at [158, 140] on input "#D09BAF" at bounding box center [240, 138] width 165 height 14
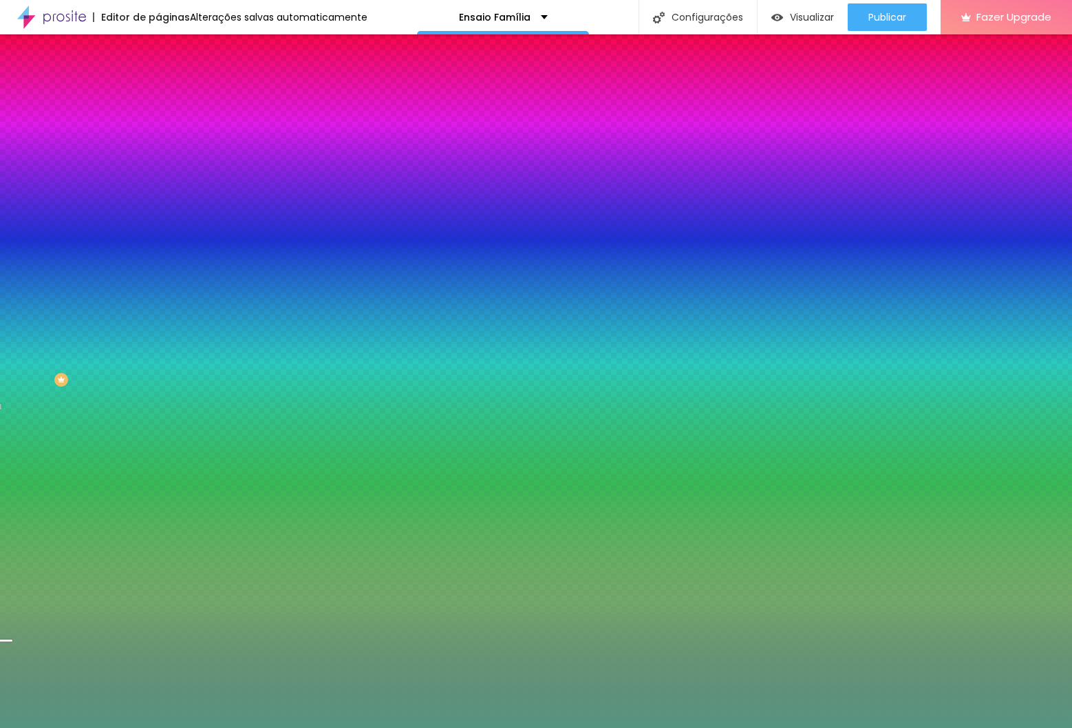
type input "#579581"
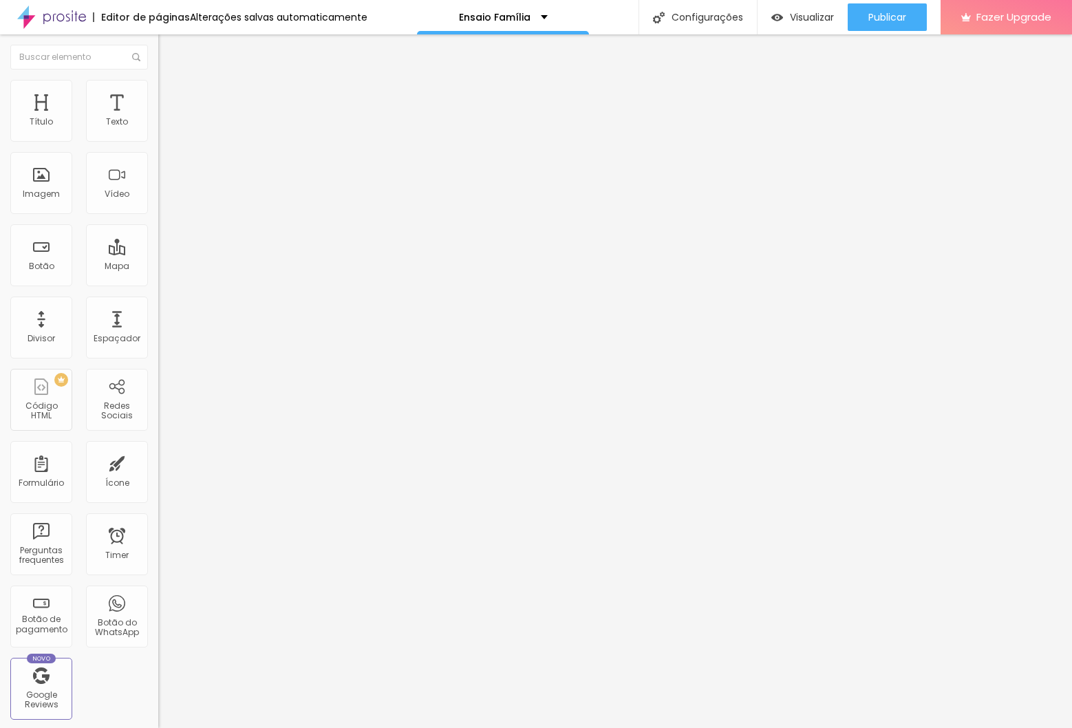
click at [158, 87] on img at bounding box center [164, 86] width 12 height 12
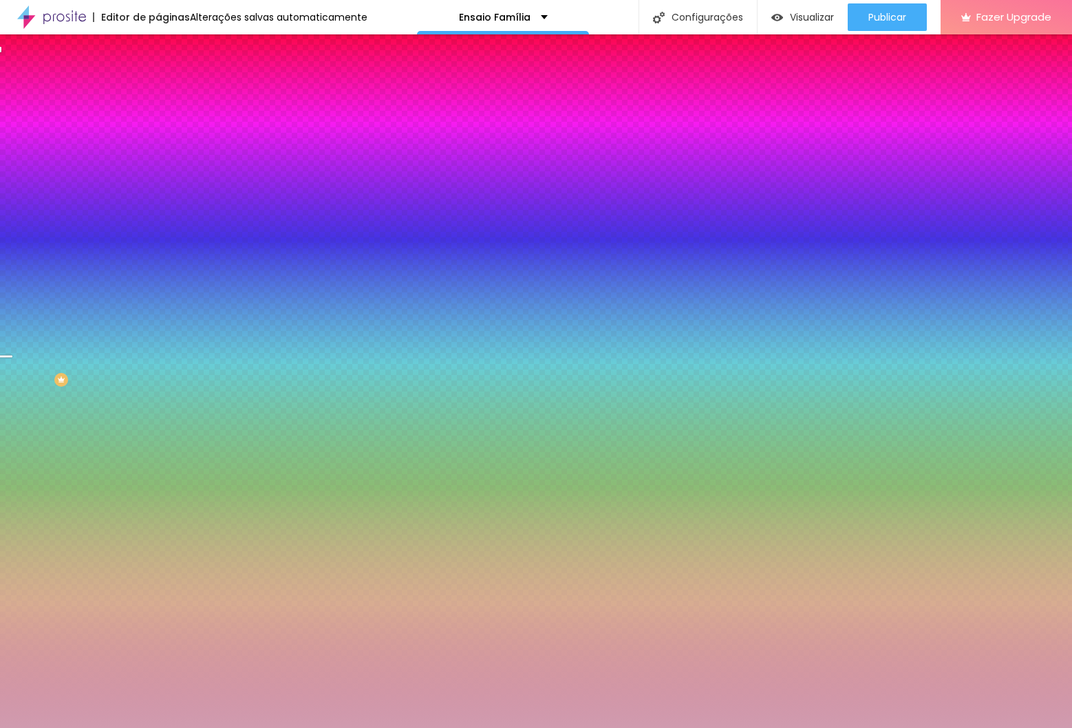
click at [158, 139] on input "#D09BAF" at bounding box center [240, 138] width 165 height 14
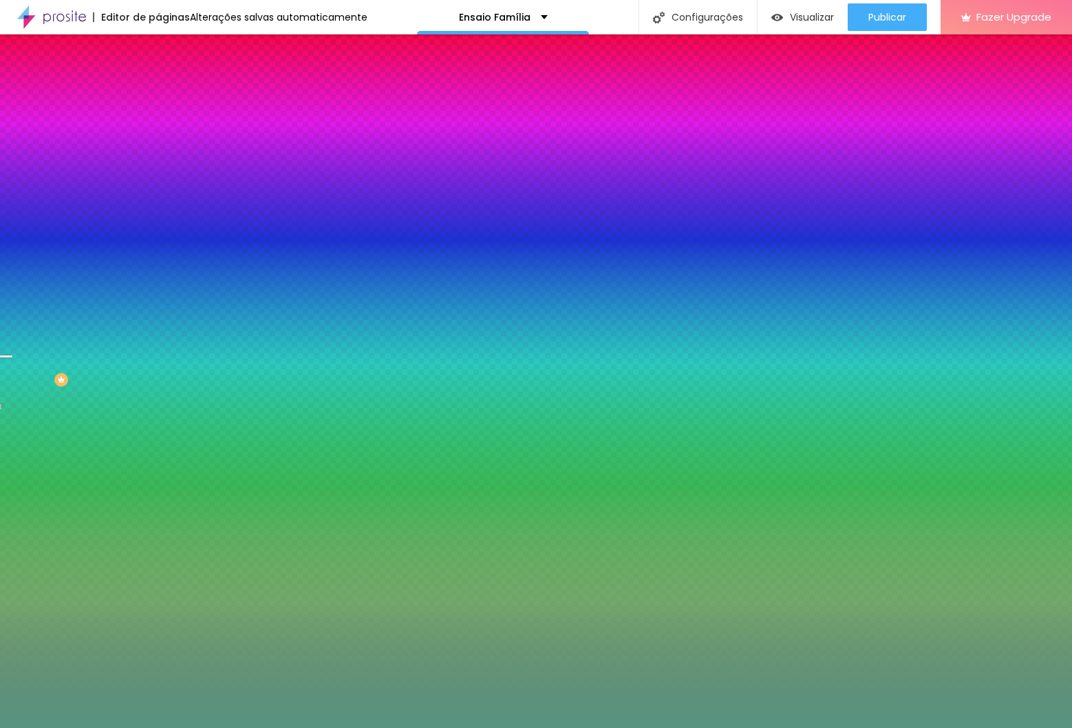
type input "#579581"
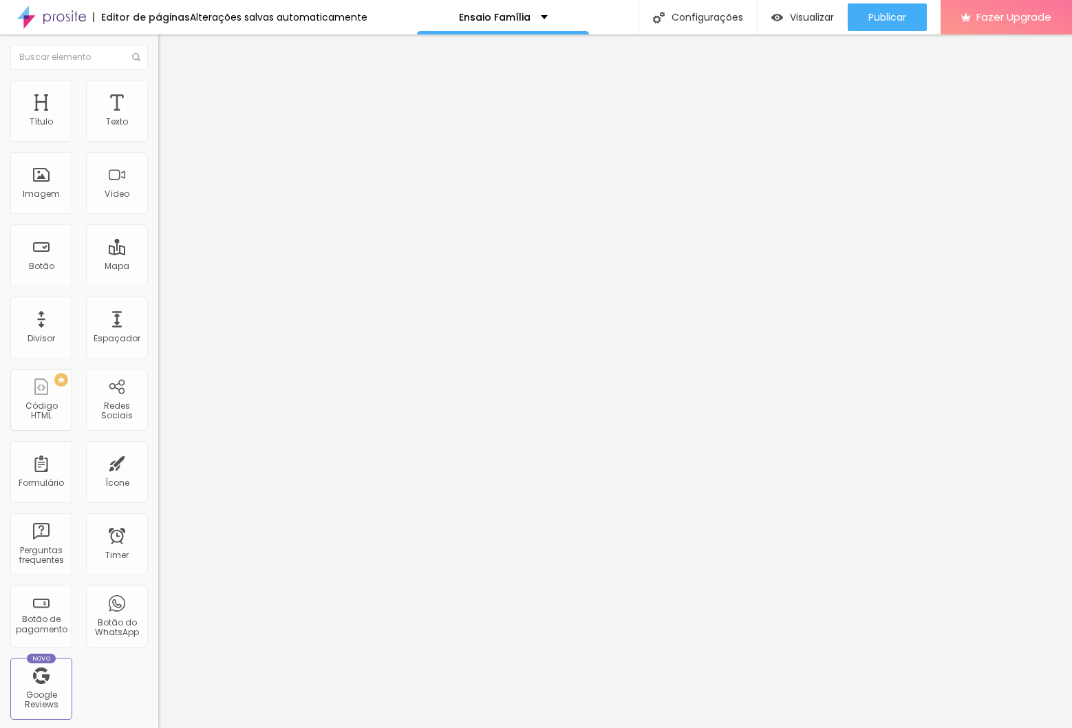
click at [158, 87] on img at bounding box center [164, 86] width 12 height 12
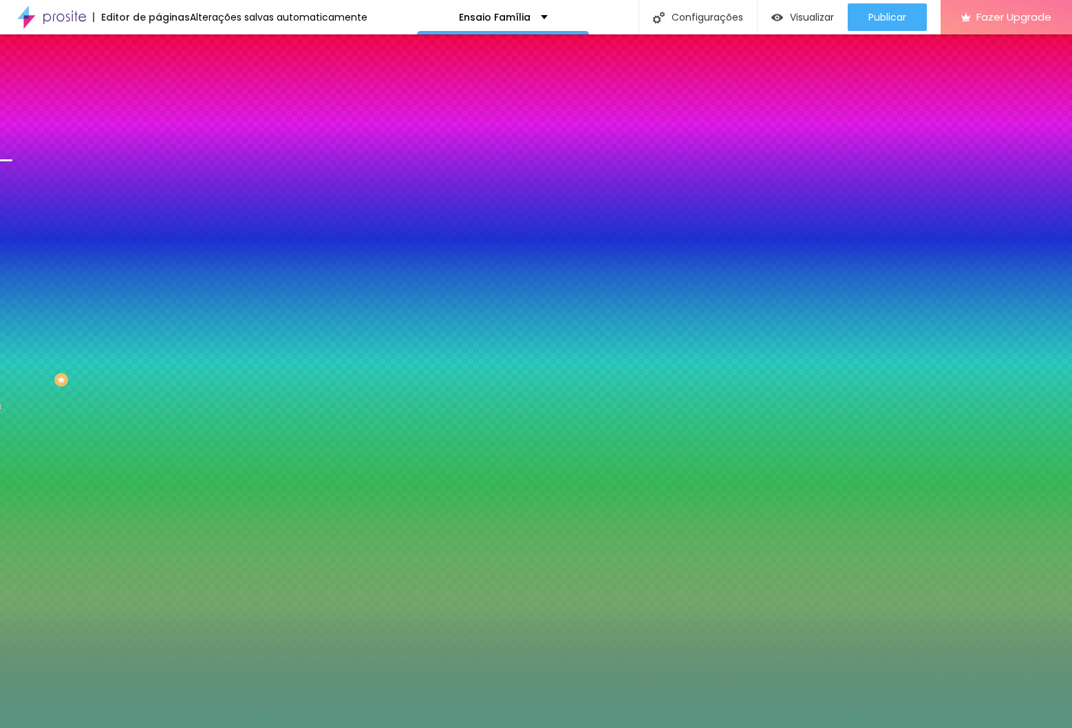
click at [158, 131] on div at bounding box center [237, 131] width 158 height 0
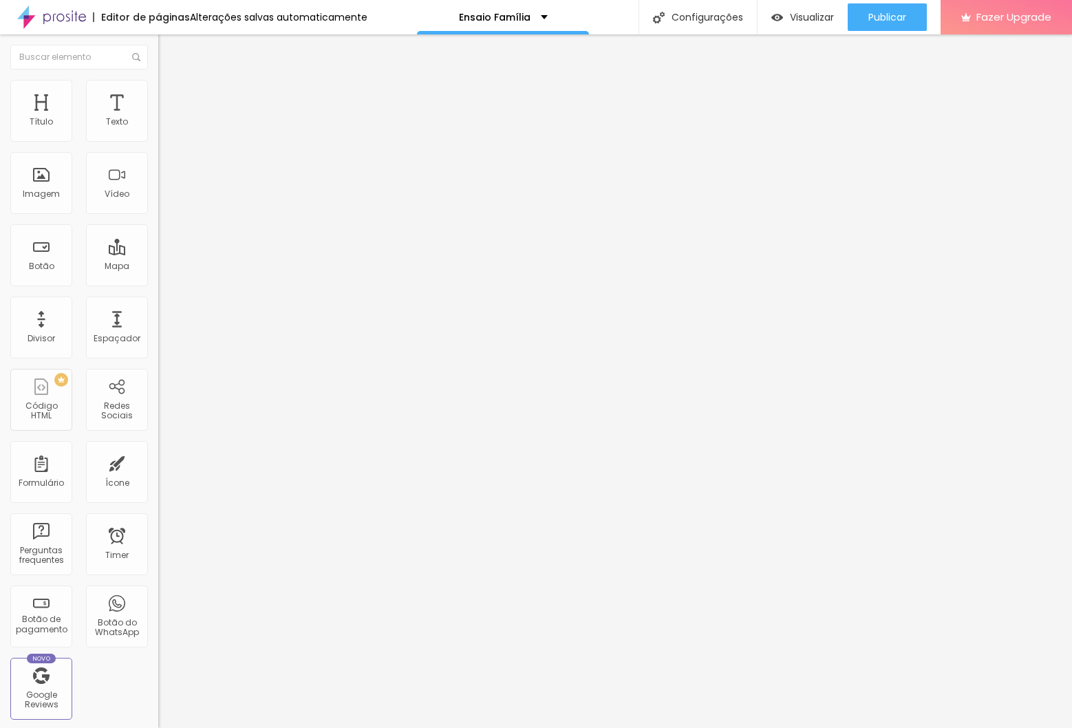
click at [158, 89] on li "Estilo" at bounding box center [237, 87] width 158 height 14
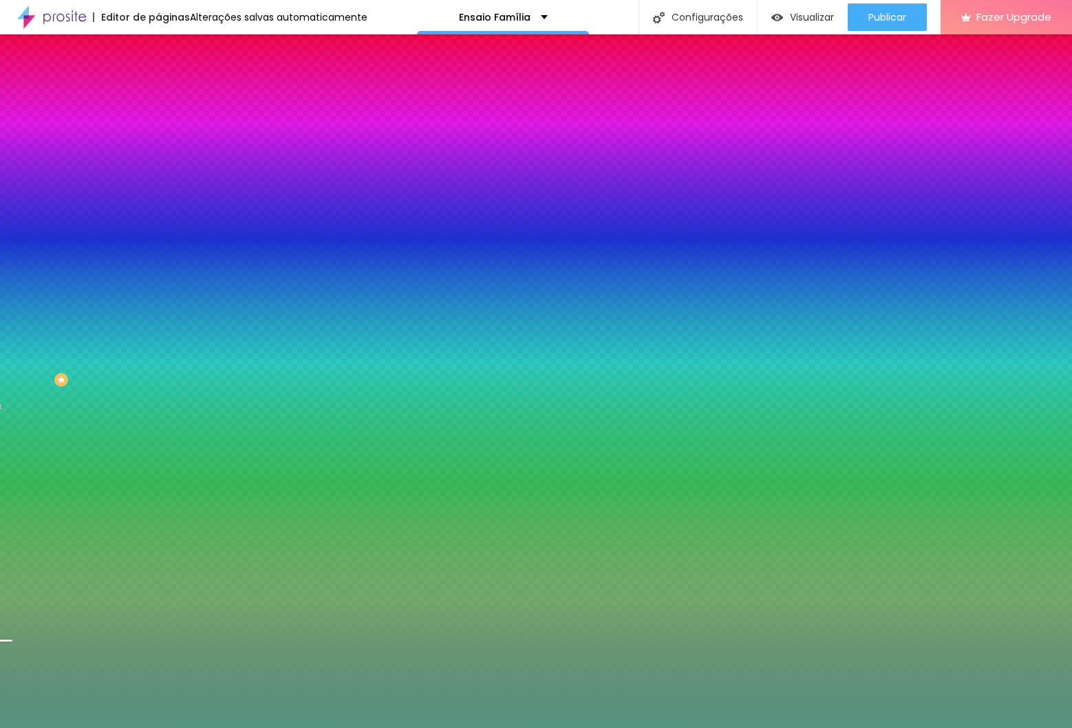
click at [158, 131] on div at bounding box center [237, 131] width 158 height 0
drag, startPoint x: 136, startPoint y: 246, endPoint x: 155, endPoint y: 205, distance: 45.3
click at [12, 334] on div at bounding box center [6, 335] width 14 height 2
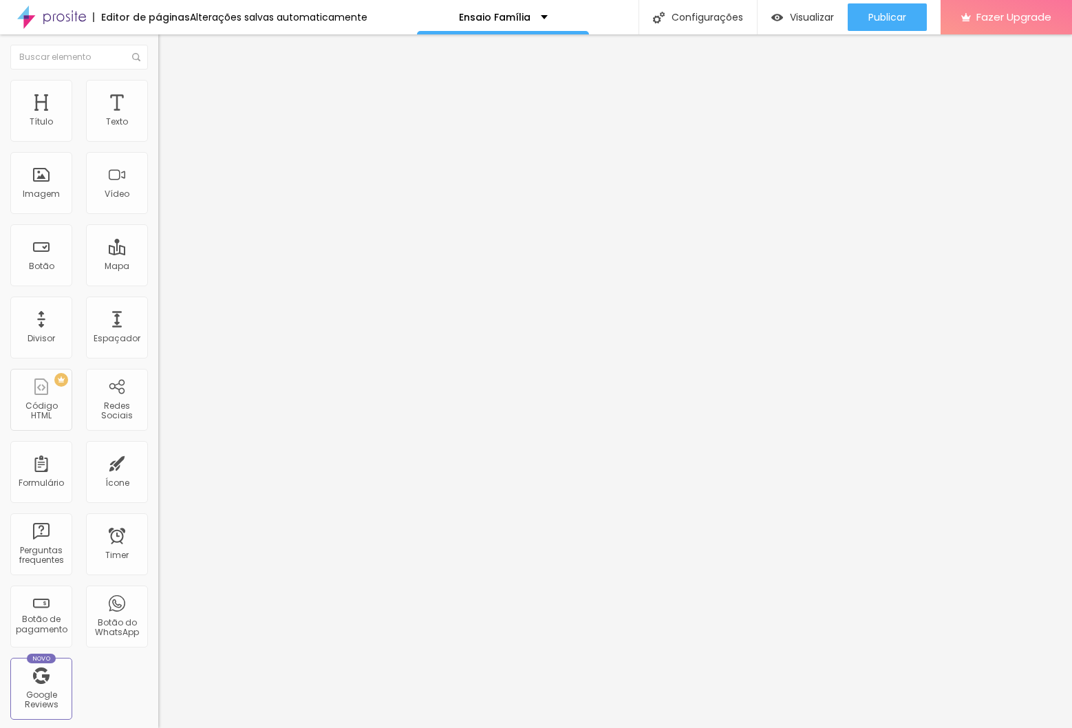
click at [158, 81] on li "Estilo" at bounding box center [237, 87] width 158 height 14
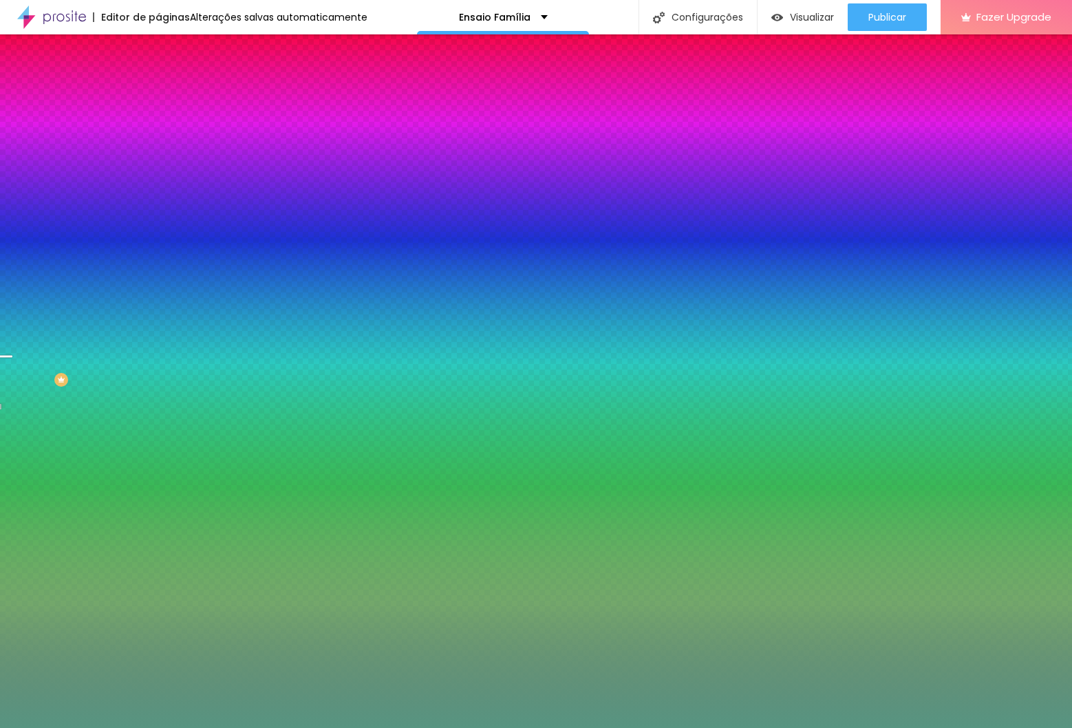
click at [158, 131] on div at bounding box center [237, 131] width 158 height 0
drag, startPoint x: 138, startPoint y: 206, endPoint x: 138, endPoint y: 182, distance: 24.8
click at [12, 182] on div at bounding box center [6, 182] width 14 height 2
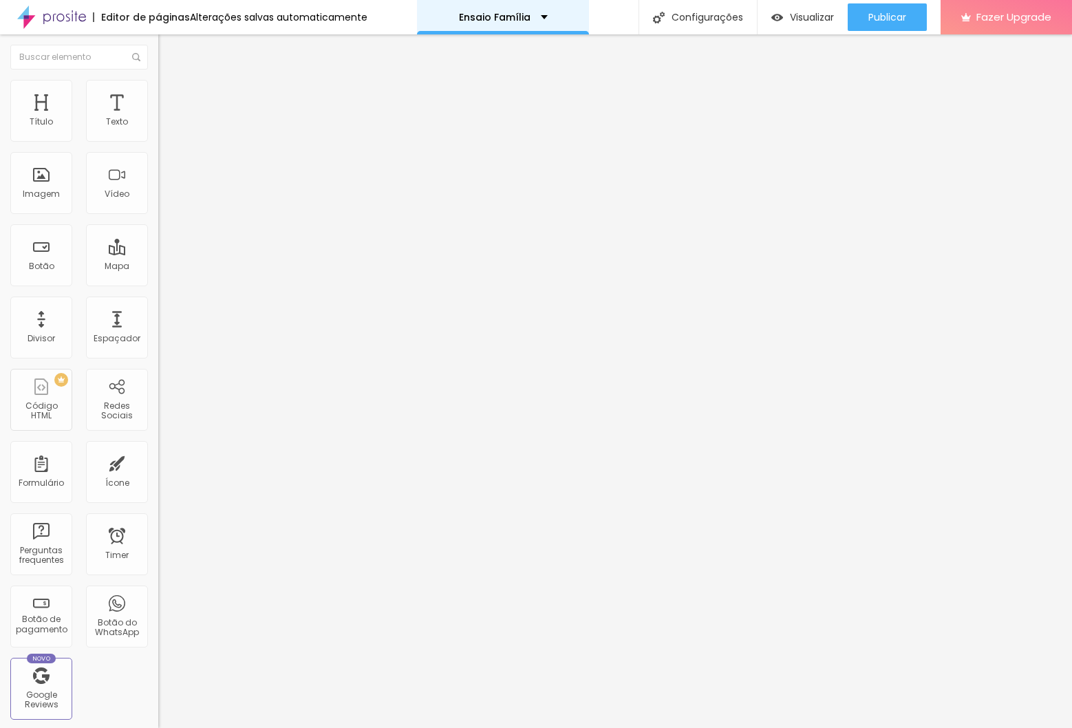
click at [523, 18] on p "Ensaio Família" at bounding box center [495, 17] width 72 height 10
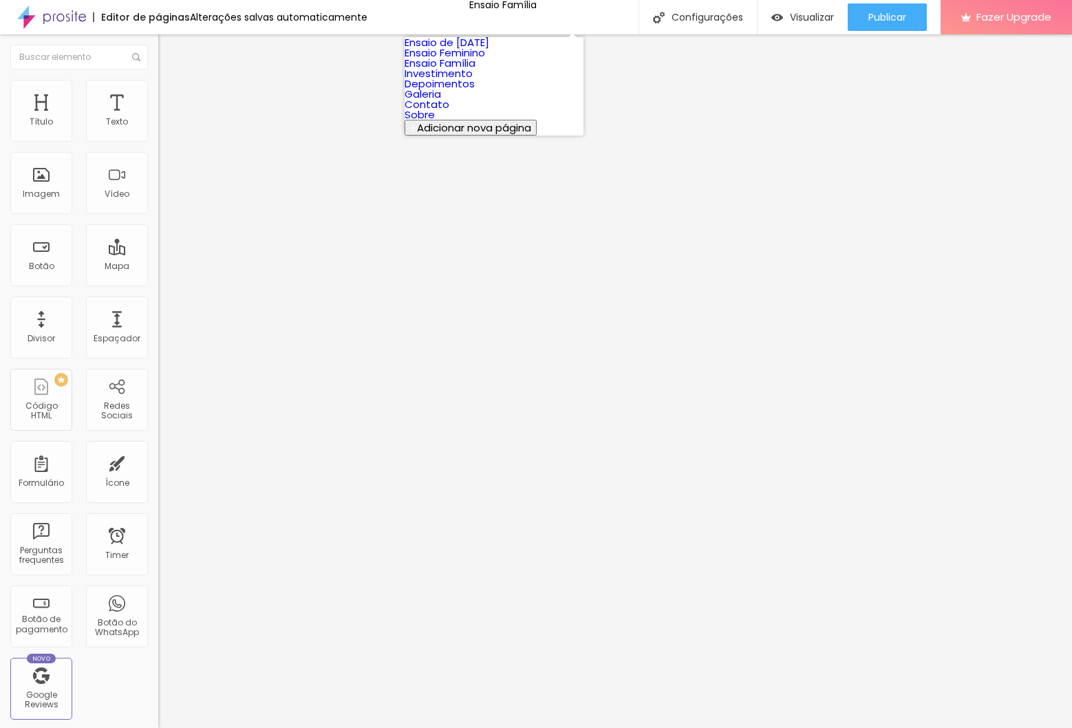
click at [485, 60] on link "Ensaio Feminino" at bounding box center [445, 52] width 81 height 14
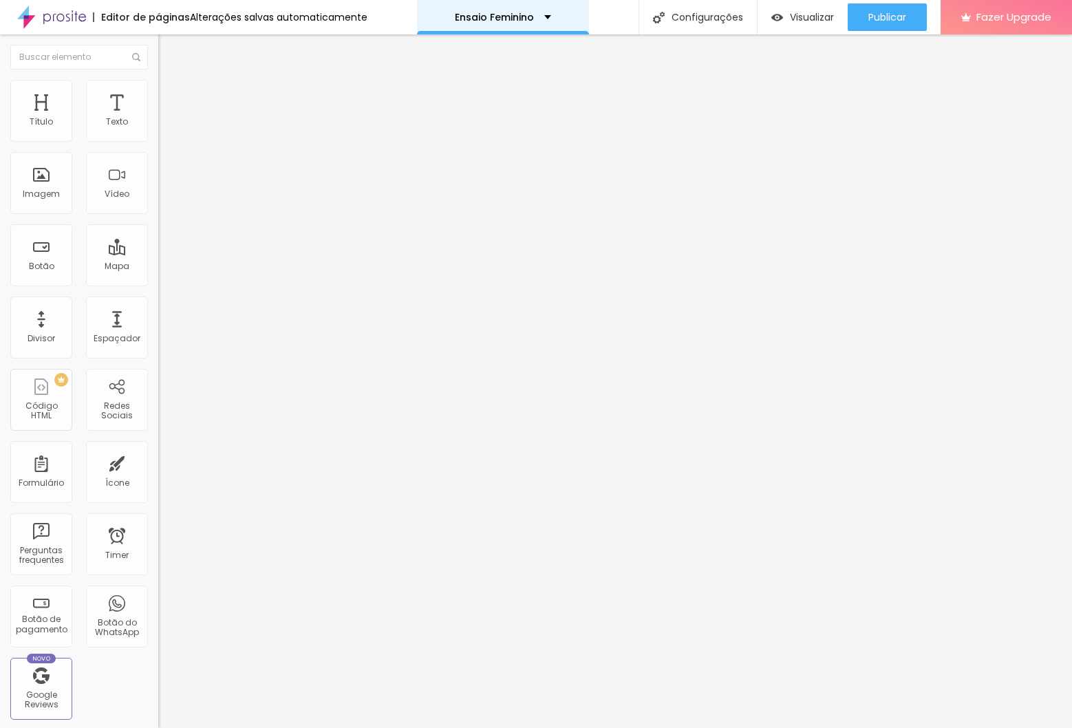
click at [461, 19] on p "Ensaio Feminino" at bounding box center [494, 17] width 79 height 10
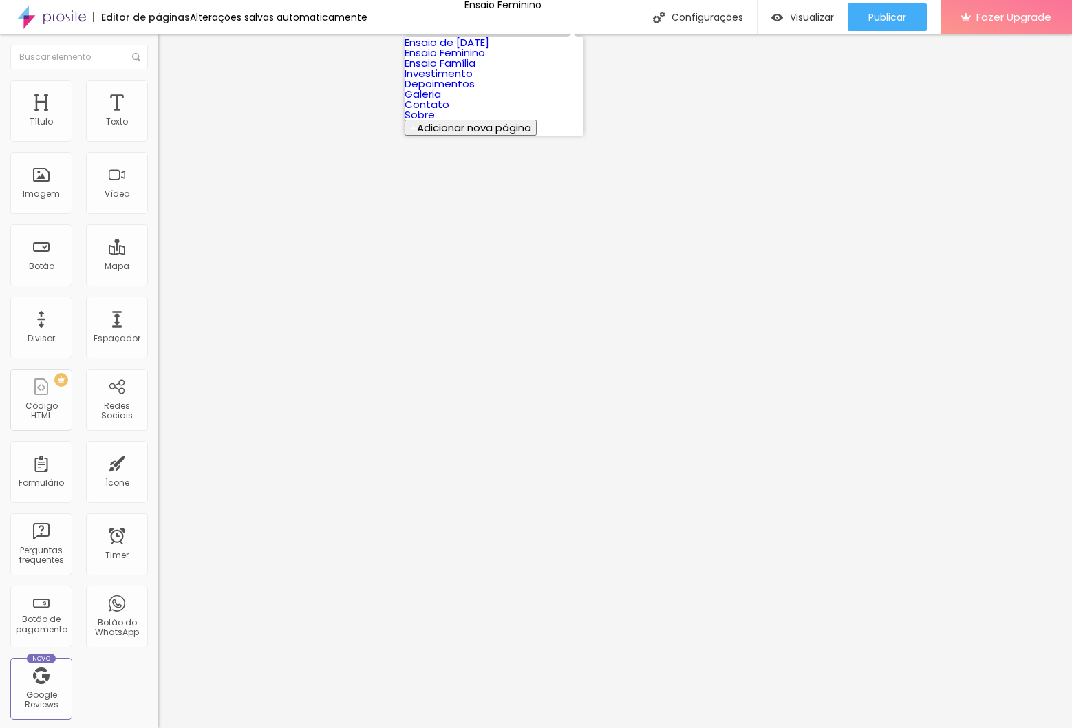
click at [473, 81] on link "Investimento" at bounding box center [439, 73] width 68 height 14
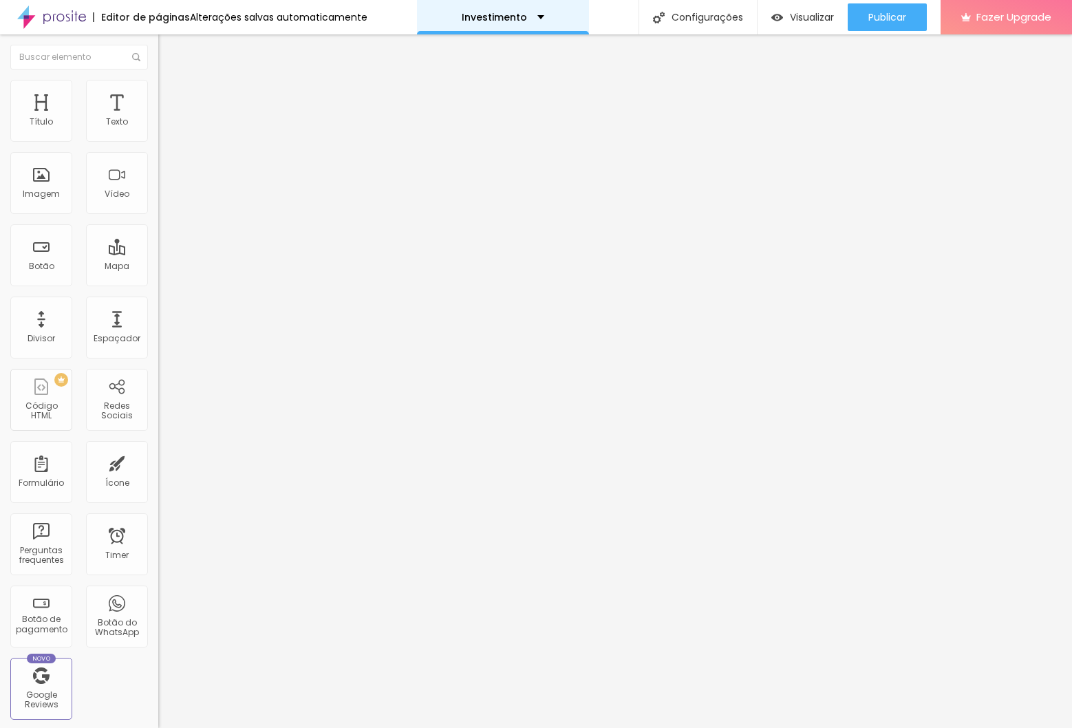
click at [515, 30] on div "Investimento" at bounding box center [503, 17] width 172 height 34
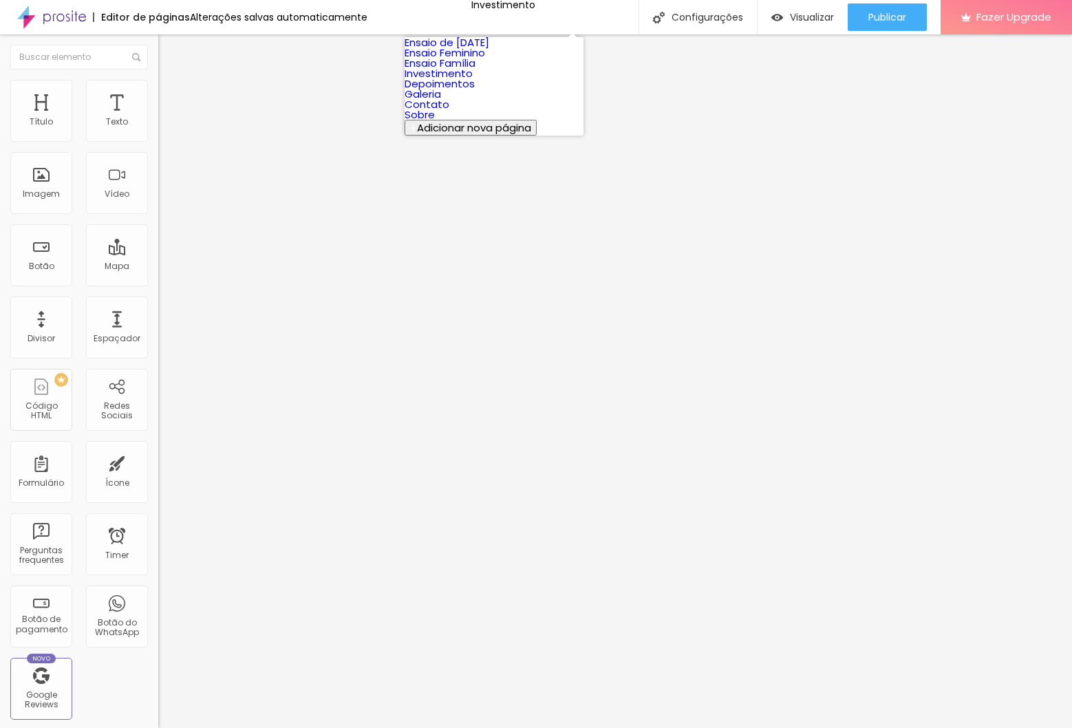
click at [475, 70] on link "Ensaio Família" at bounding box center [440, 63] width 71 height 14
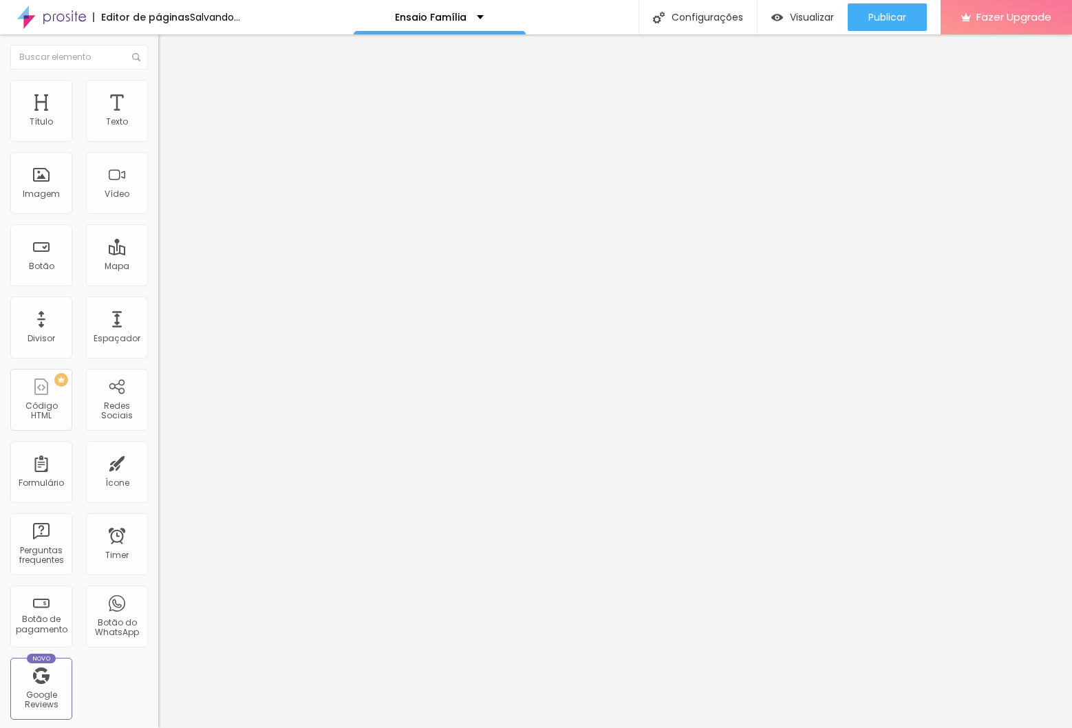
click at [158, 130] on span "Titulo 2" at bounding box center [180, 121] width 45 height 17
click at [158, 132] on button "button" at bounding box center [167, 125] width 19 height 14
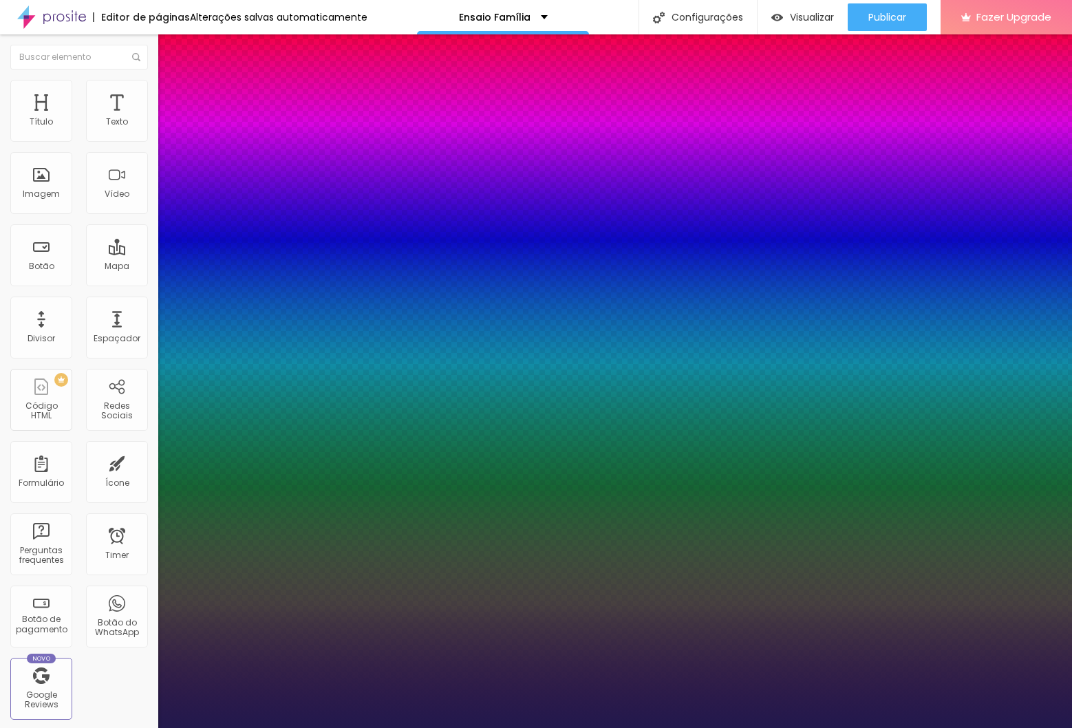
type input "1"
click at [438, 727] on div at bounding box center [536, 728] width 1072 height 0
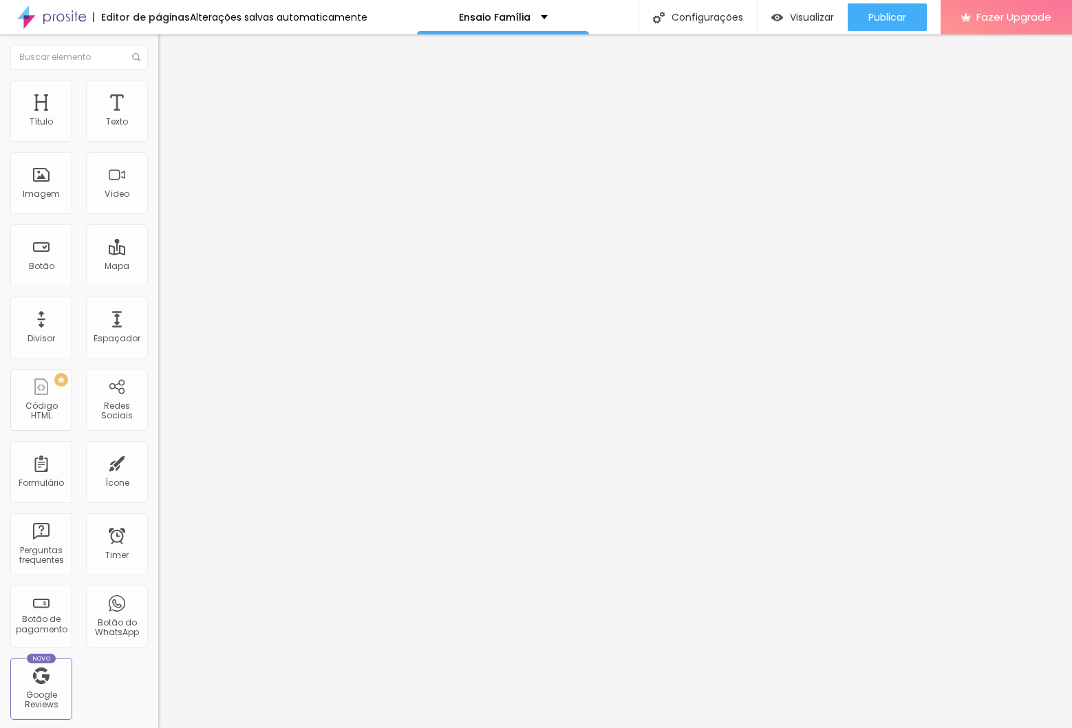
click at [171, 95] on span "Avançado" at bounding box center [193, 89] width 45 height 12
click at [171, 81] on span "Estilo" at bounding box center [181, 76] width 21 height 12
click at [164, 201] on icon "button" at bounding box center [168, 197] width 8 height 8
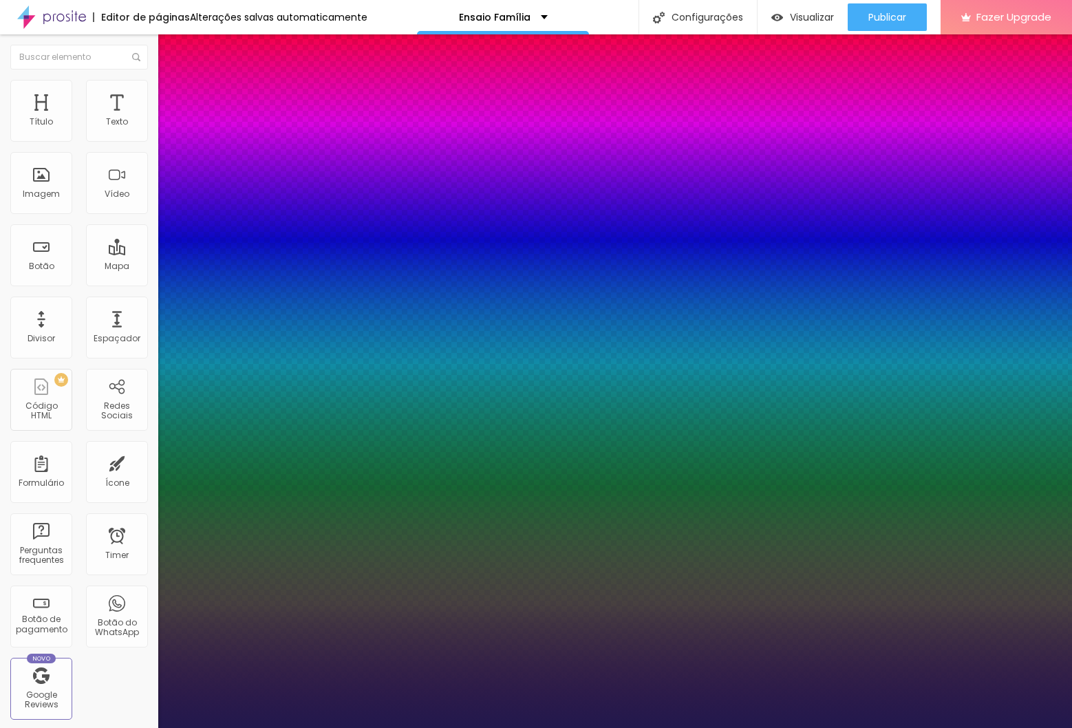
type input "1"
select select "MontserratLight"
type input "1"
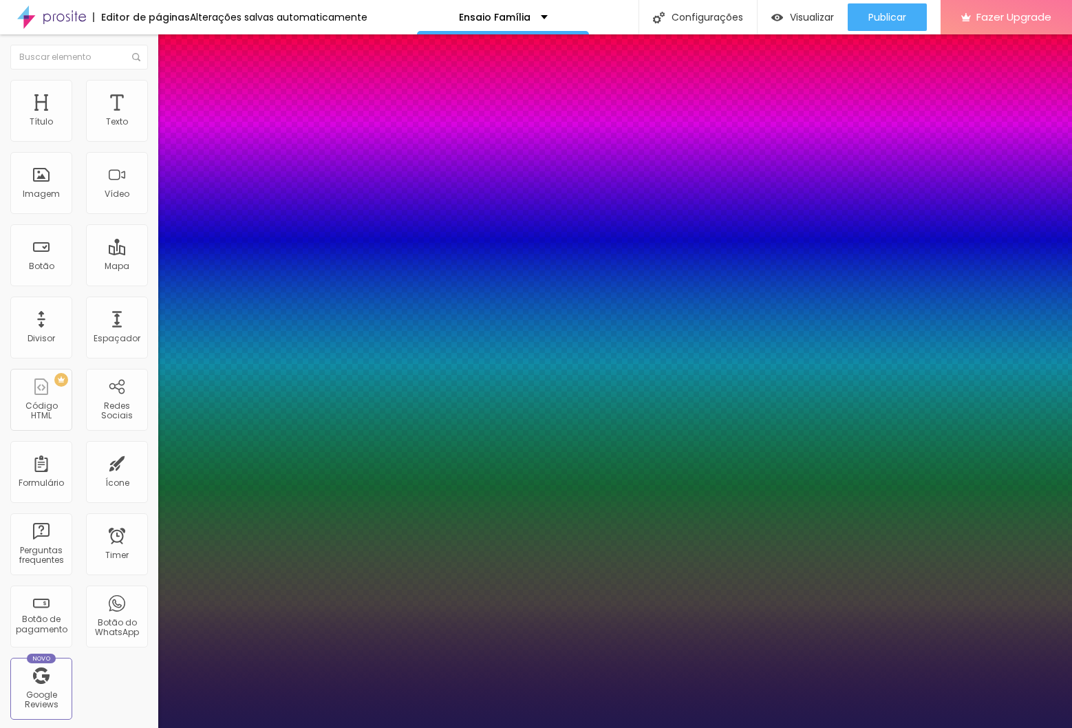
click at [272, 727] on div at bounding box center [536, 728] width 1072 height 0
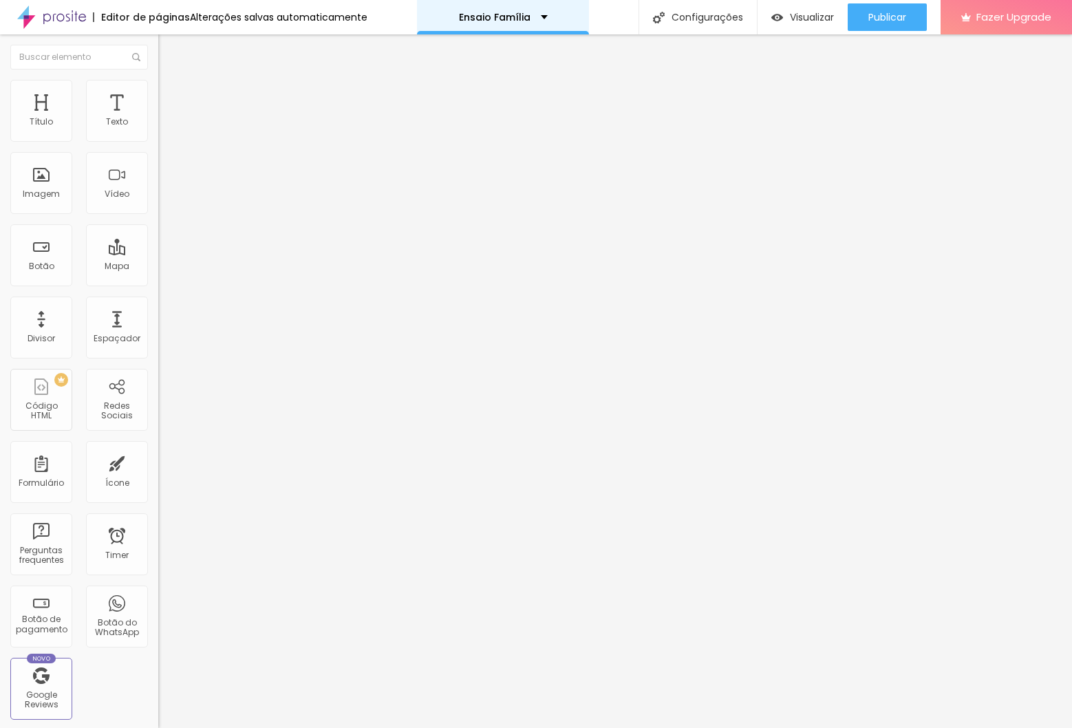
click at [501, 6] on div "Ensaio Família" at bounding box center [503, 17] width 172 height 34
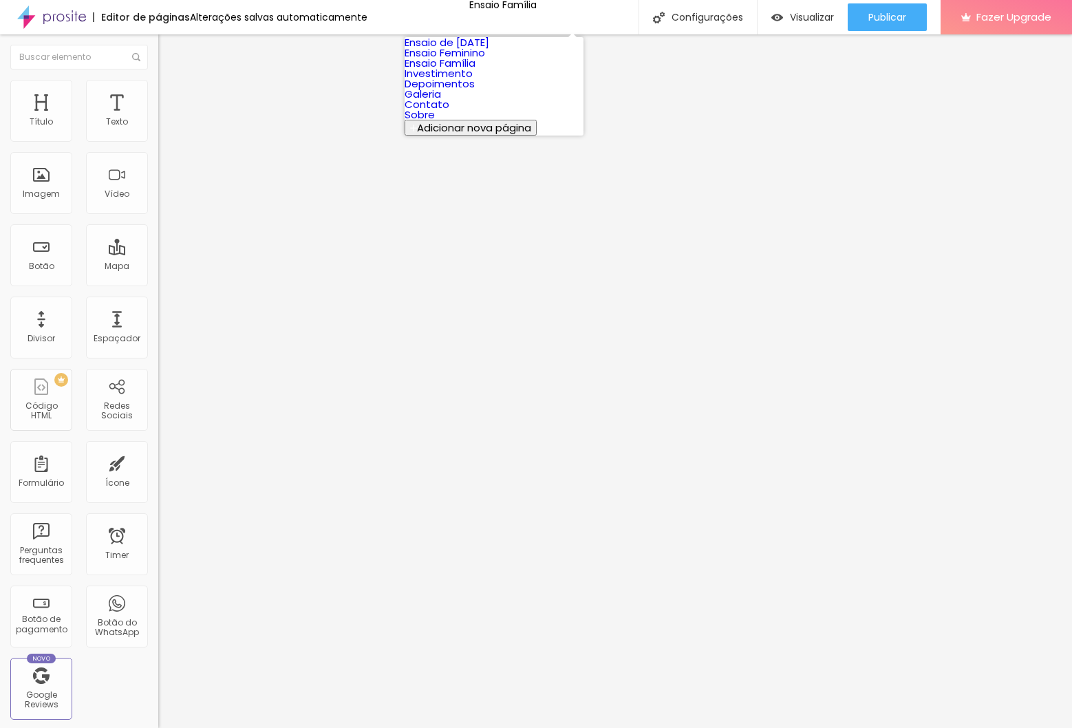
click at [473, 81] on link "Investimento" at bounding box center [439, 73] width 68 height 14
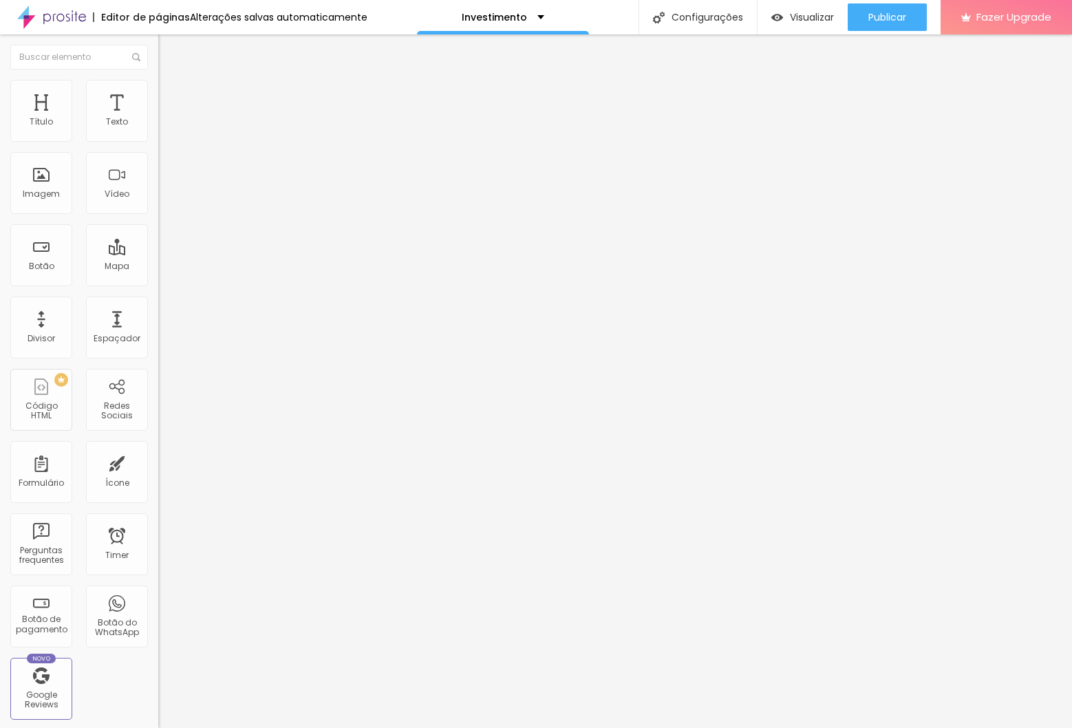
click at [164, 201] on icon "button" at bounding box center [168, 197] width 8 height 8
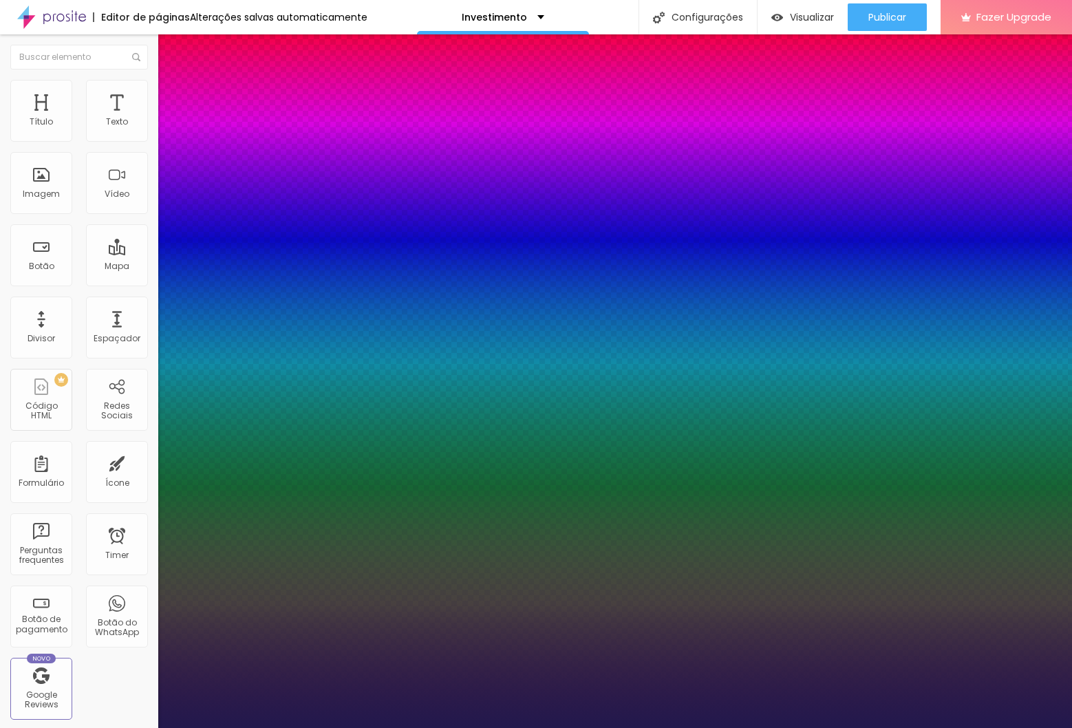
type input "1"
click at [61, 727] on div at bounding box center [536, 728] width 1072 height 0
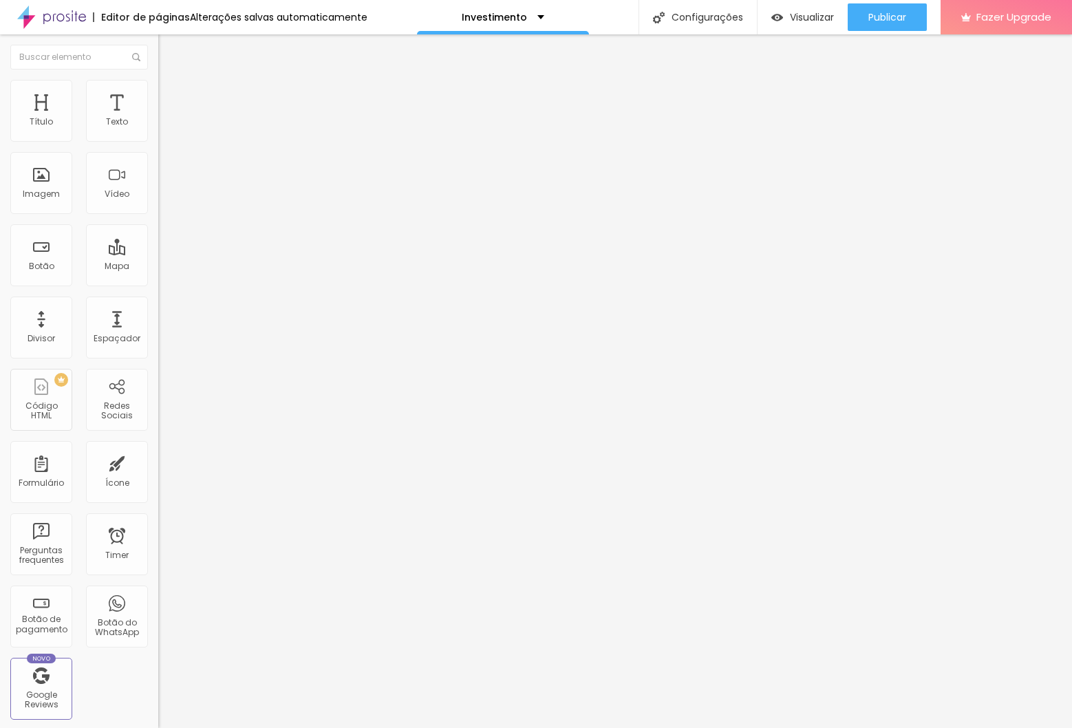
click at [158, 607] on div "Editar Título Estilo Avançado Tamanho Titulo 1 H1 Titulo 2 H2 Titulo 3 H3 Titul…" at bounding box center [237, 381] width 158 height 694
click at [495, 16] on p "Investimento" at bounding box center [494, 17] width 65 height 10
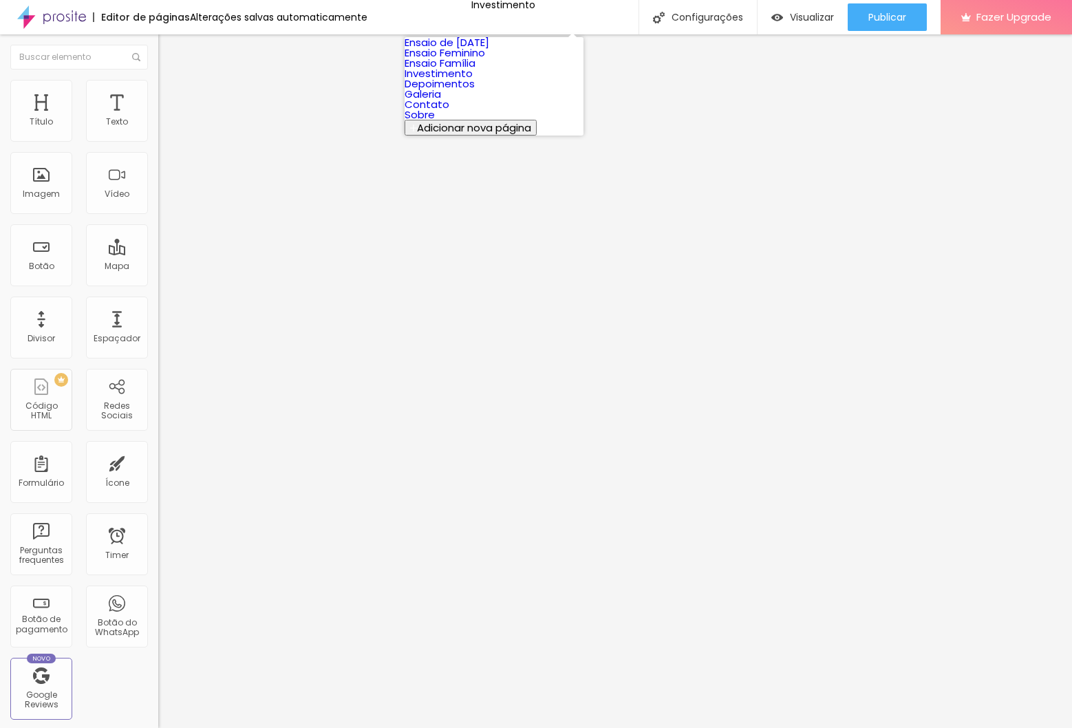
click at [475, 70] on link "Ensaio Família" at bounding box center [440, 63] width 71 height 14
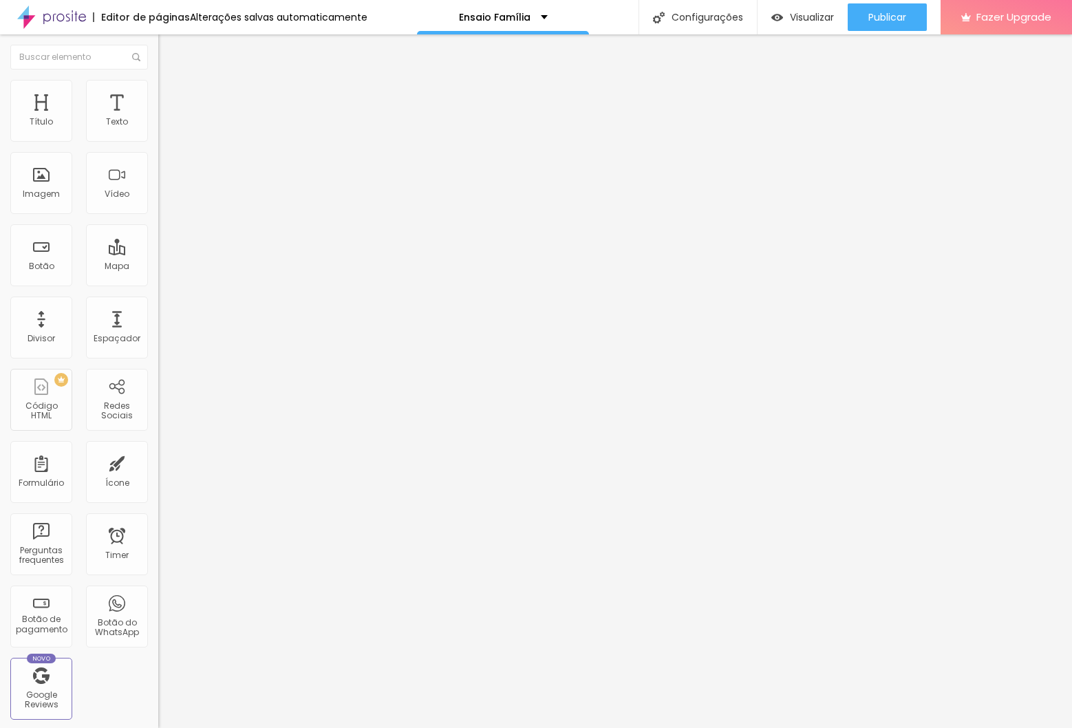
click at [165, 200] on icon "button" at bounding box center [168, 197] width 6 height 6
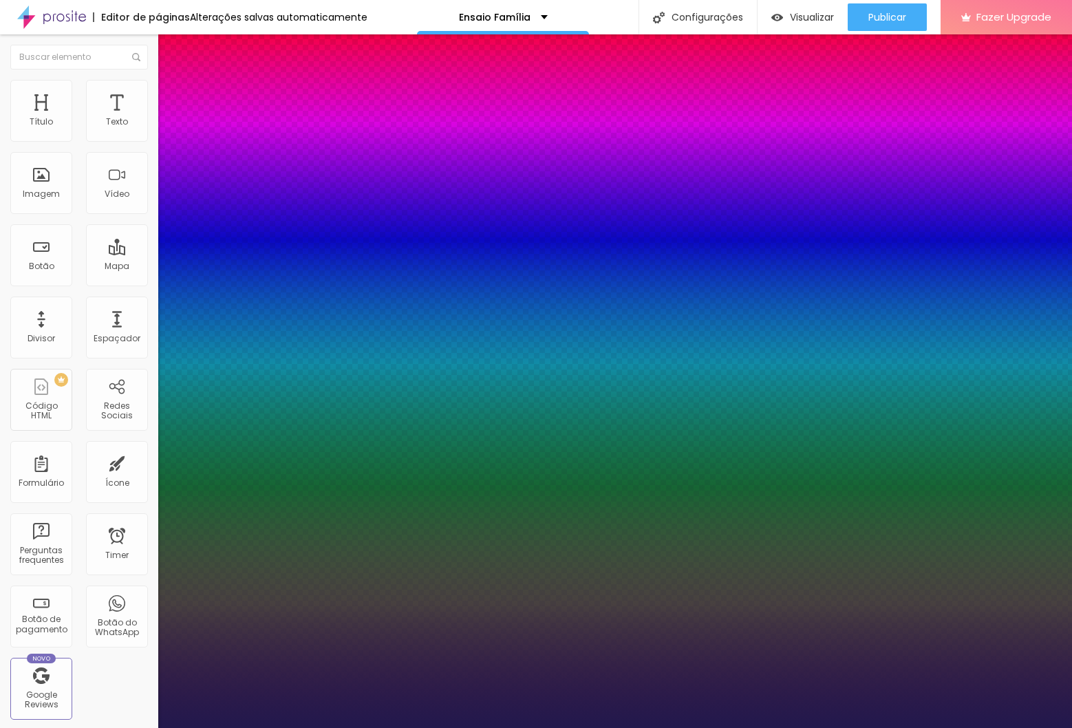
type input "1"
select select "Montserrat"
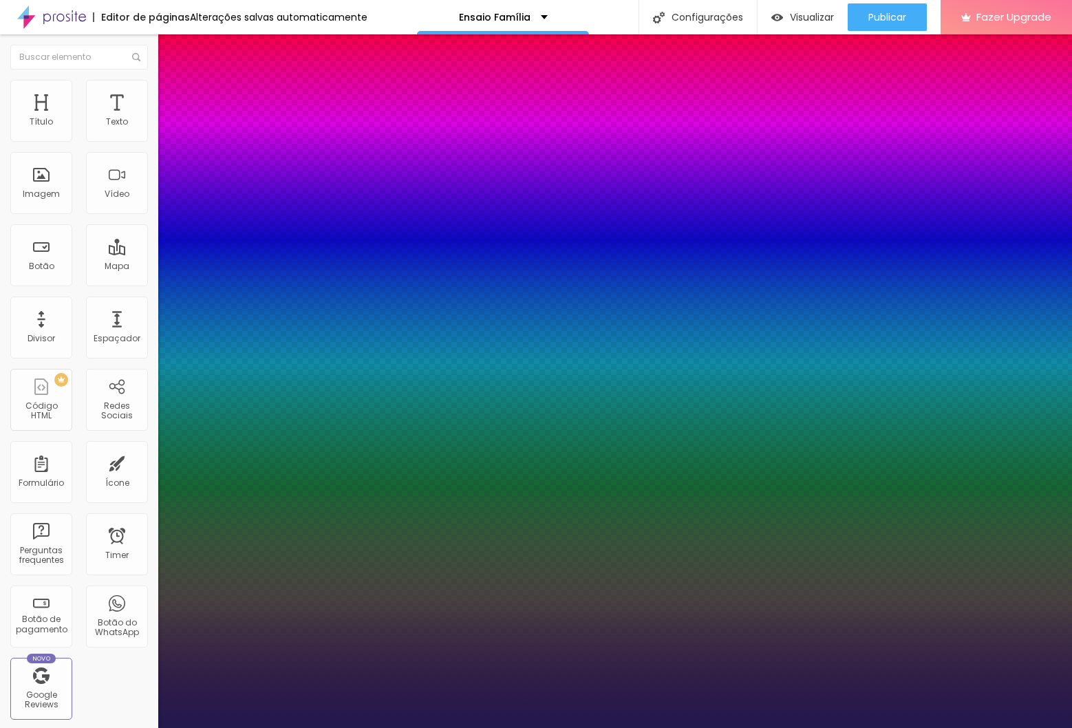
type input "1"
click at [501, 727] on div at bounding box center [536, 728] width 1072 height 0
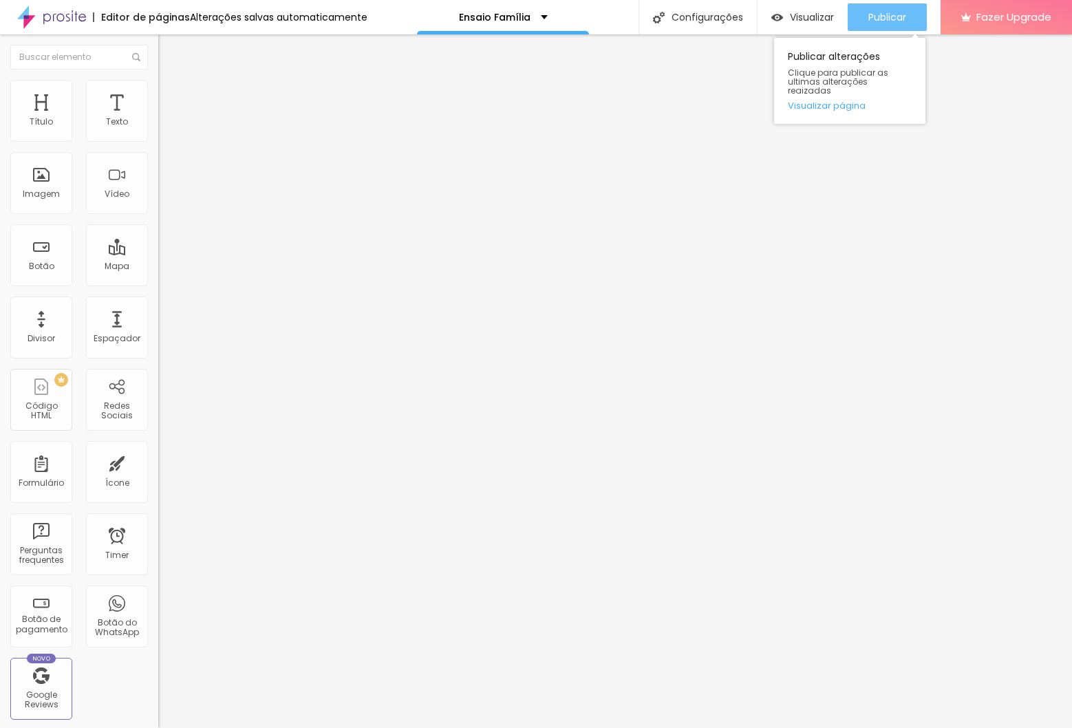
click at [869, 10] on div "Publicar" at bounding box center [887, 17] width 38 height 28
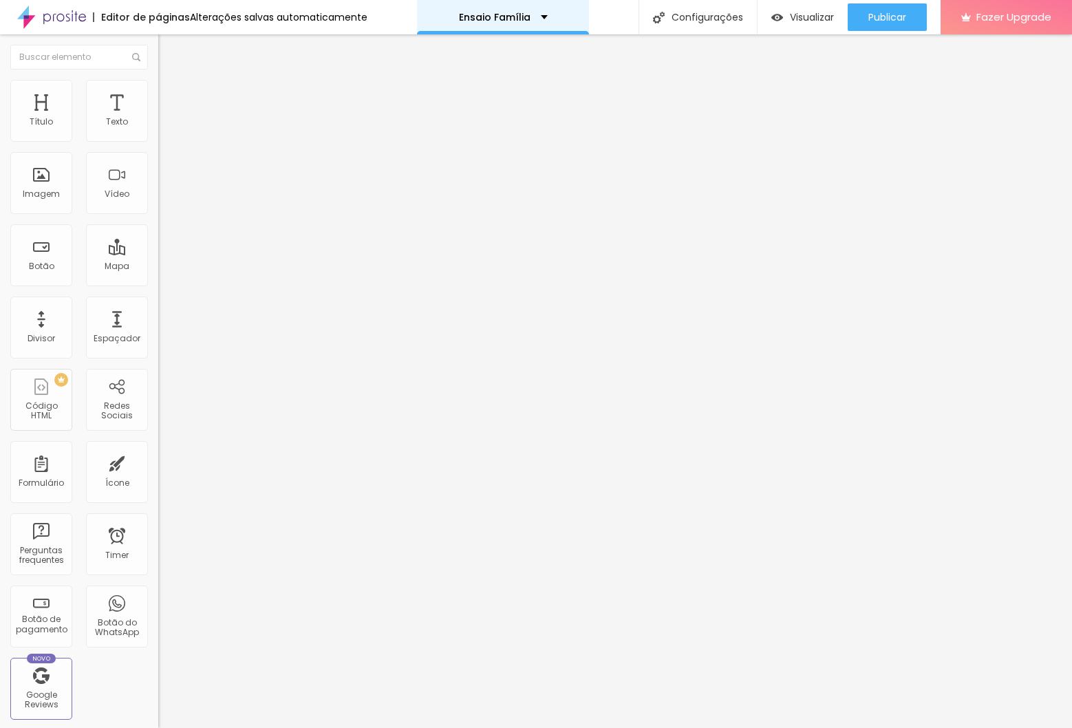
click at [486, 17] on p "Ensaio Família" at bounding box center [495, 17] width 72 height 10
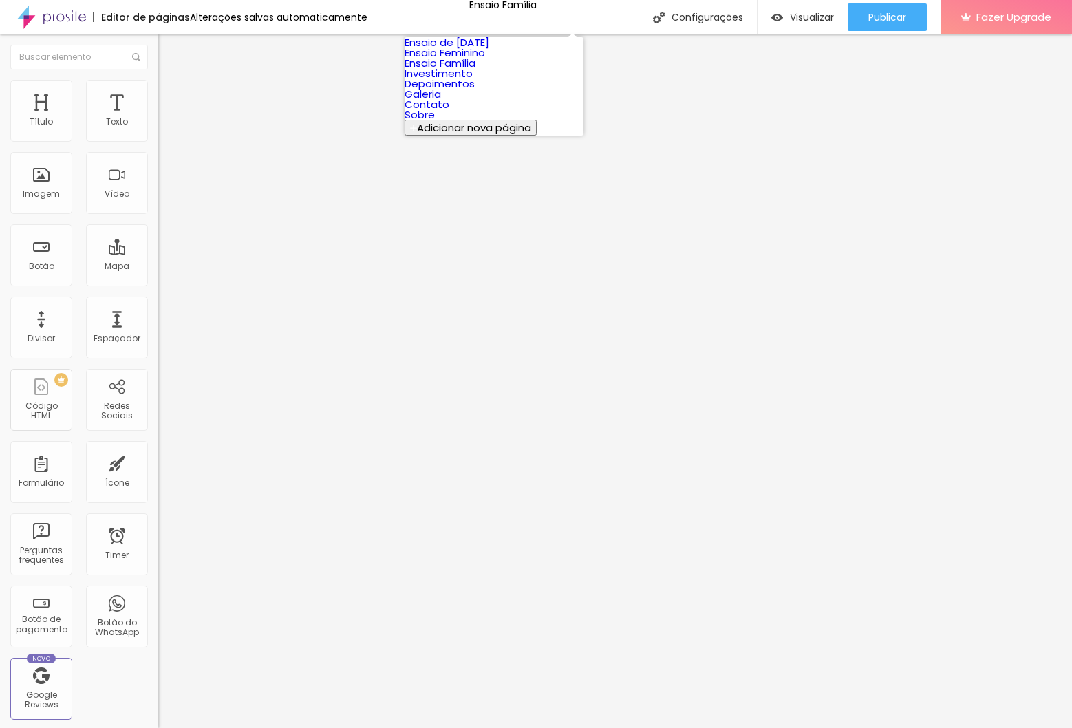
click at [485, 60] on link "Ensaio Feminino" at bounding box center [445, 52] width 81 height 14
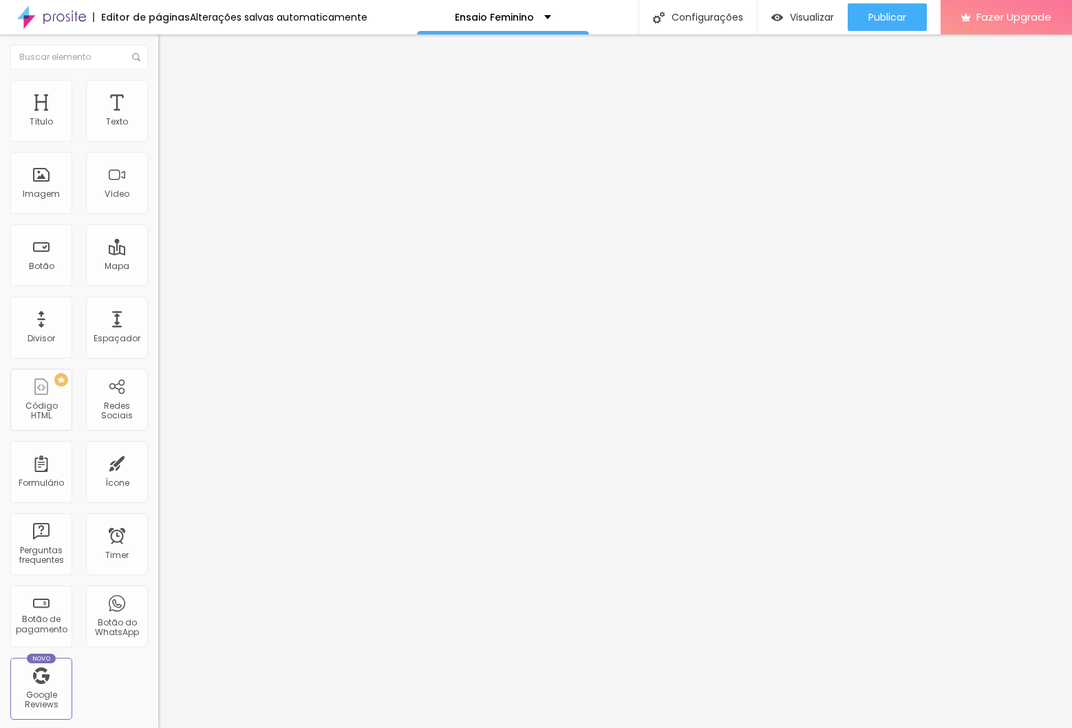
click at [158, 84] on li "Estilo" at bounding box center [237, 87] width 158 height 14
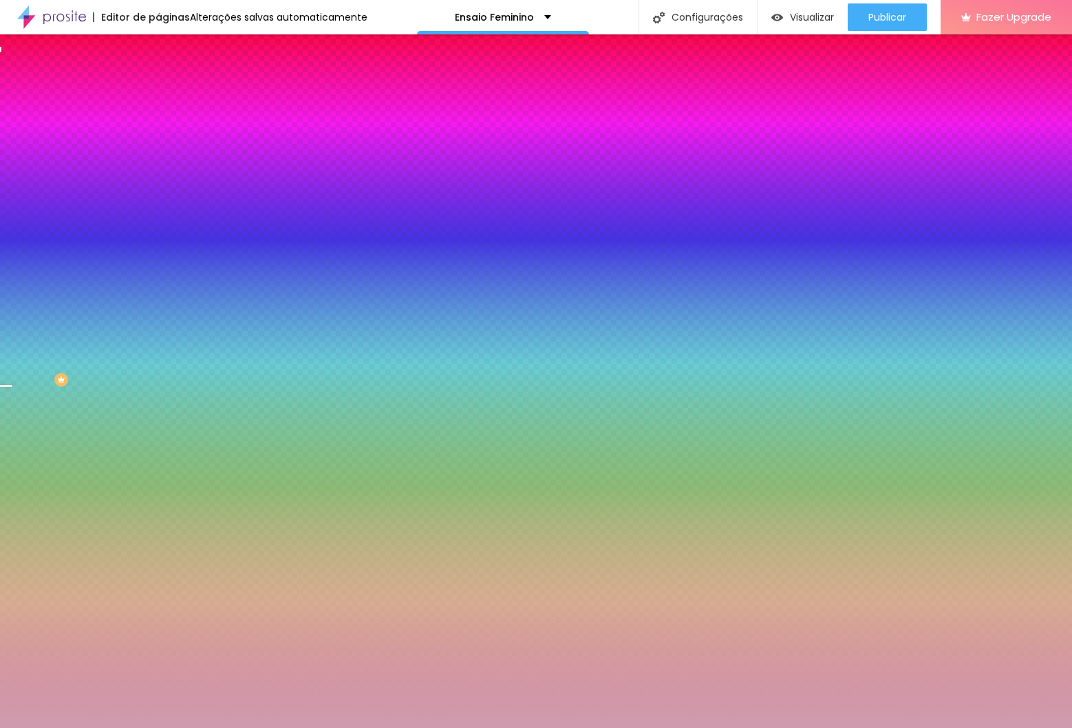
click at [158, 137] on input "#D09BAF" at bounding box center [240, 138] width 165 height 14
paste input "AD"
click at [158, 139] on input "#AD" at bounding box center [240, 138] width 165 height 14
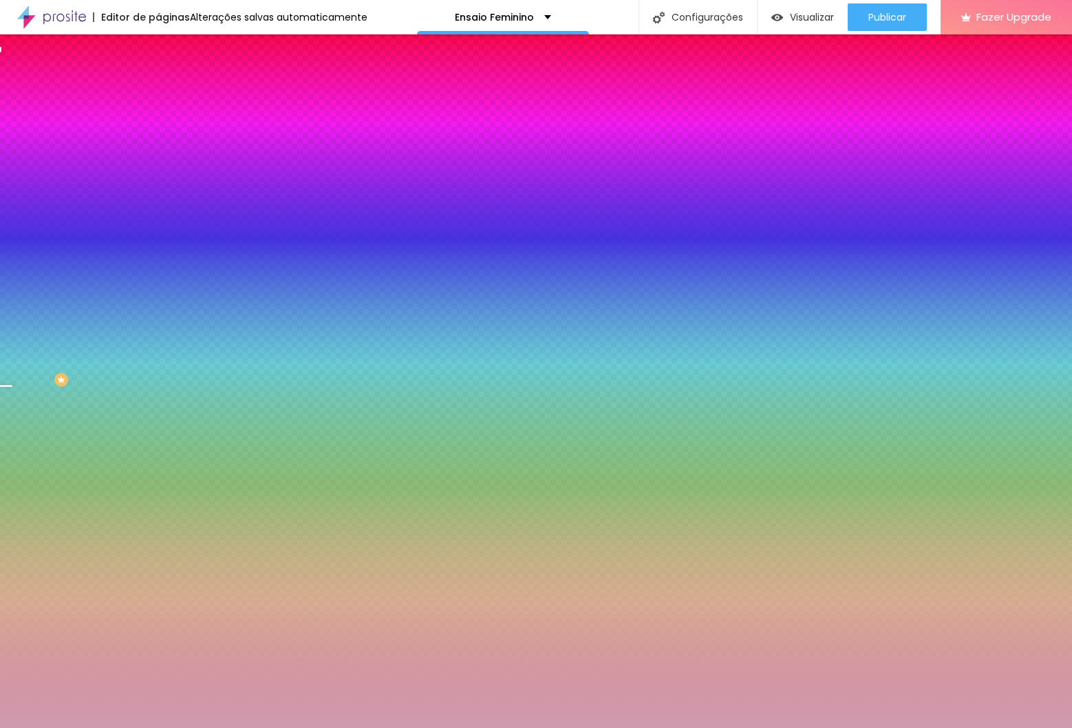
paste input
click at [158, 140] on input "#AD" at bounding box center [240, 138] width 165 height 14
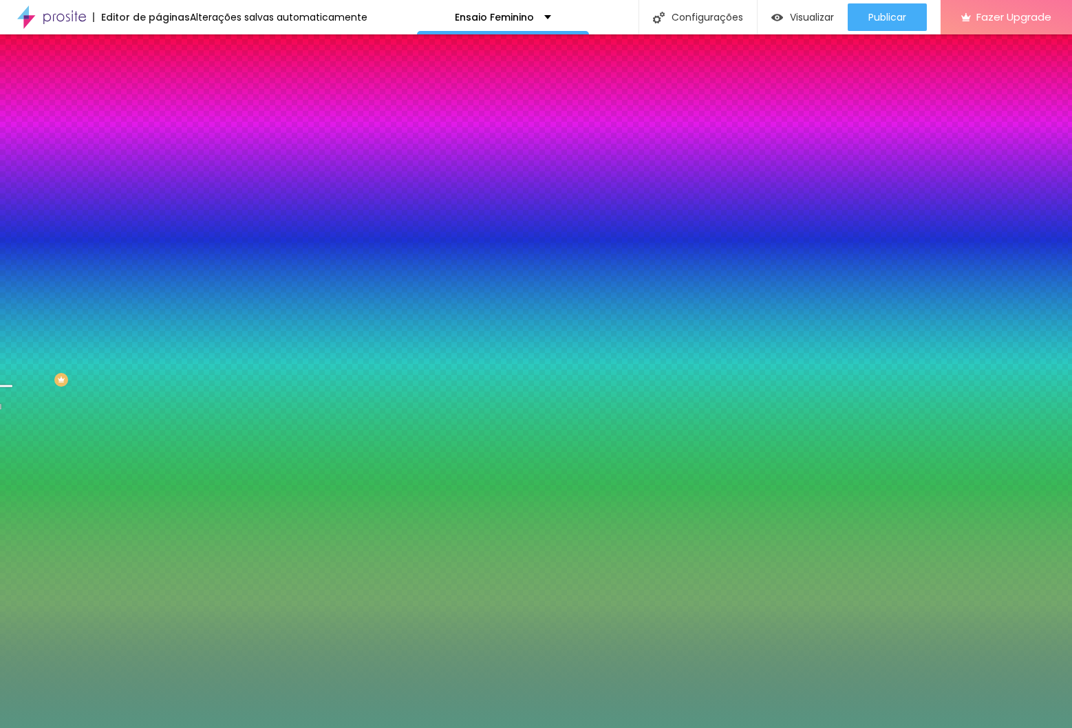
type input "#579581"
click at [158, 131] on div at bounding box center [237, 131] width 158 height 0
drag, startPoint x: 140, startPoint y: 211, endPoint x: 140, endPoint y: 180, distance: 31.0
click at [14, 177] on div at bounding box center [7, 176] width 14 height 2
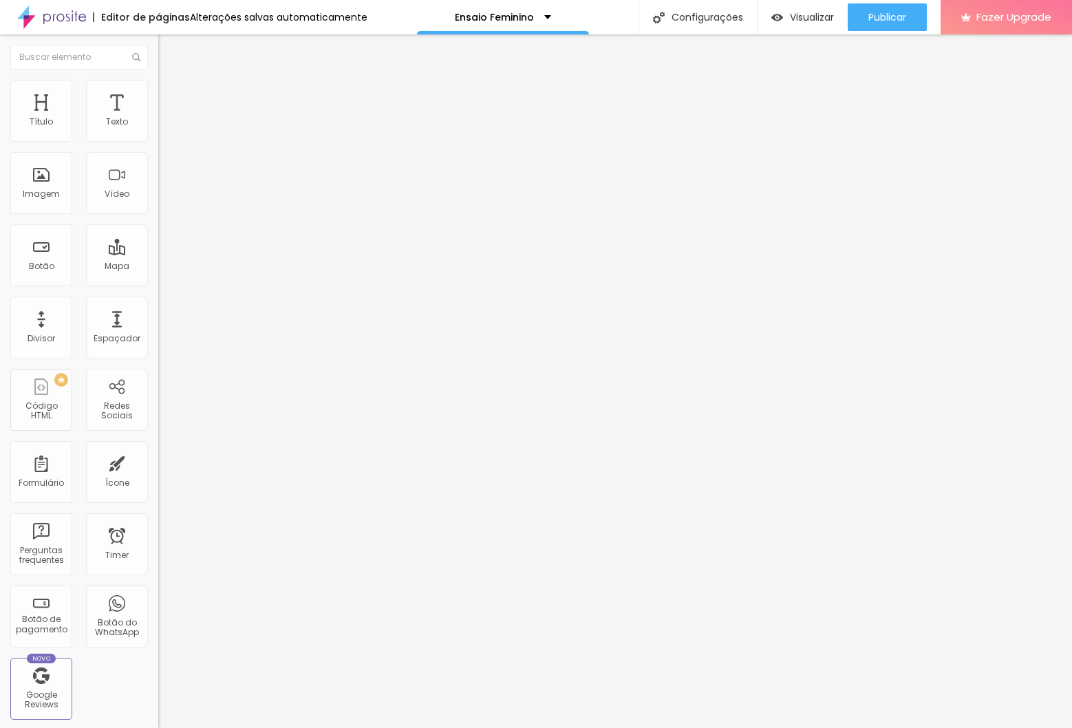
click at [158, 87] on img at bounding box center [164, 86] width 12 height 12
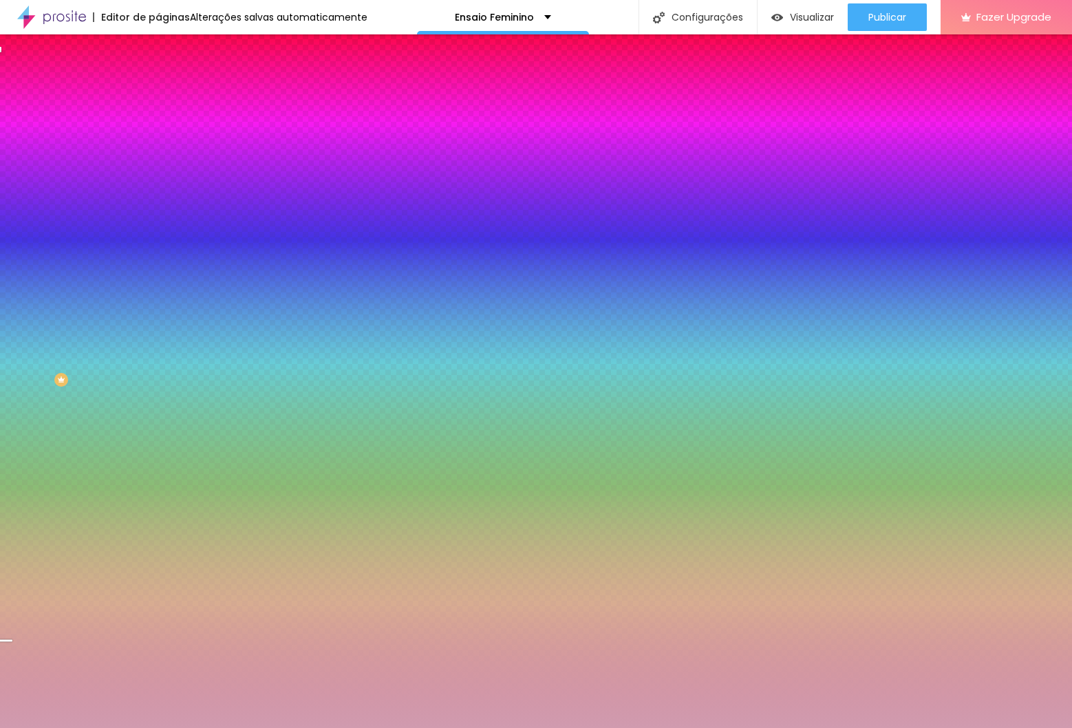
click at [158, 139] on input "#D09BAF" at bounding box center [240, 138] width 165 height 14
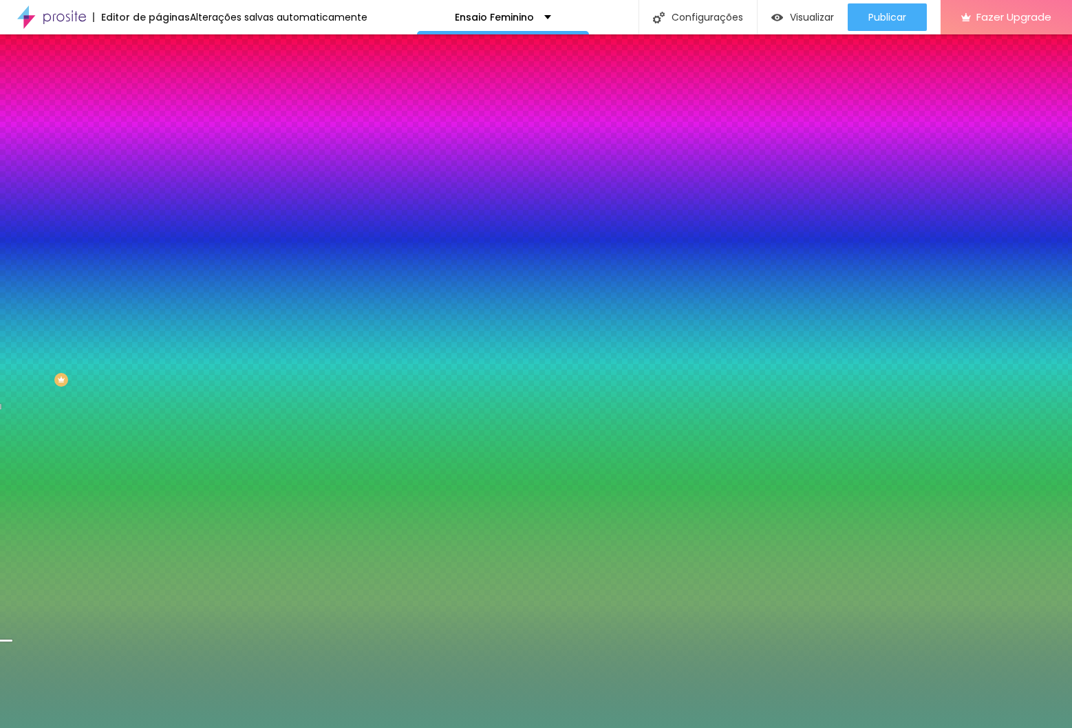
type input "#579581"
click at [158, 145] on div "#579581" at bounding box center [237, 138] width 158 height 14
click at [158, 131] on div at bounding box center [237, 131] width 158 height 0
drag, startPoint x: 138, startPoint y: 247, endPoint x: 139, endPoint y: 198, distance: 48.9
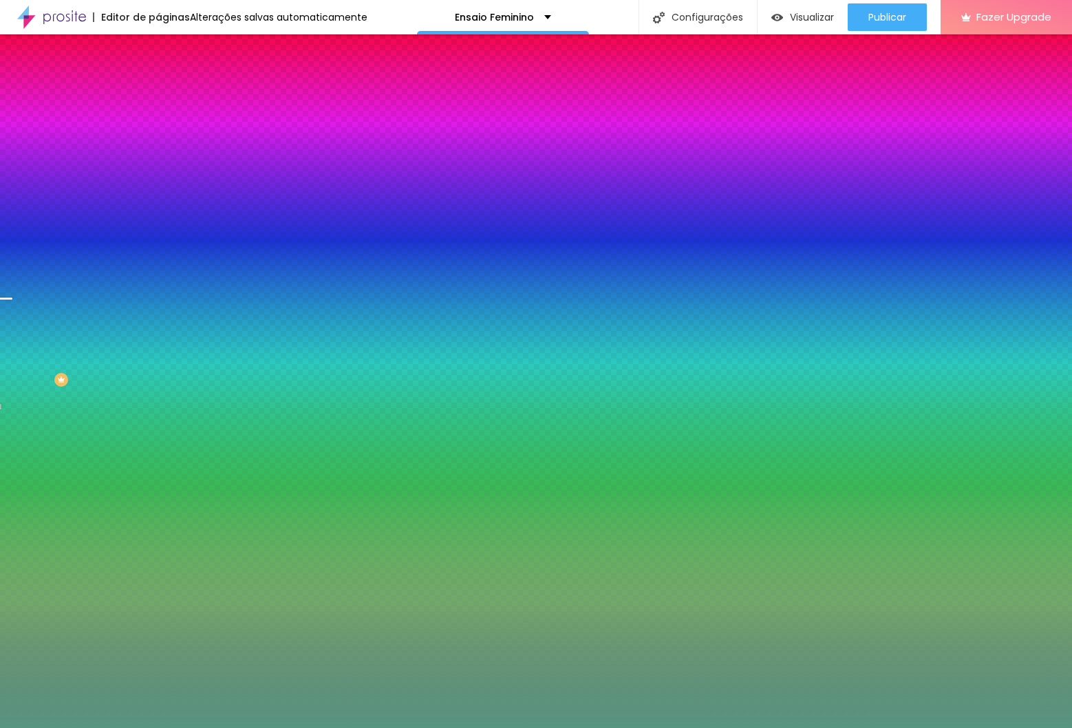
click at [12, 297] on div at bounding box center [6, 298] width 14 height 2
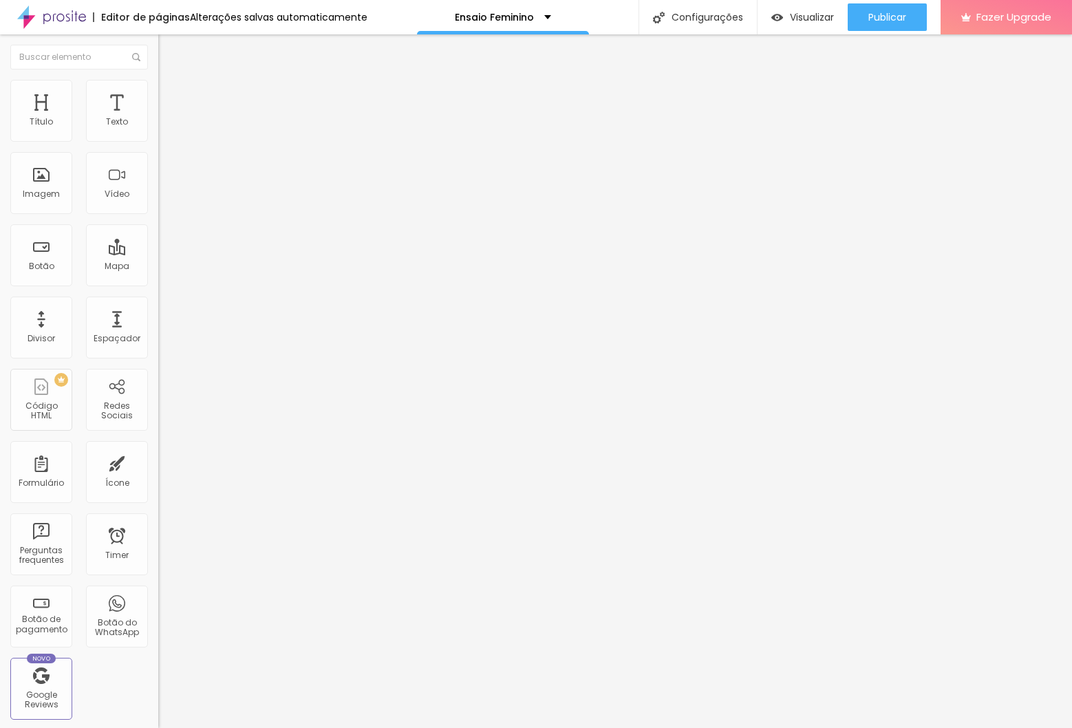
click at [158, 84] on img at bounding box center [164, 86] width 12 height 12
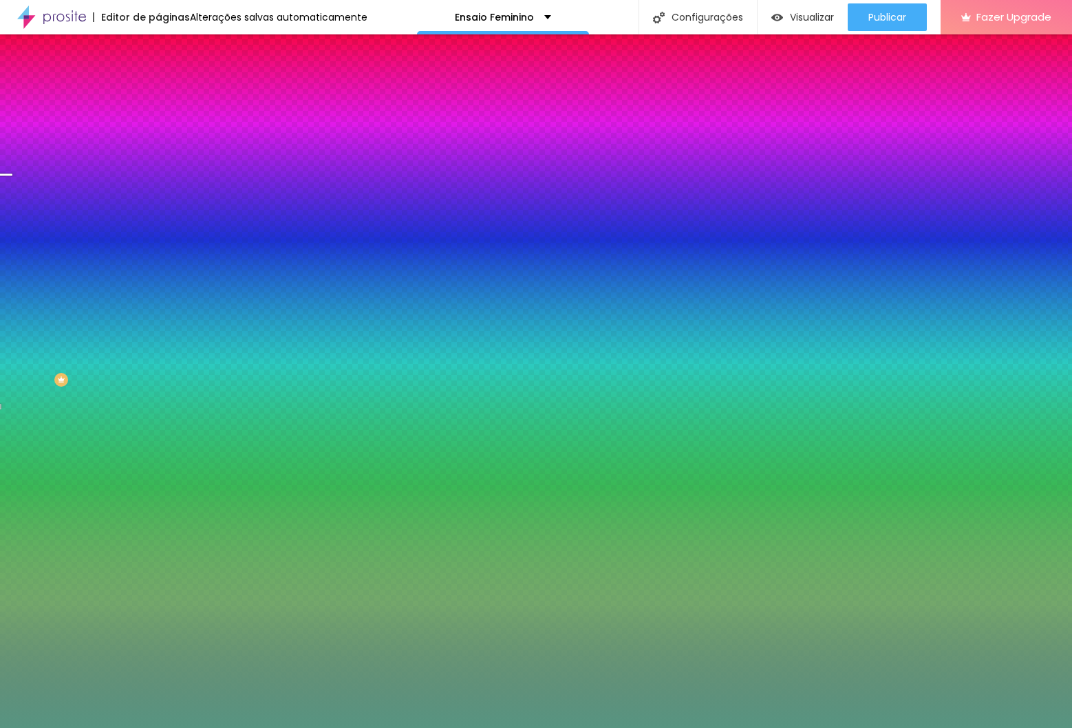
click at [158, 131] on div at bounding box center [237, 131] width 158 height 0
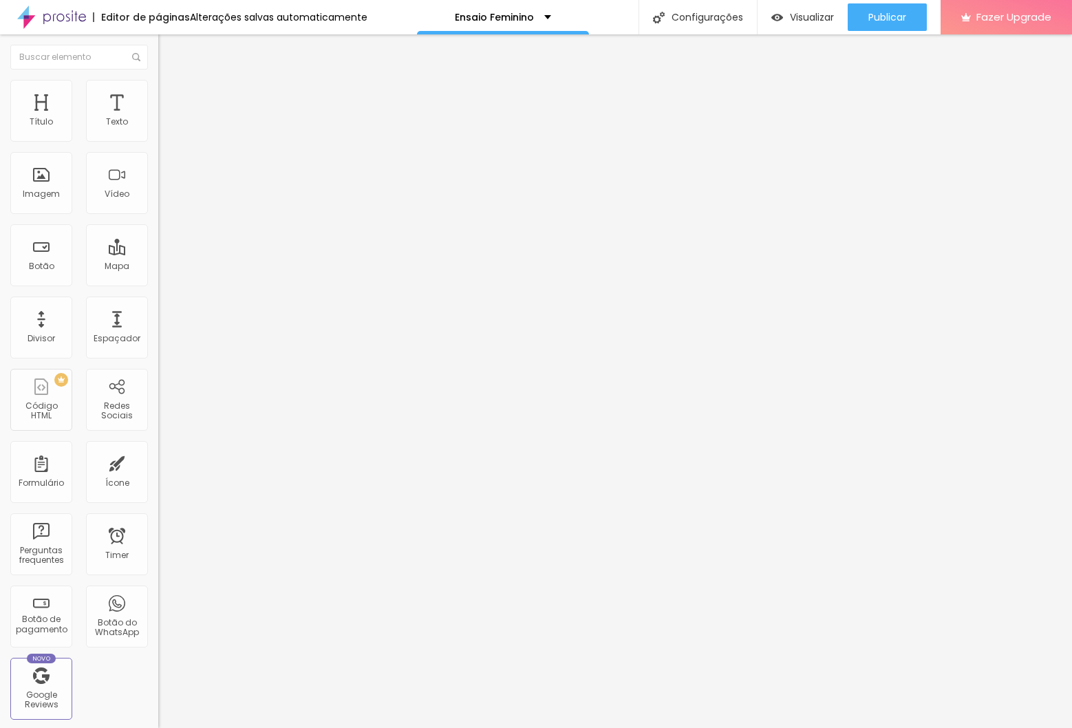
click at [158, 89] on li "Estilo" at bounding box center [237, 87] width 158 height 14
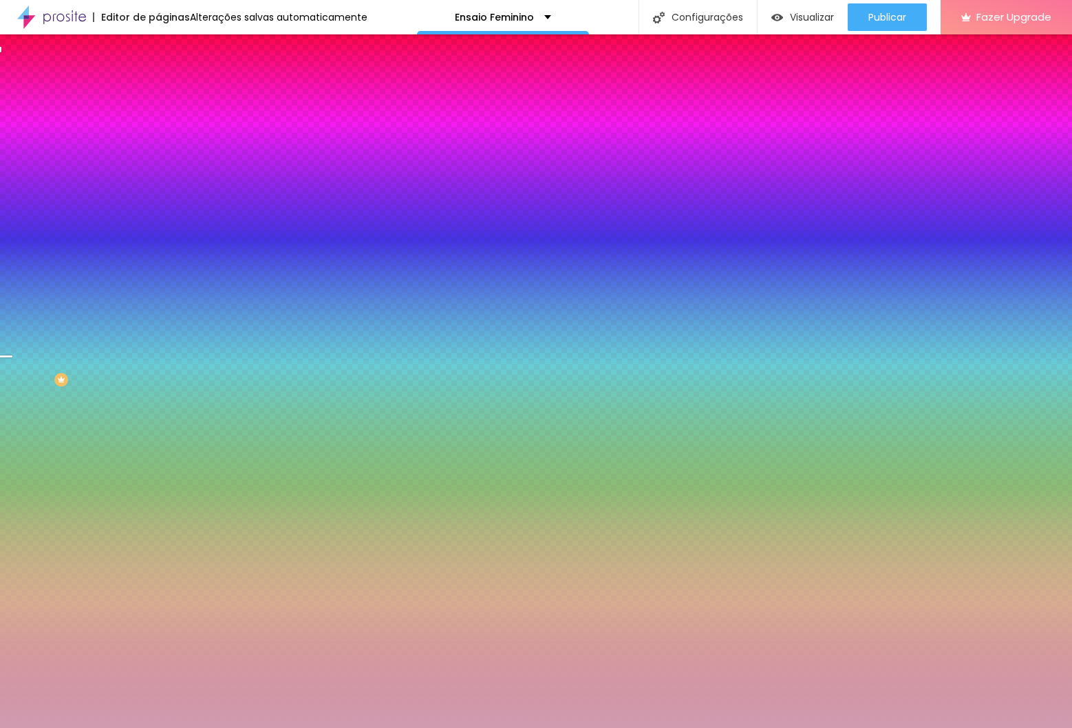
click at [158, 131] on div at bounding box center [237, 131] width 158 height 0
drag, startPoint x: 140, startPoint y: 206, endPoint x: 142, endPoint y: 180, distance: 26.2
click at [12, 175] on div at bounding box center [6, 174] width 14 height 2
click at [158, 142] on input "#D09BAF" at bounding box center [240, 138] width 165 height 14
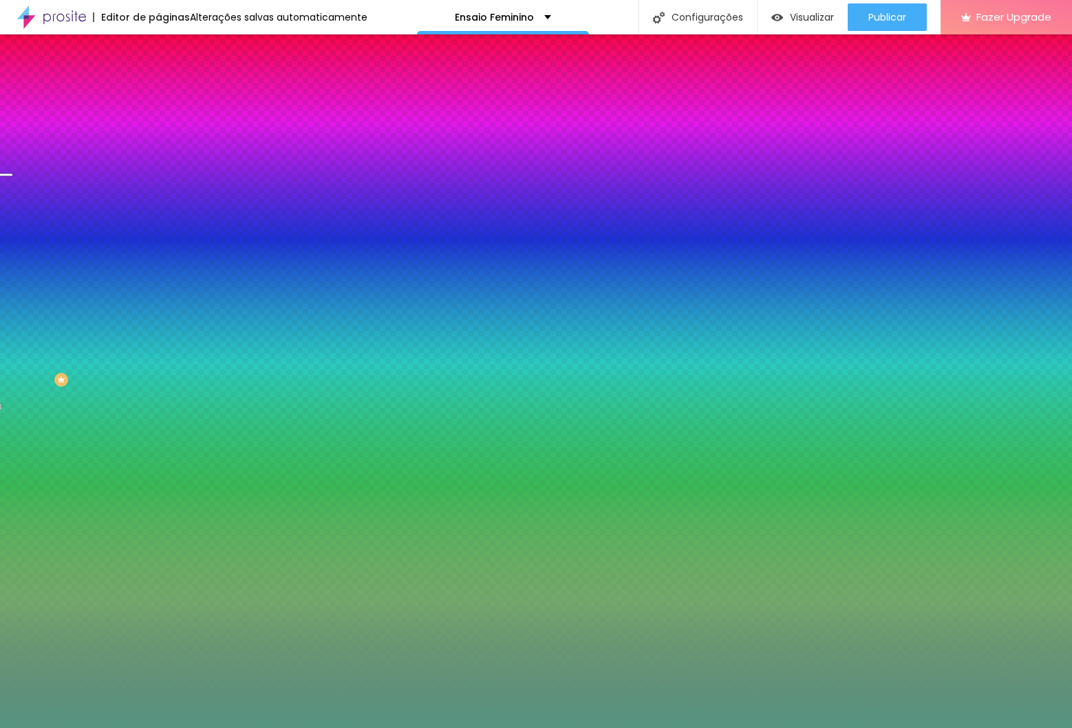
type input "#579581"
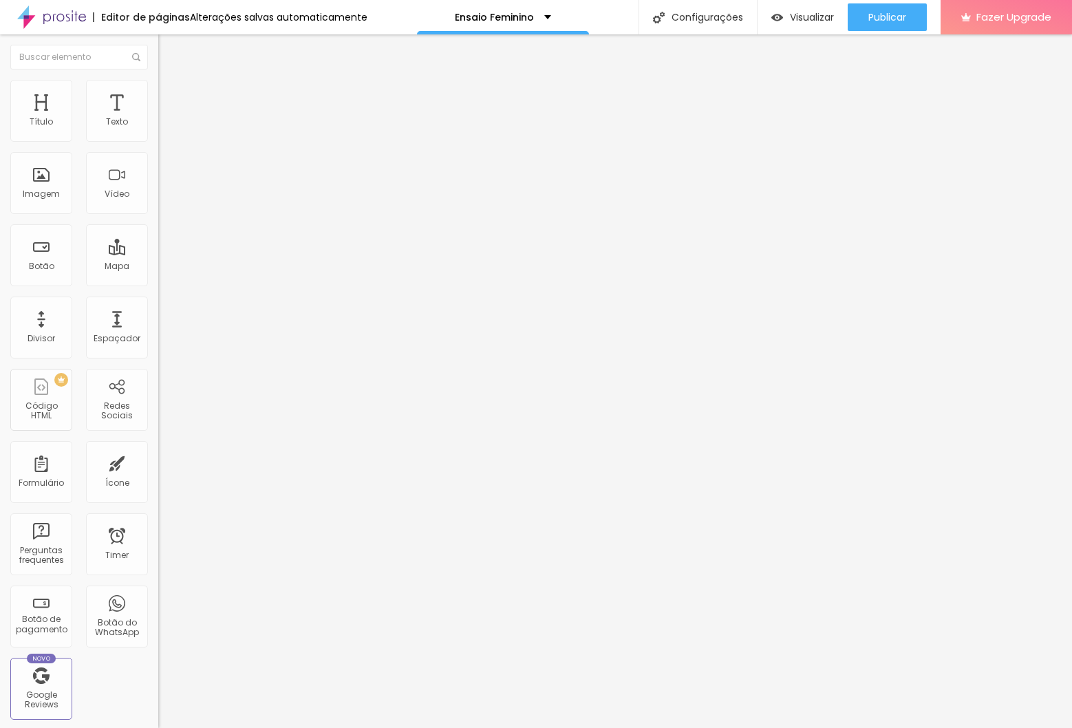
click at [158, 130] on span "Titulo 2" at bounding box center [180, 121] width 45 height 17
click at [158, 205] on button "button" at bounding box center [167, 198] width 19 height 14
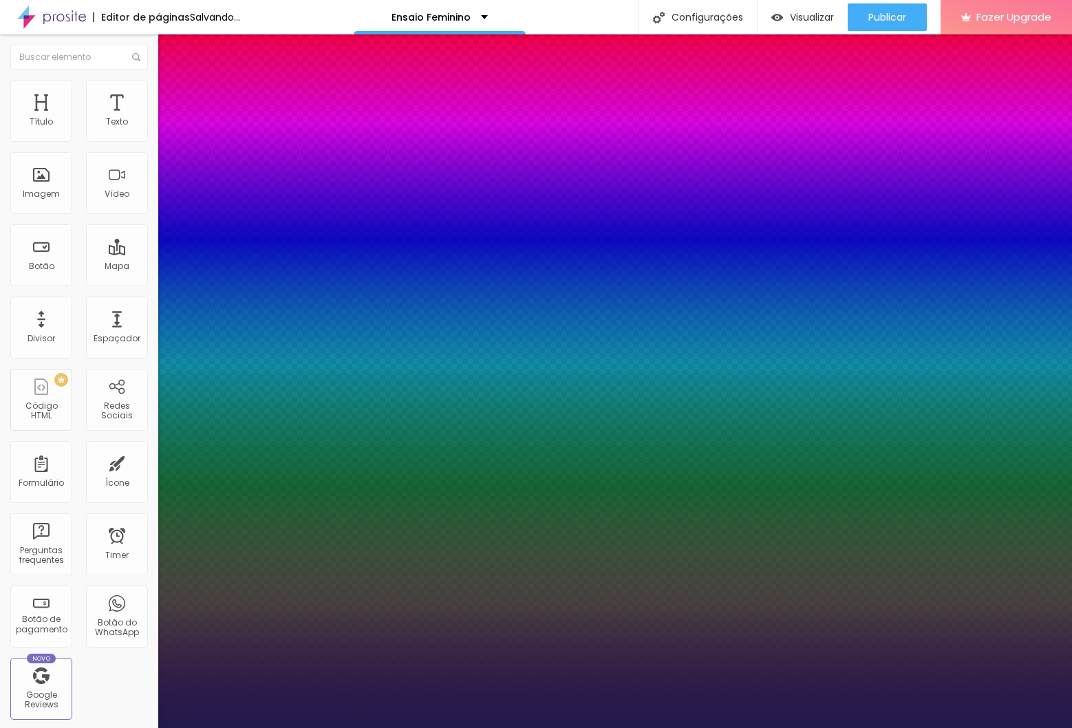
type input "1"
select select "Montserrat"
type input "1"
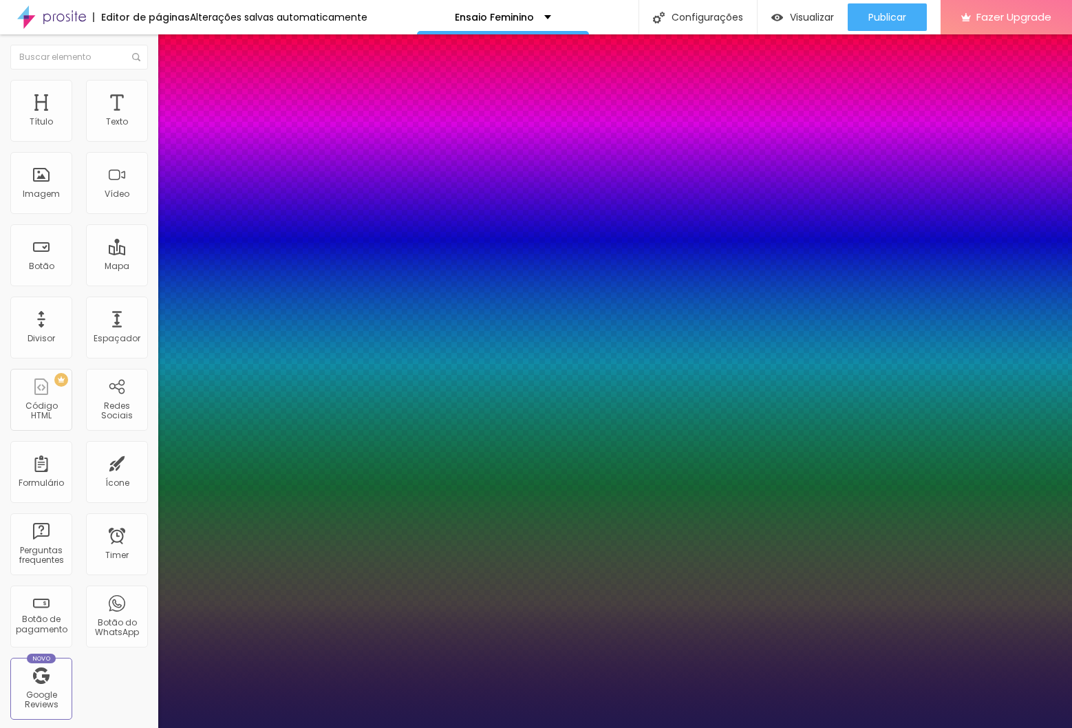
click at [179, 727] on div at bounding box center [536, 728] width 1072 height 0
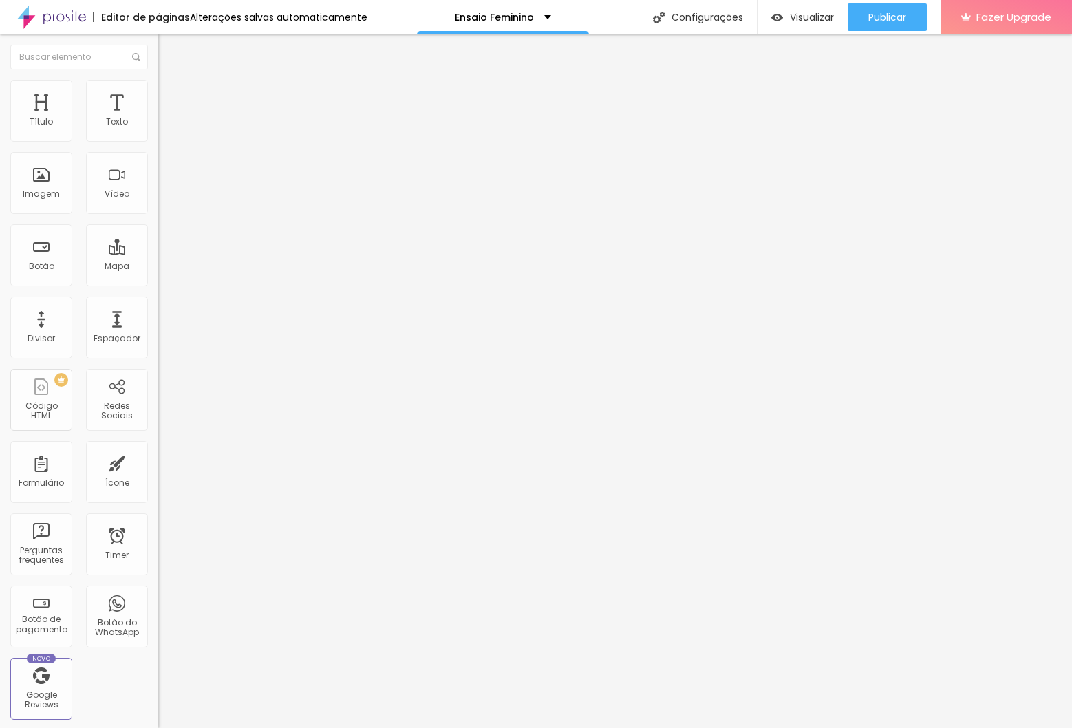
click at [158, 205] on button "button" at bounding box center [167, 198] width 19 height 14
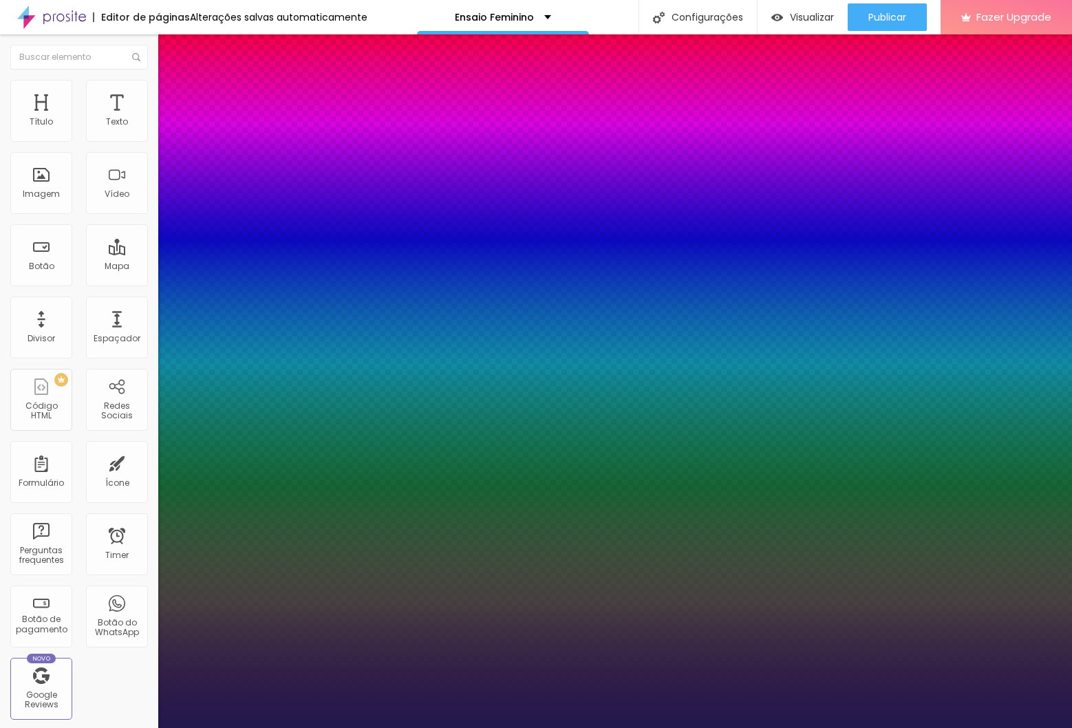
type input "1"
click at [500, 727] on div at bounding box center [536, 728] width 1072 height 0
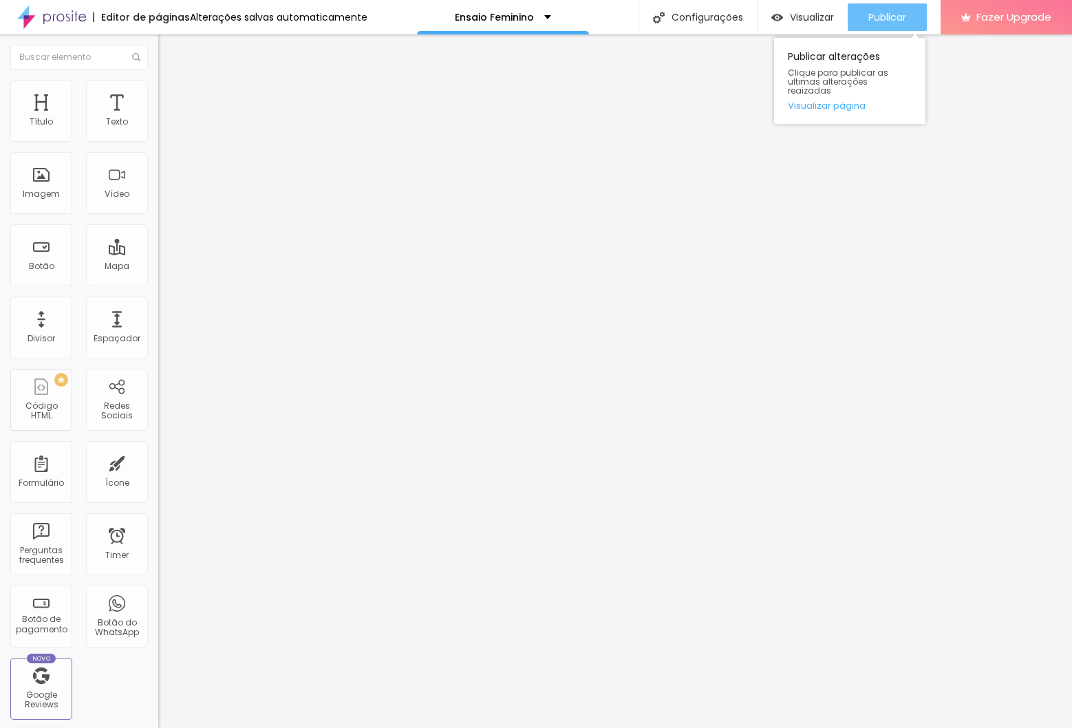
click at [884, 14] on span "Publicar" at bounding box center [887, 17] width 38 height 11
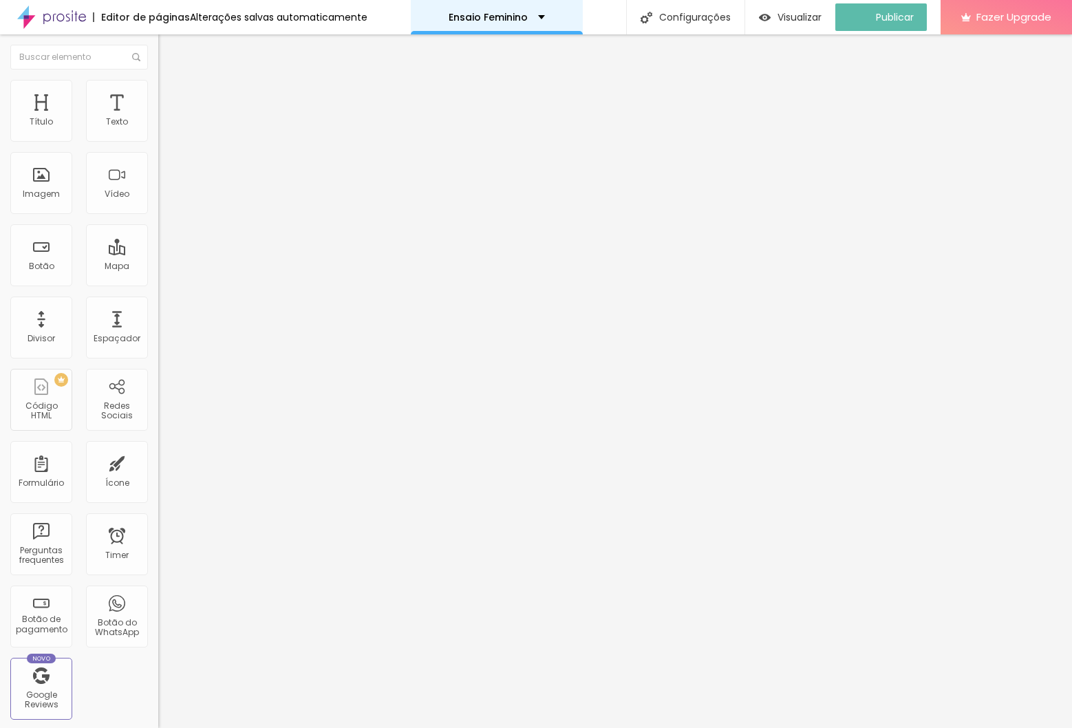
click at [500, 22] on div "Ensaio Feminino" at bounding box center [497, 17] width 172 height 34
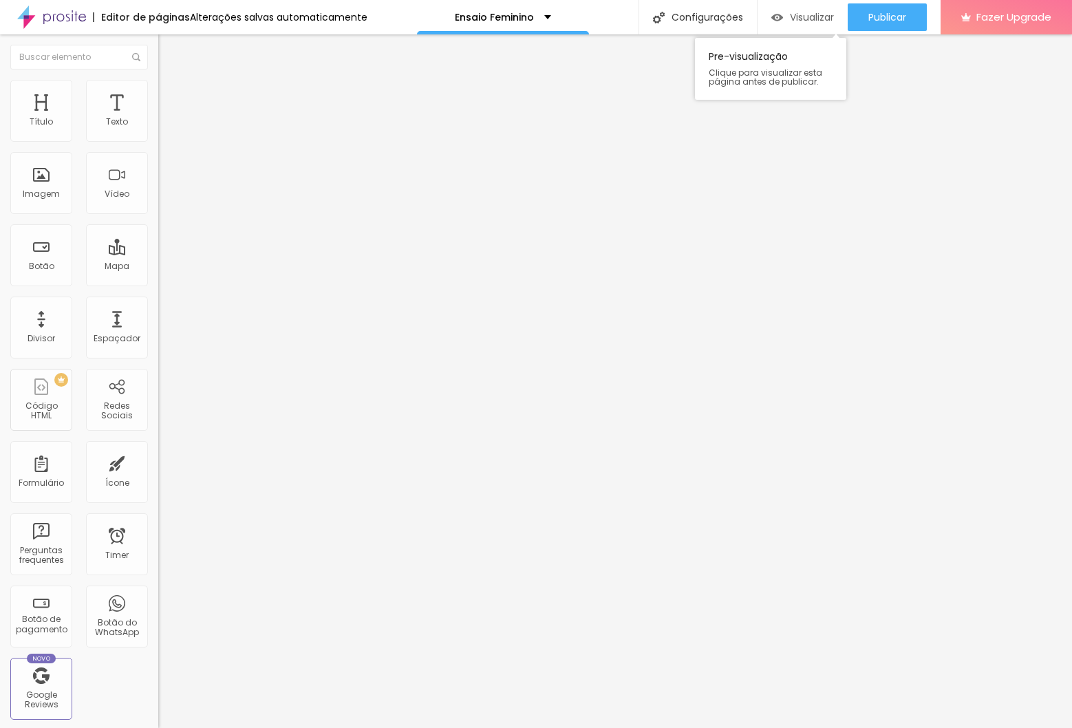
click at [813, 8] on div "Visualizar" at bounding box center [802, 17] width 63 height 28
click at [493, 21] on p "Ensaio Feminino" at bounding box center [494, 17] width 79 height 10
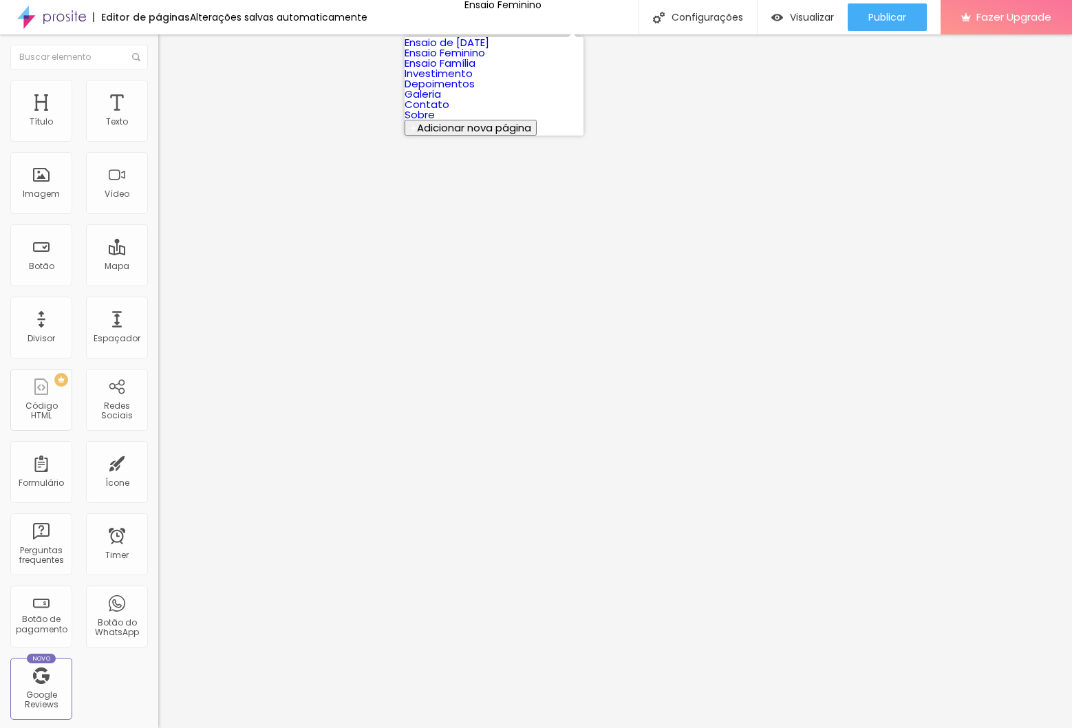
click at [475, 70] on link "Ensaio Família" at bounding box center [440, 63] width 71 height 14
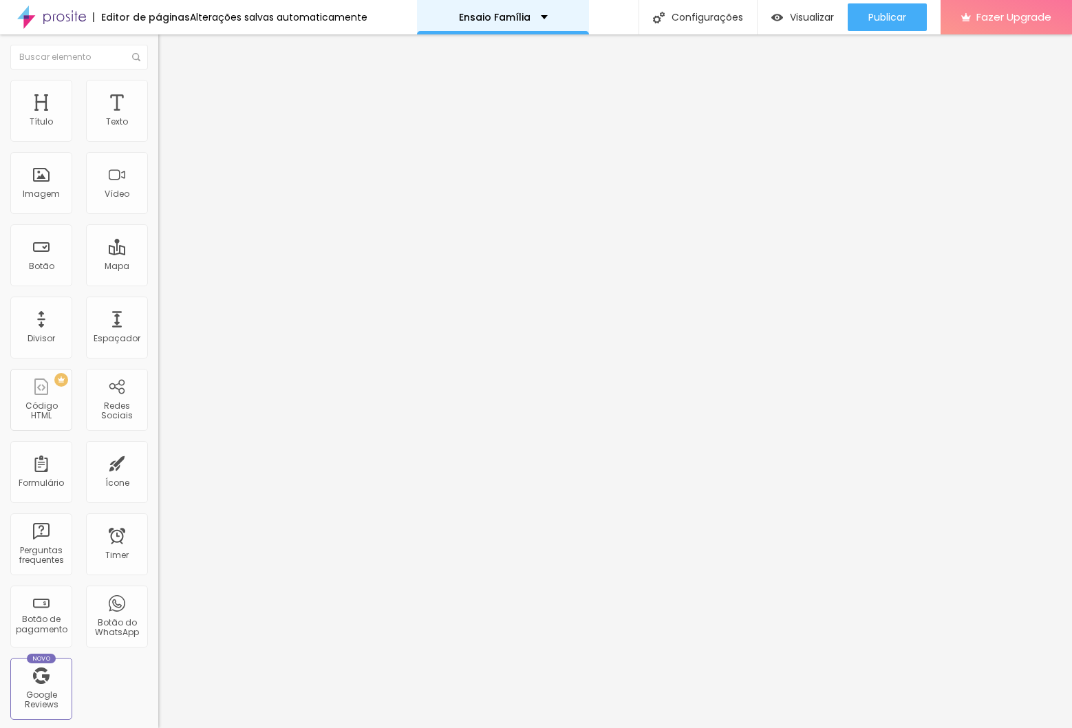
click at [535, 16] on div "Ensaio Família" at bounding box center [503, 17] width 89 height 10
click at [799, 15] on span "Visualizar" at bounding box center [812, 17] width 44 height 11
click at [517, 17] on p "Ensaio Família" at bounding box center [495, 17] width 72 height 10
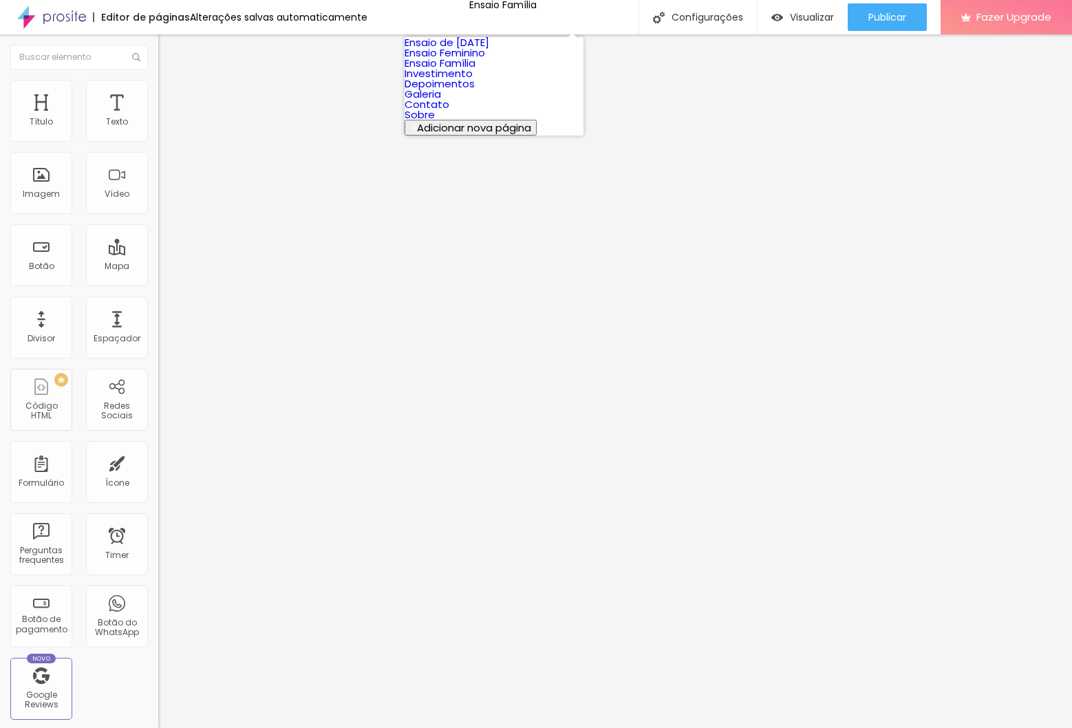
click at [526, 135] on span "Adicionar nova página" at bounding box center [474, 127] width 114 height 14
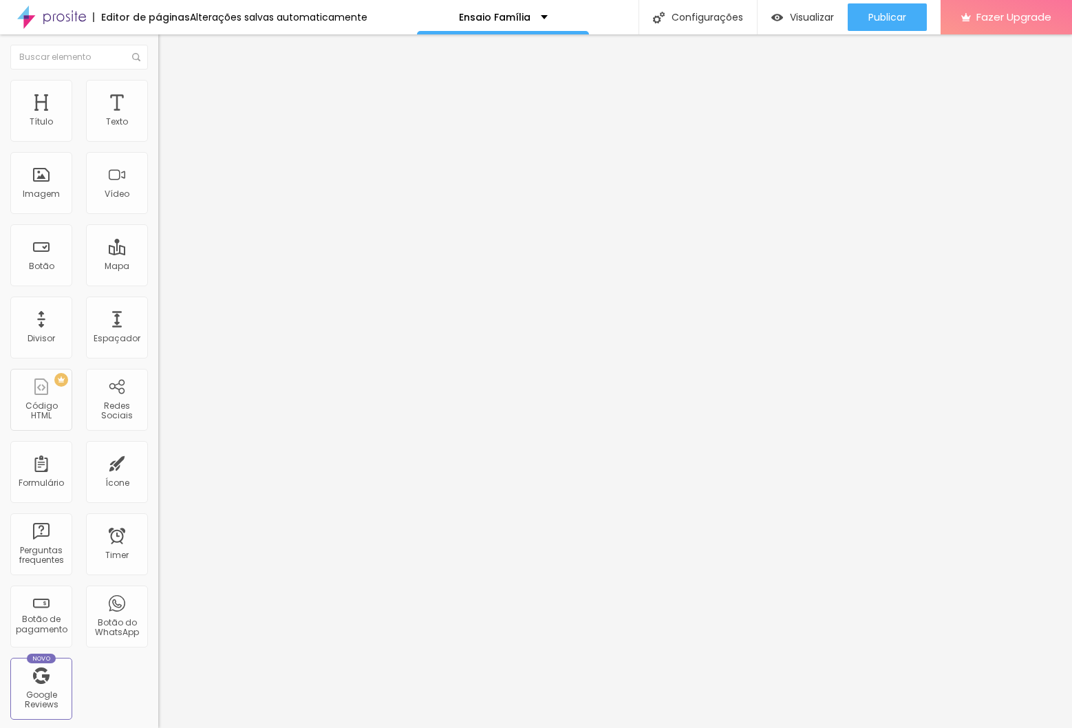
click at [681, 727] on div at bounding box center [536, 742] width 1072 height 12
click at [158, 88] on img at bounding box center [164, 86] width 12 height 12
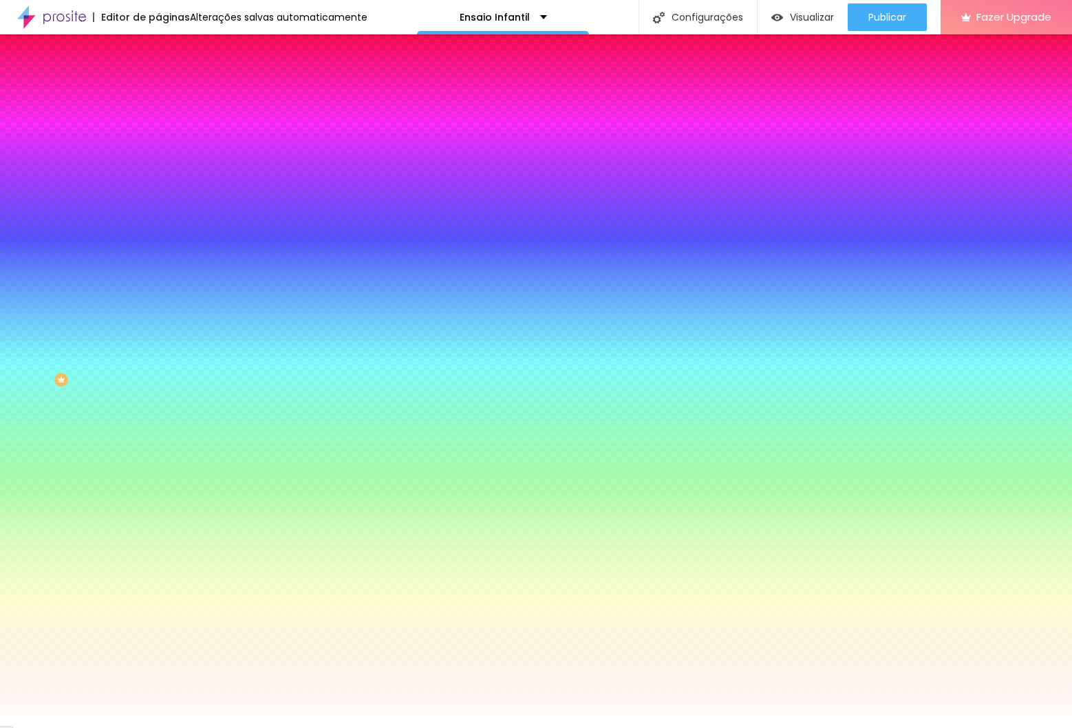
click at [158, 127] on span "Trocar imagem" at bounding box center [195, 121] width 75 height 12
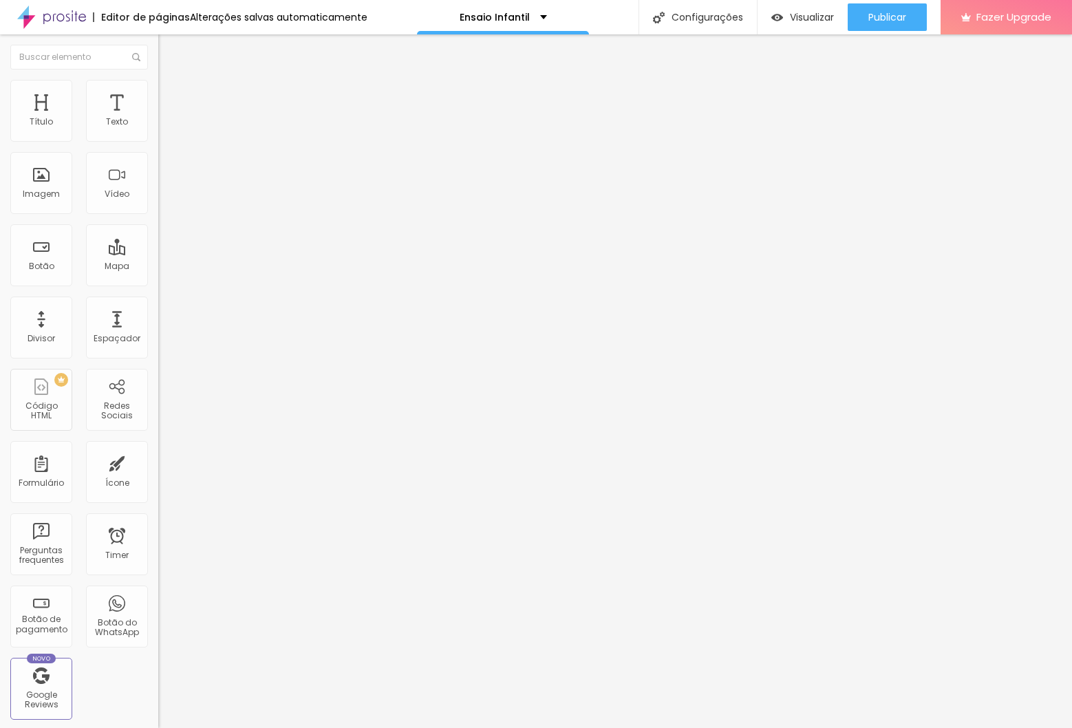
click at [158, 81] on li "Estilo" at bounding box center [237, 87] width 158 height 14
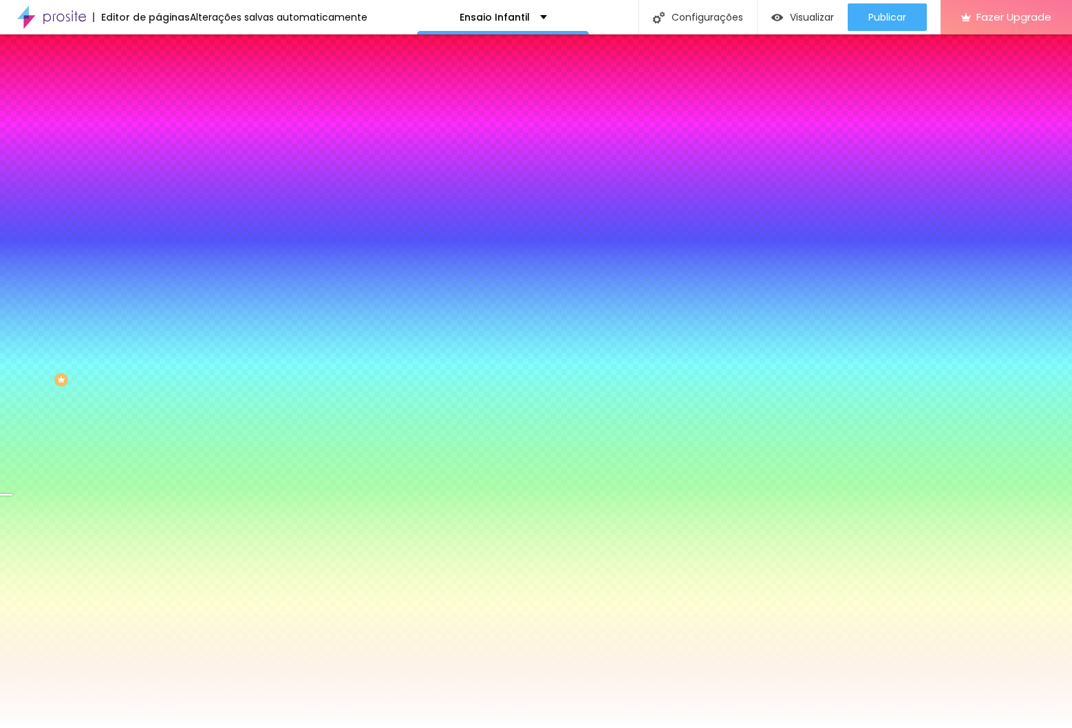
click at [158, 125] on div "Trocar imagem" at bounding box center [237, 121] width 158 height 10
click at [158, 127] on span "Trocar imagem" at bounding box center [195, 121] width 75 height 12
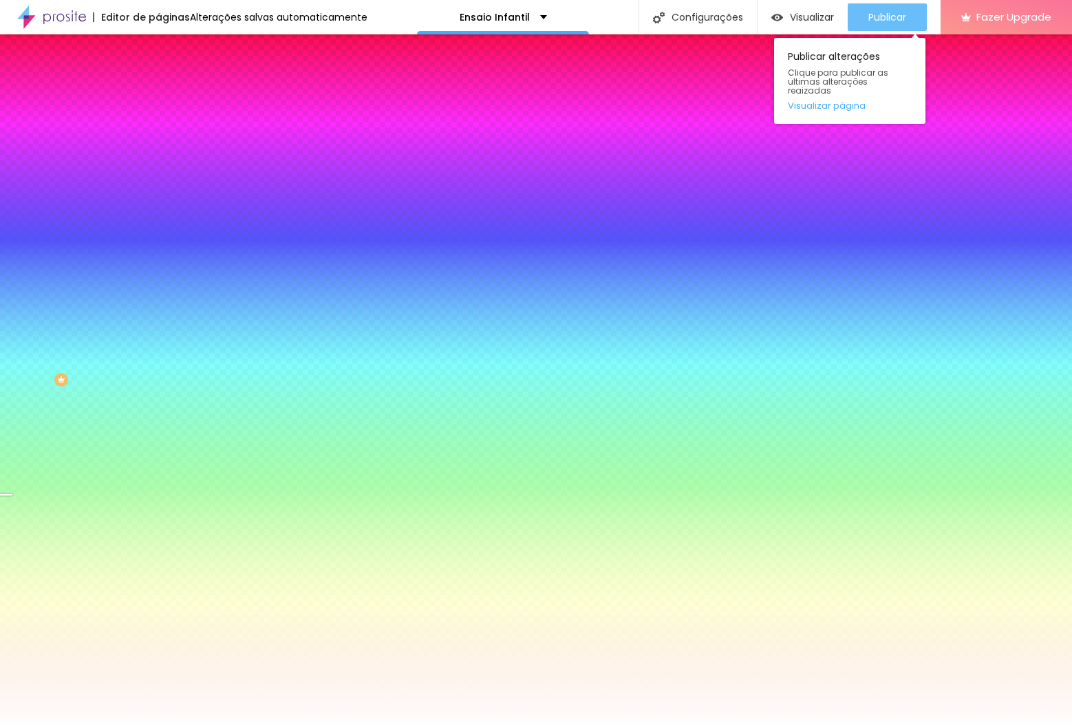
click at [879, 12] on span "Publicar" at bounding box center [887, 17] width 38 height 11
